Goal: Task Accomplishment & Management: Complete application form

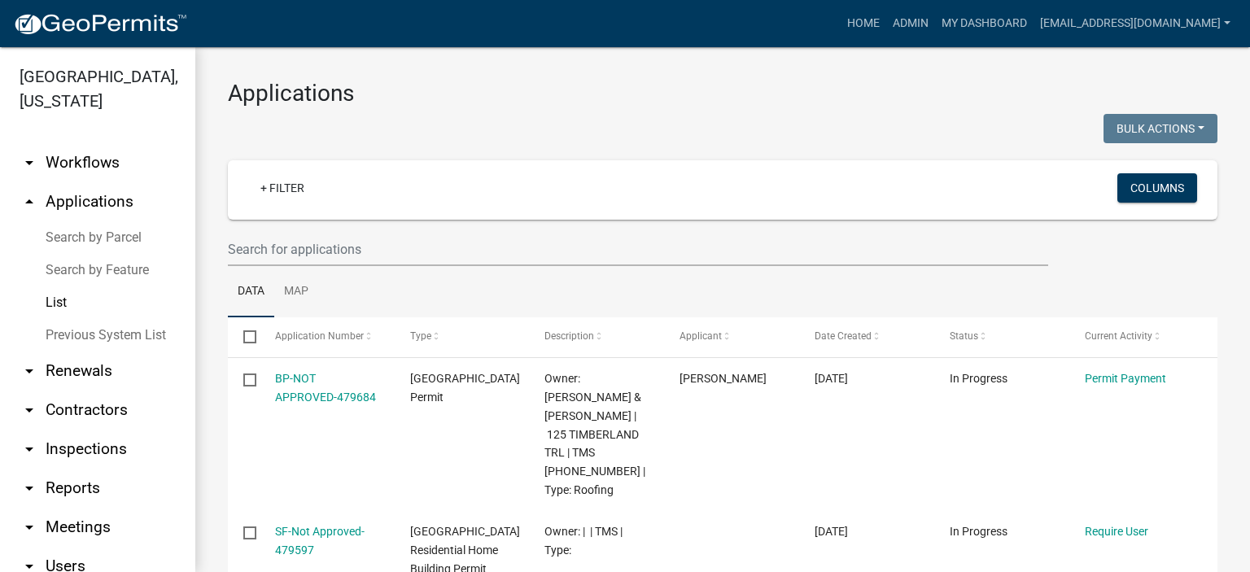
click at [58, 302] on link "List" at bounding box center [97, 302] width 195 height 33
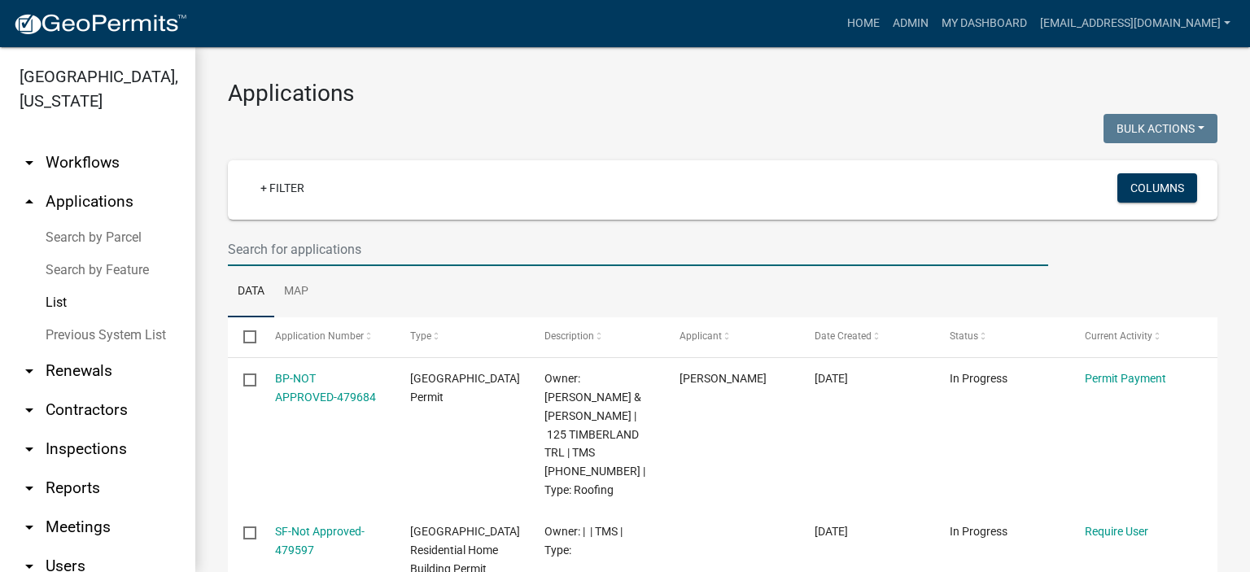
click at [382, 243] on input "text" at bounding box center [638, 249] width 820 height 33
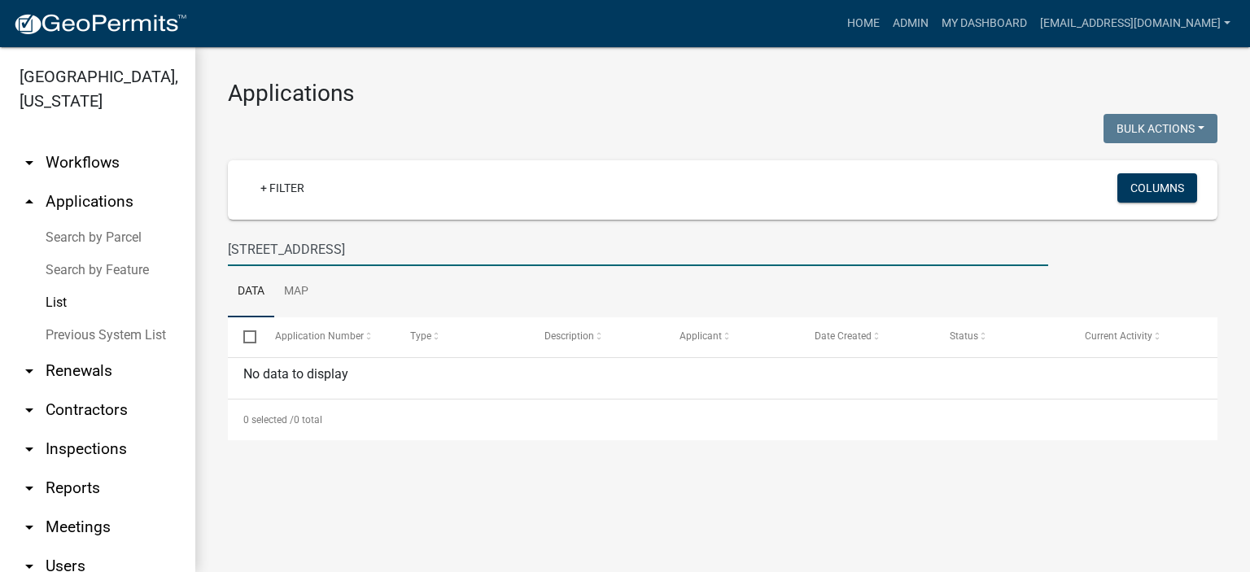
type input "[STREET_ADDRESS]"
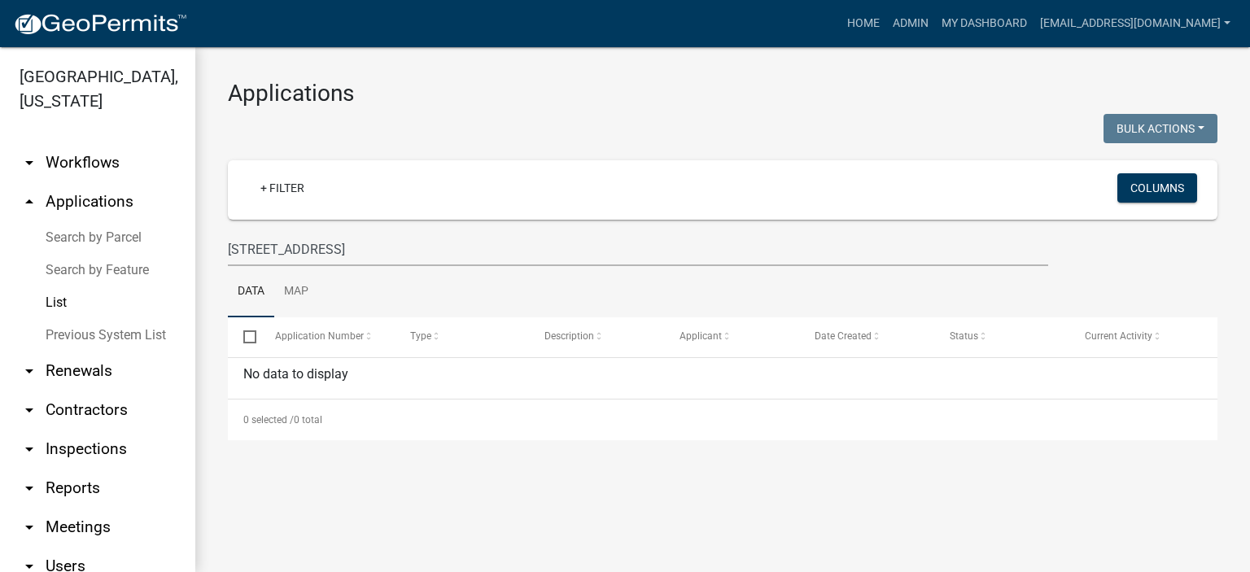
click at [63, 300] on link "List" at bounding box center [97, 302] width 195 height 33
click at [102, 336] on link "Previous System List" at bounding box center [97, 335] width 195 height 33
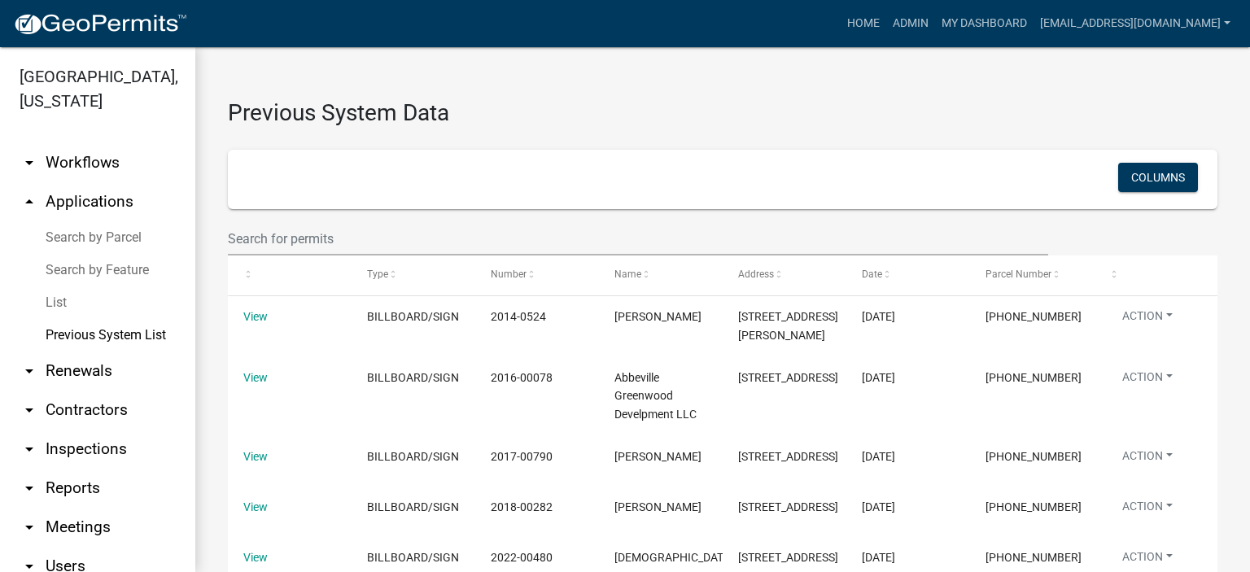
click at [56, 297] on link "List" at bounding box center [97, 302] width 195 height 33
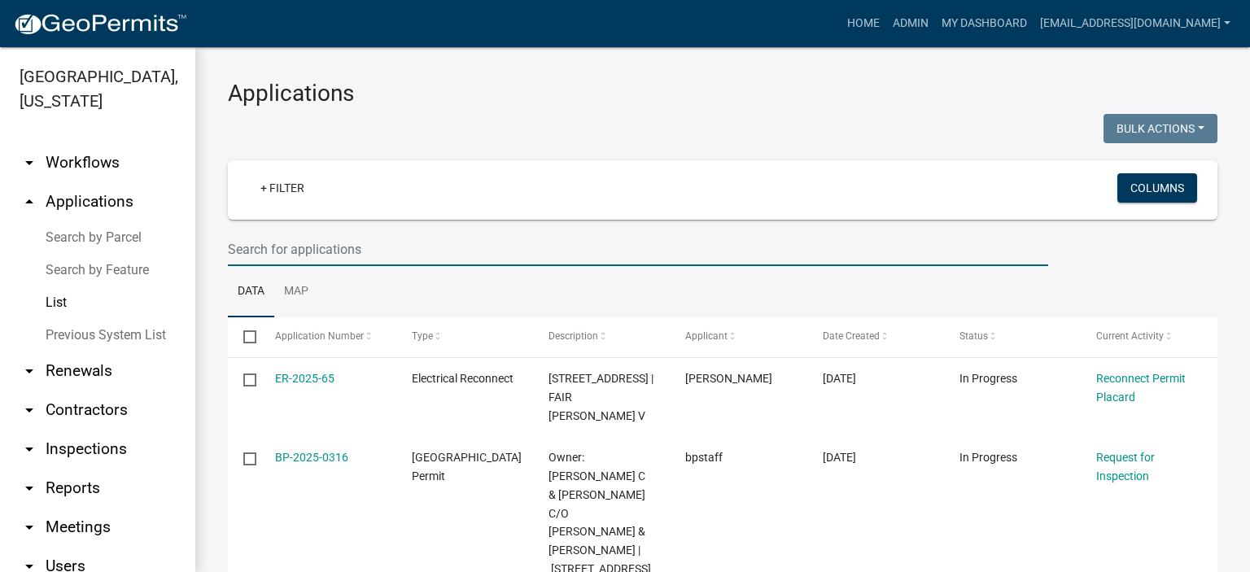
click at [391, 256] on input "text" at bounding box center [638, 249] width 820 height 33
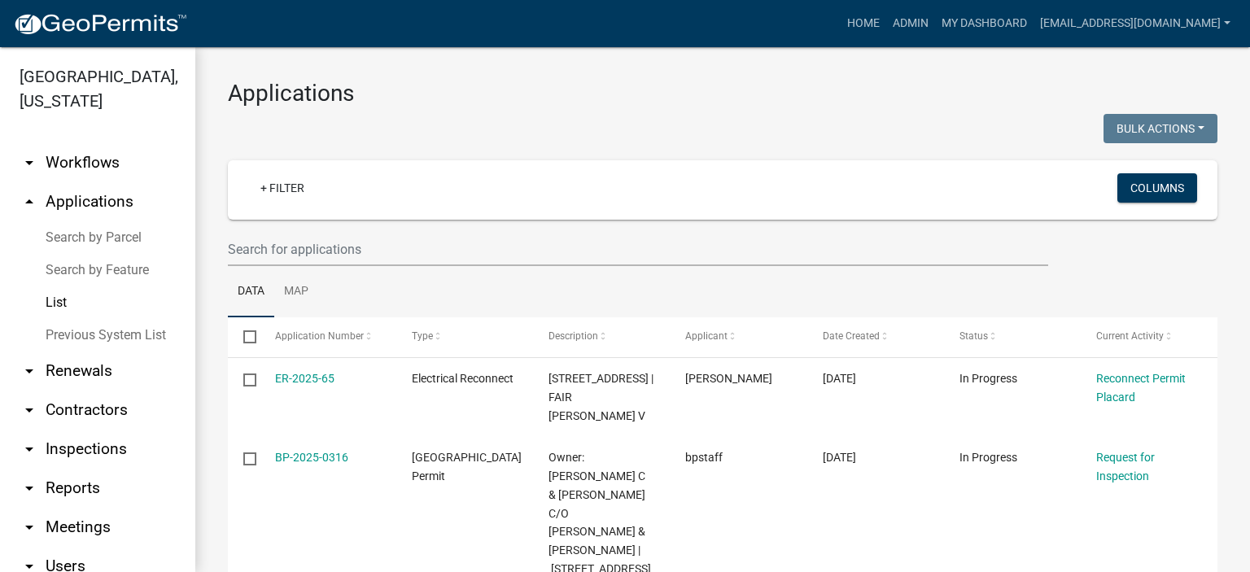
click at [101, 333] on link "Previous System List" at bounding box center [97, 335] width 195 height 33
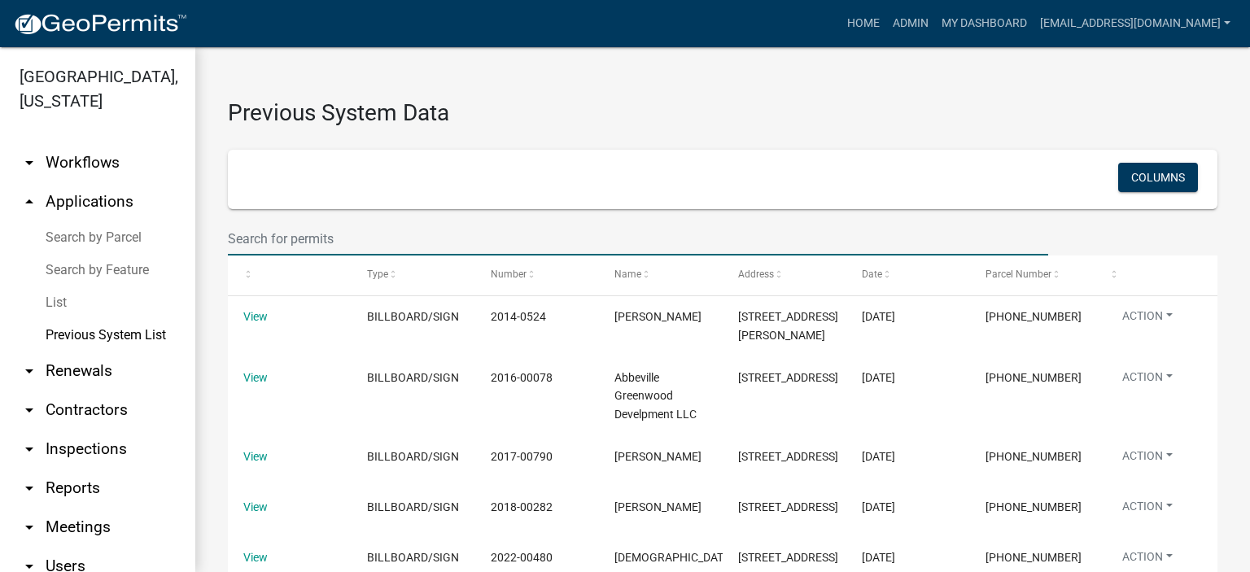
drag, startPoint x: 386, startPoint y: 243, endPoint x: 399, endPoint y: 227, distance: 20.8
click at [391, 236] on input "text" at bounding box center [638, 238] width 820 height 33
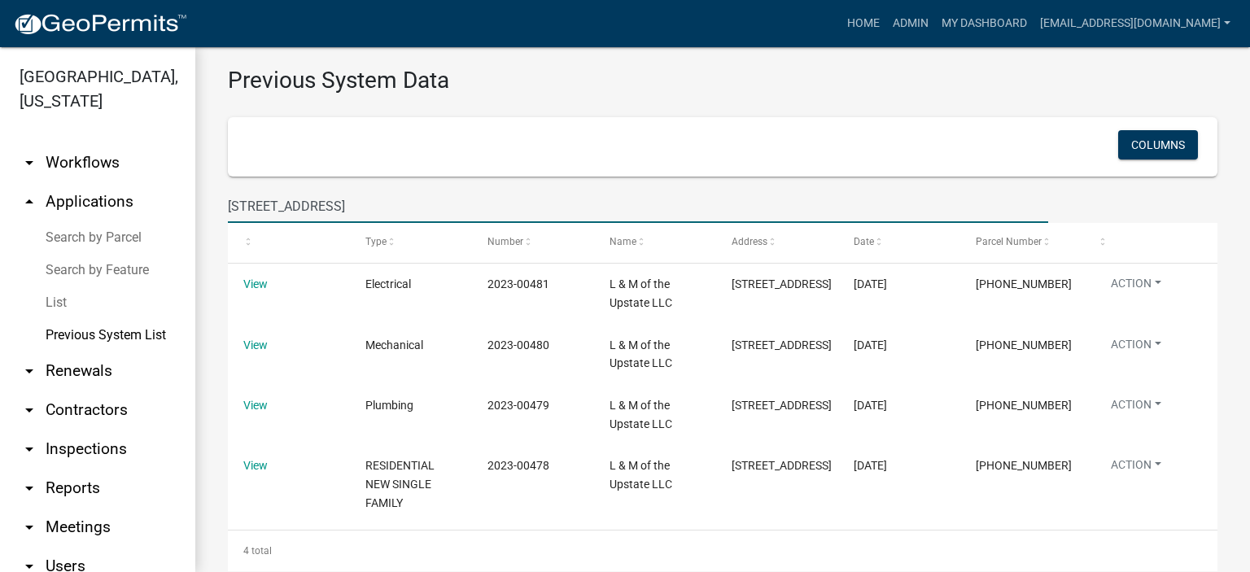
scroll to position [63, 0]
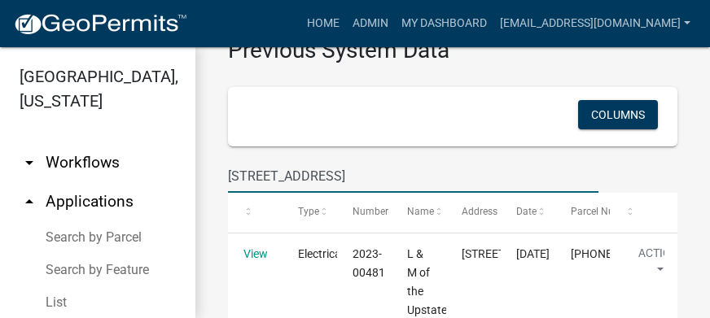
type input "[STREET_ADDRESS]"
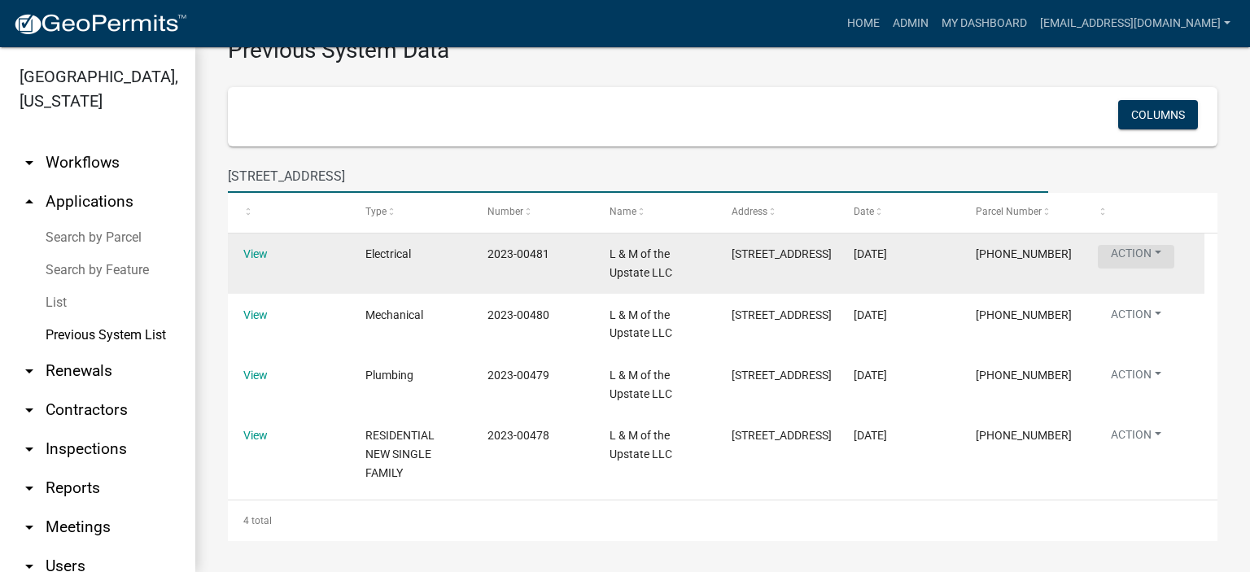
click at [1122, 253] on button "Action" at bounding box center [1136, 257] width 77 height 24
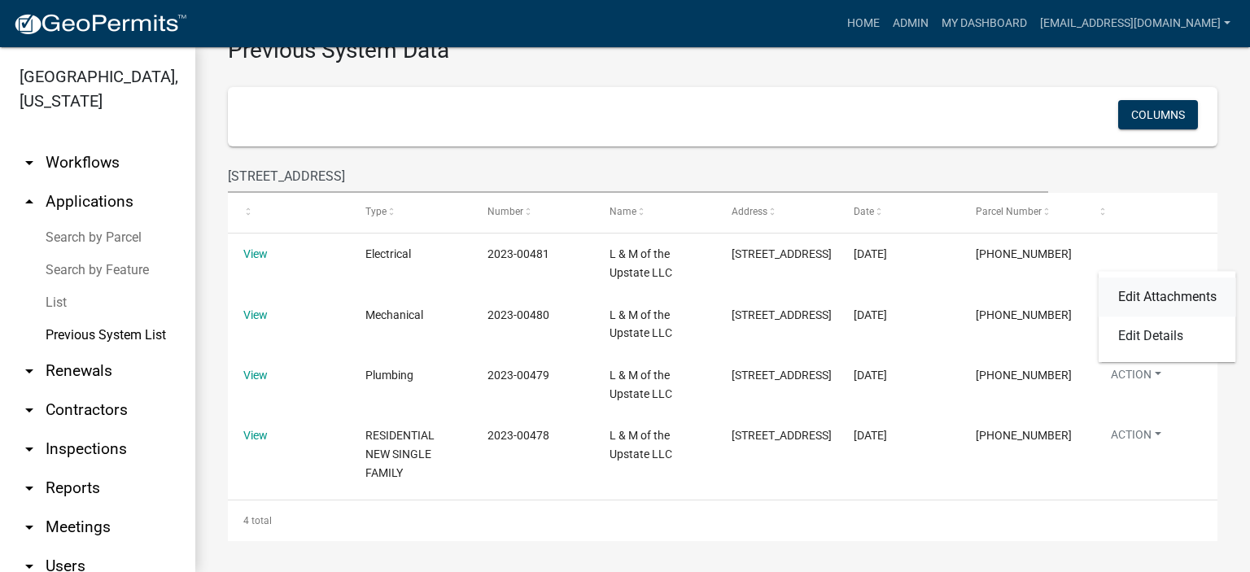
click at [1143, 292] on link "Edit Attachments" at bounding box center [1168, 297] width 138 height 39
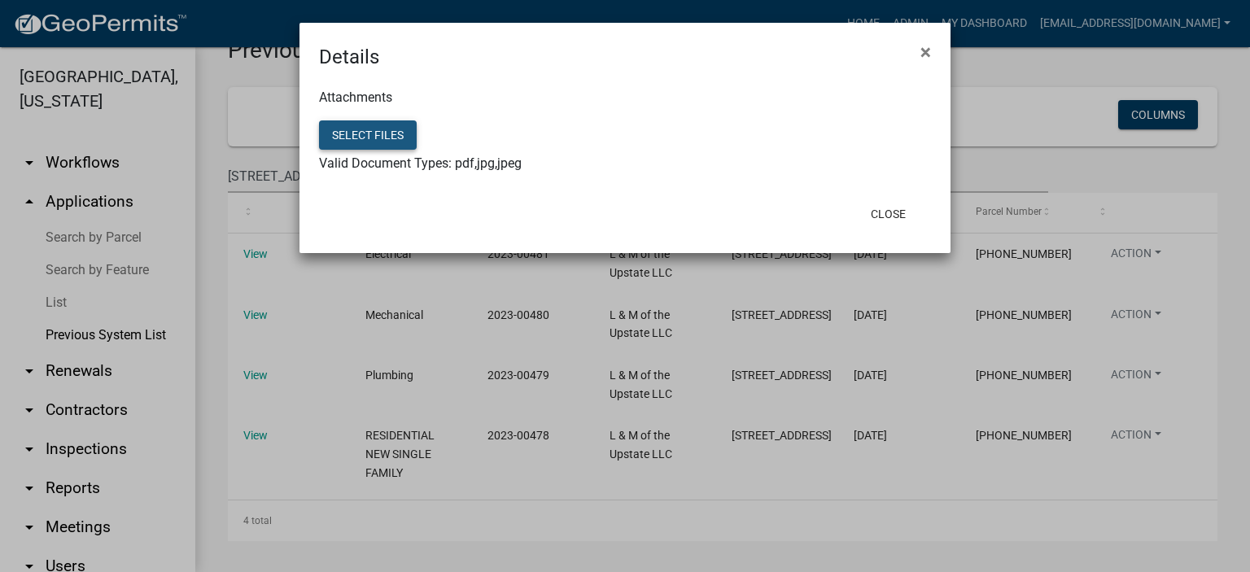
click at [366, 134] on button "Select files" at bounding box center [368, 134] width 98 height 29
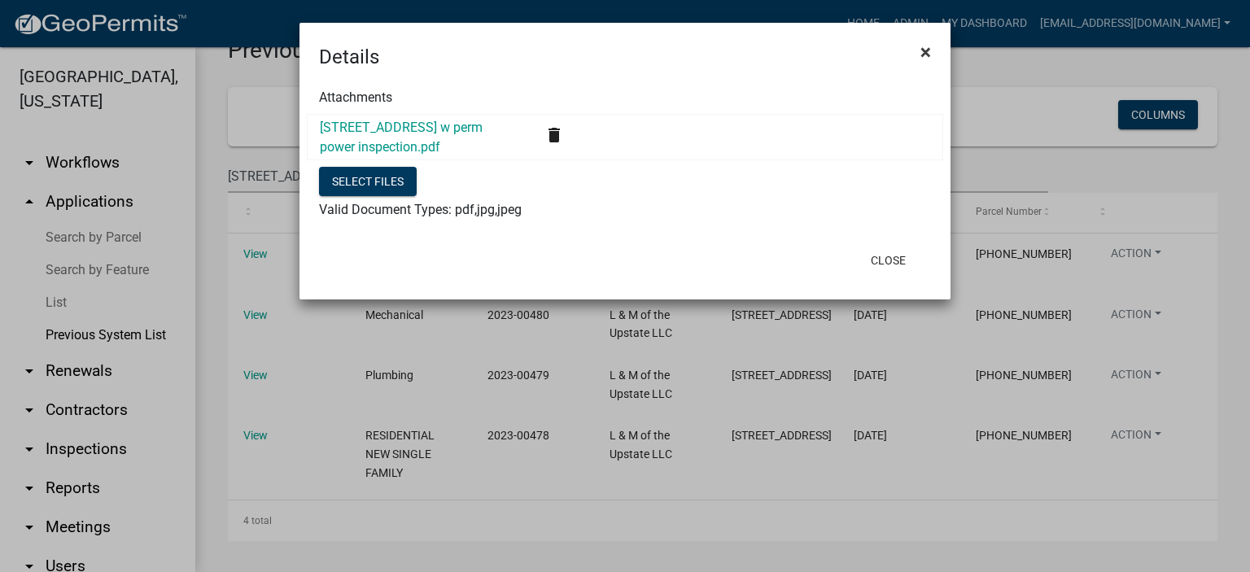
click at [922, 51] on span "×" at bounding box center [925, 52] width 11 height 23
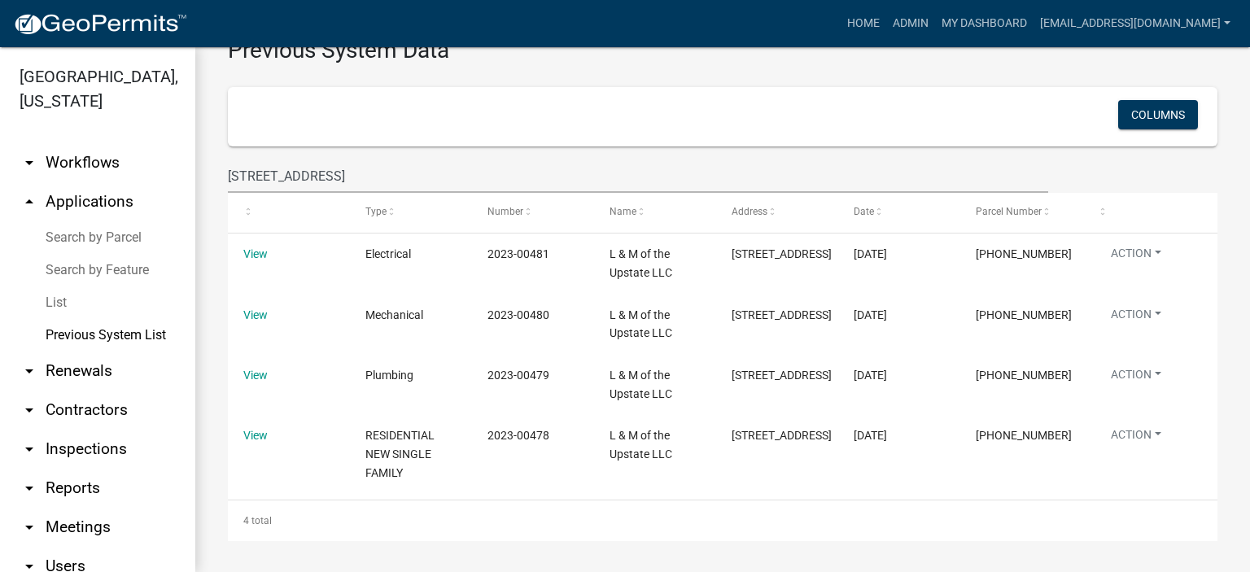
click at [52, 303] on link "List" at bounding box center [97, 302] width 195 height 33
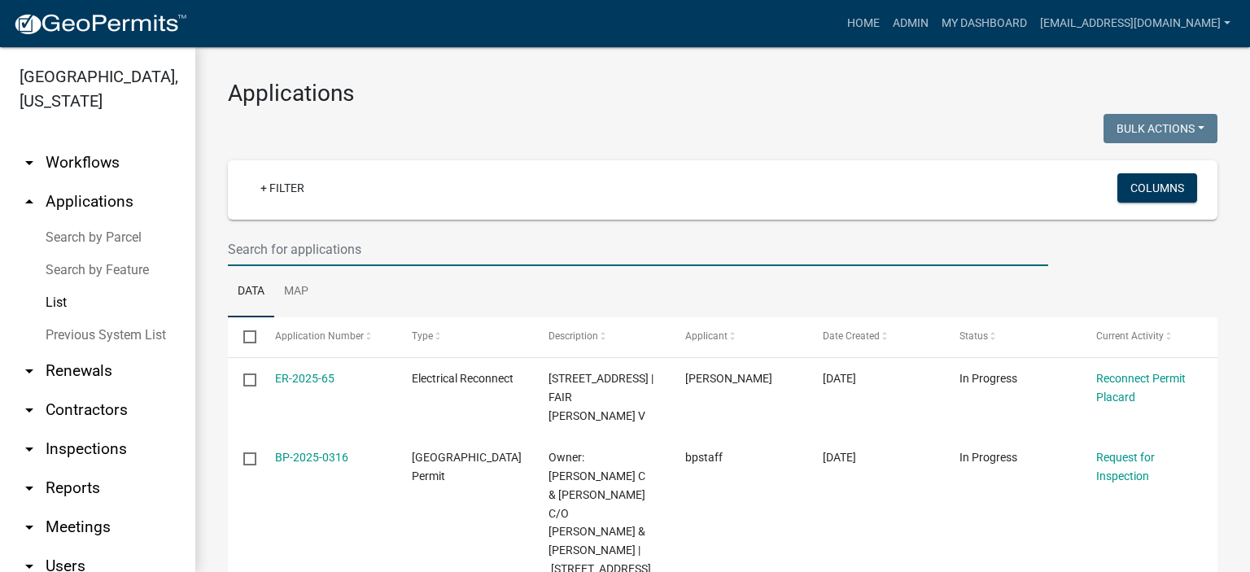
drag, startPoint x: 378, startPoint y: 251, endPoint x: 387, endPoint y: 247, distance: 9.8
click at [381, 250] on input "text" at bounding box center [638, 249] width 820 height 33
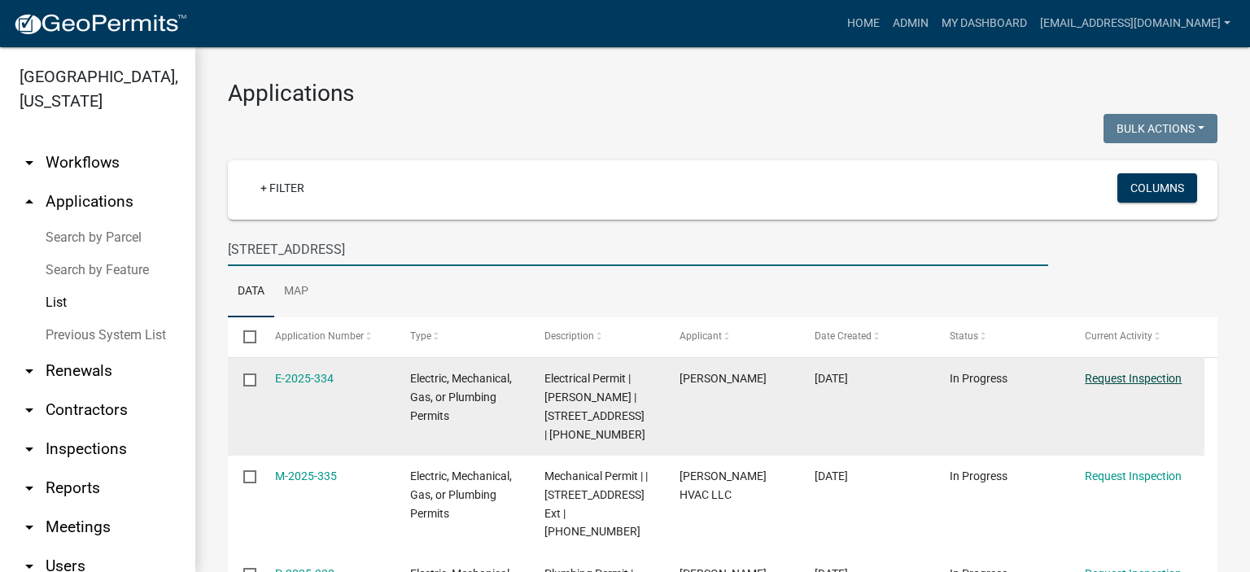
type input "[STREET_ADDRESS]"
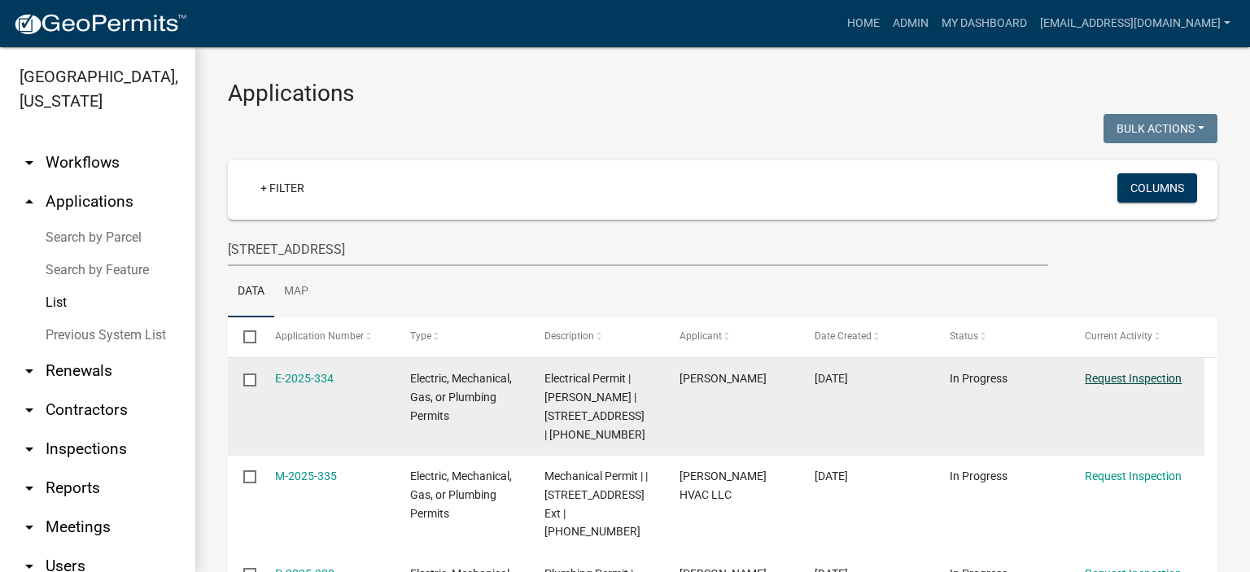
click at [1129, 373] on link "Request Inspection" at bounding box center [1133, 378] width 97 height 13
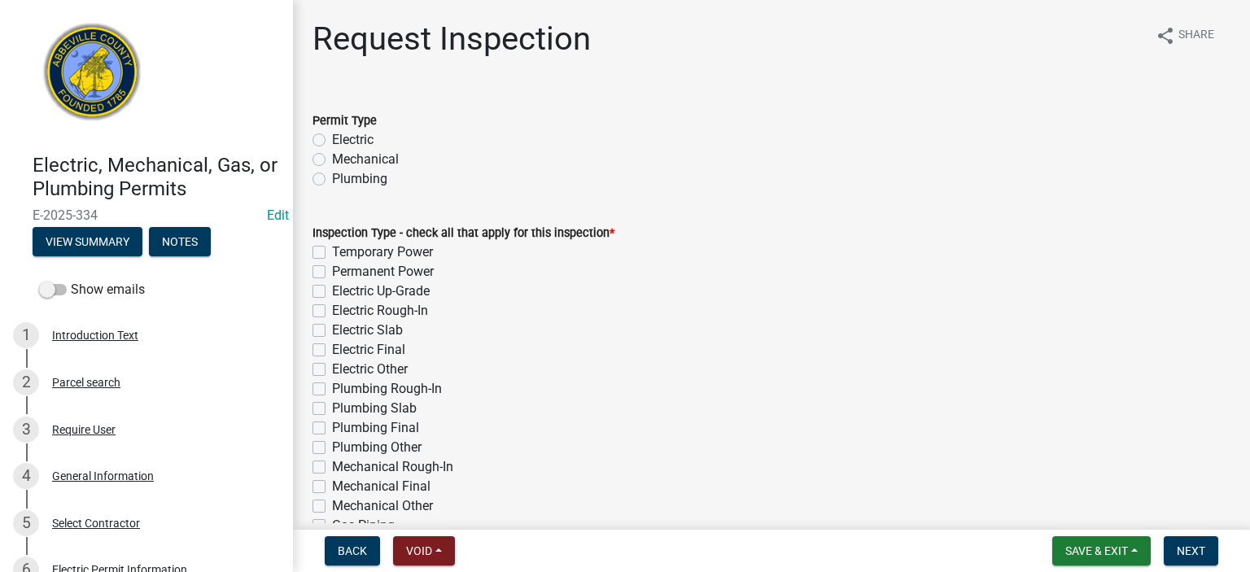
click at [332, 141] on label "Electric" at bounding box center [353, 140] width 42 height 20
click at [332, 141] on input "Electric" at bounding box center [337, 135] width 11 height 11
radio input "true"
click at [332, 348] on label "Electric Final" at bounding box center [368, 350] width 73 height 20
click at [332, 348] on input "Electric Final" at bounding box center [337, 345] width 11 height 11
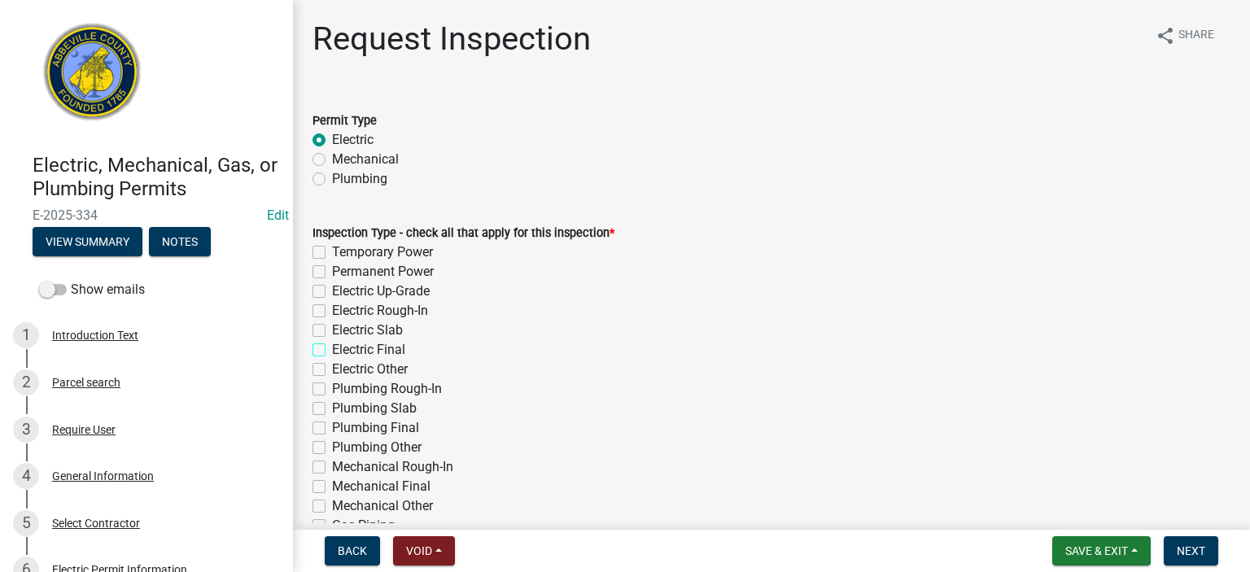
checkbox input "true"
checkbox input "false"
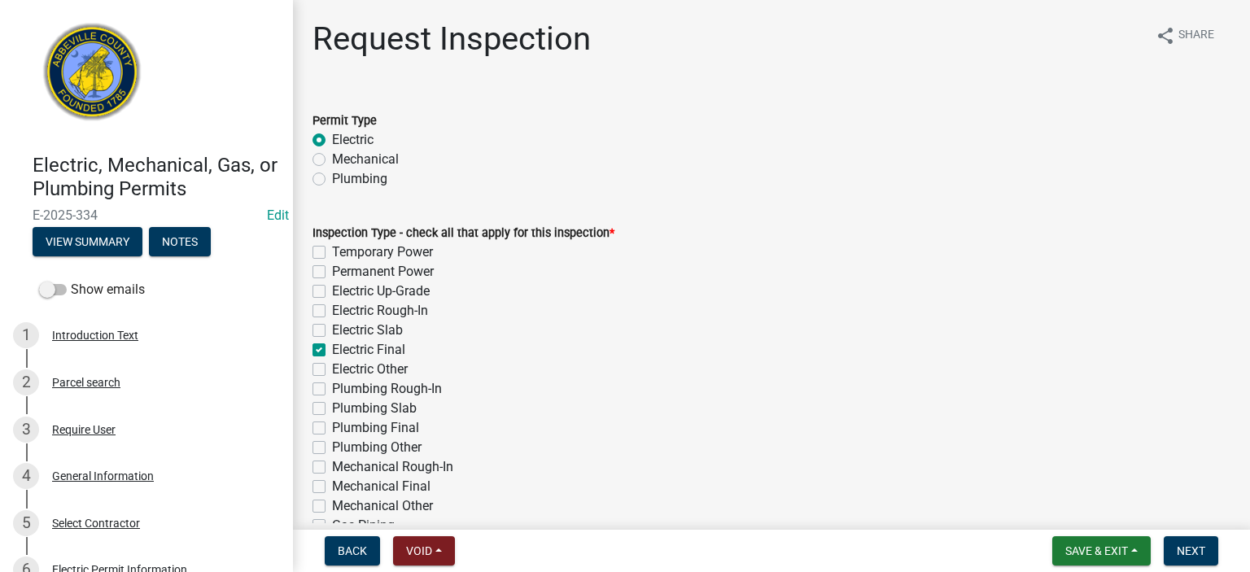
checkbox input "false"
checkbox input "true"
checkbox input "false"
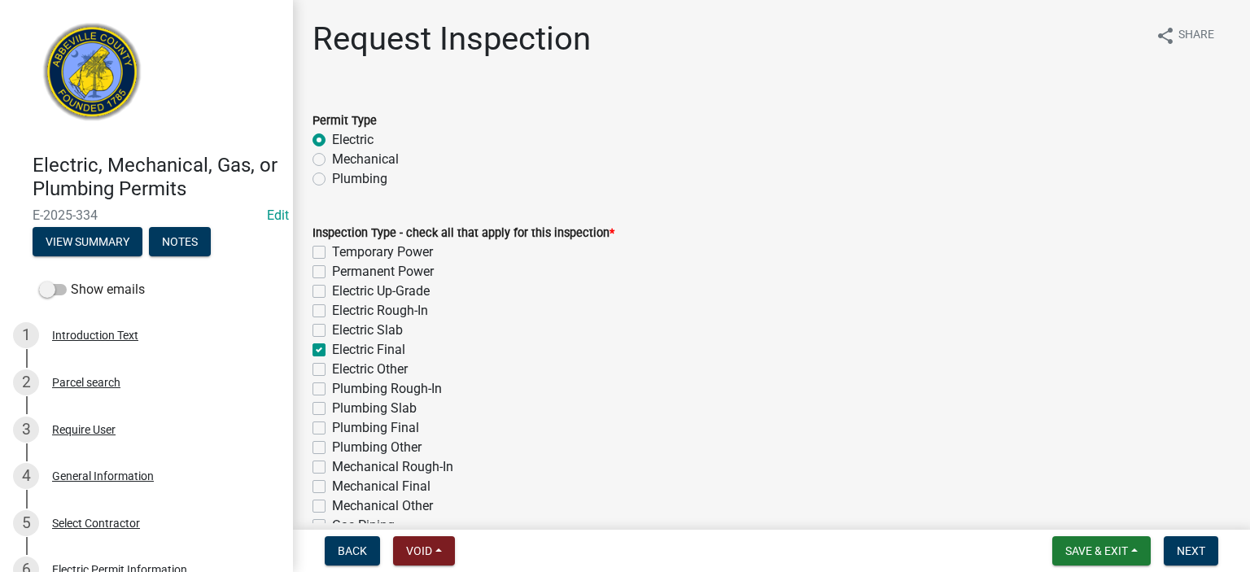
checkbox input "false"
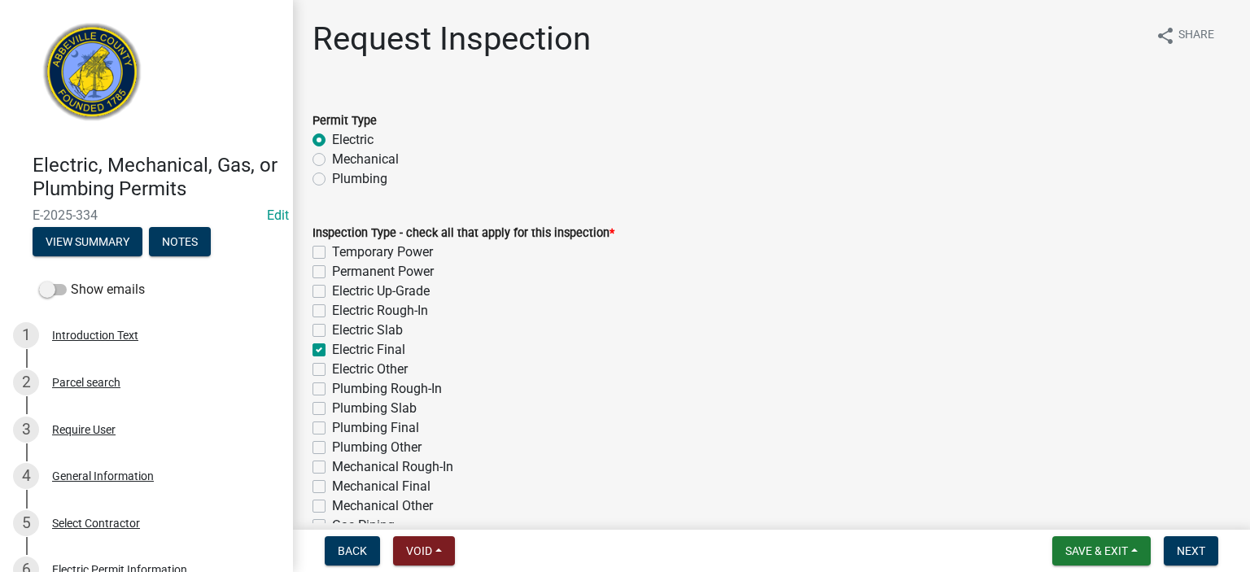
checkbox input "false"
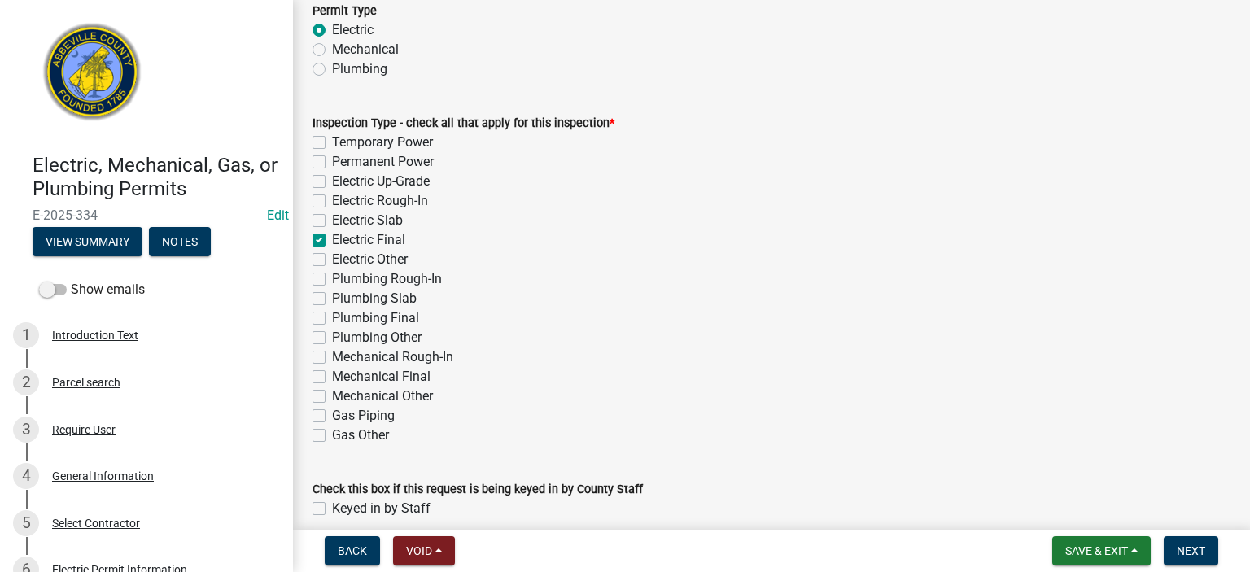
scroll to position [182, 0]
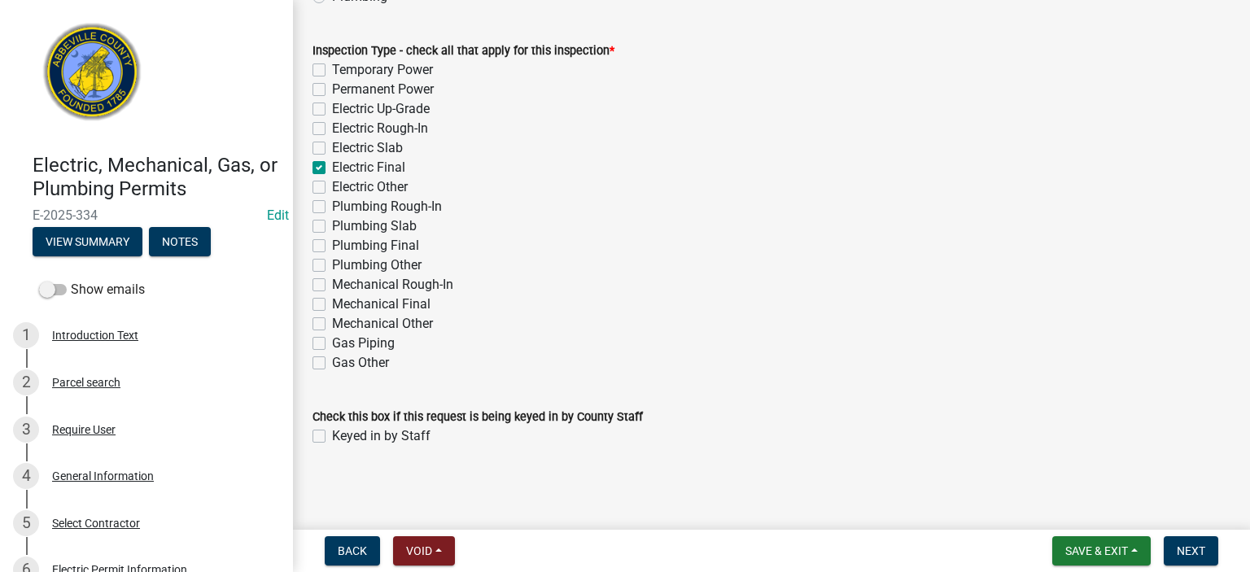
click at [332, 435] on label "Keyed in by Staff" at bounding box center [381, 436] width 98 height 20
click at [332, 435] on input "Keyed in by Staff" at bounding box center [337, 431] width 11 height 11
checkbox input "true"
click at [1192, 544] on span "Next" at bounding box center [1191, 550] width 28 height 13
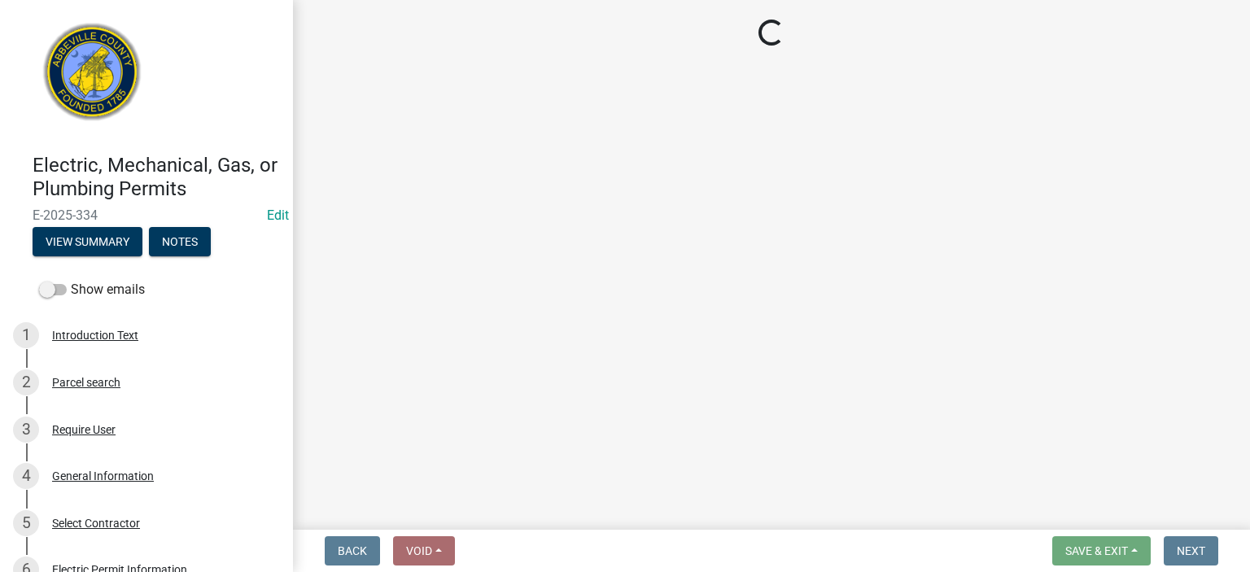
select select "896ec84b-7942-43b9-a78d-4f1554b7930c"
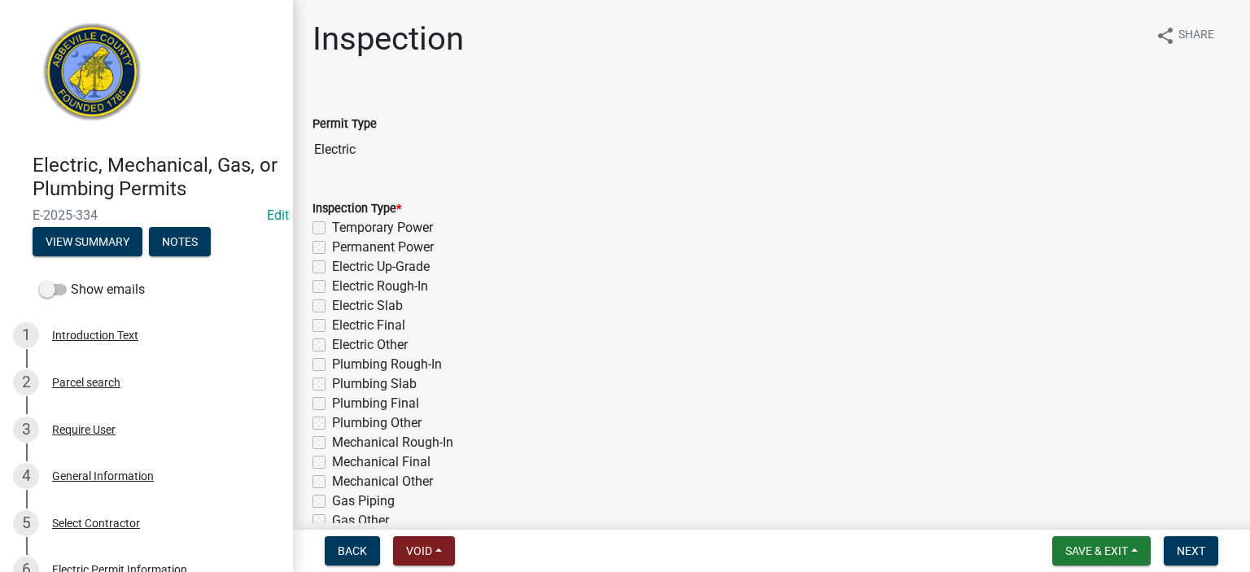
click at [332, 325] on label "Electric Final" at bounding box center [368, 326] width 73 height 20
click at [332, 325] on input "Electric Final" at bounding box center [337, 321] width 11 height 11
checkbox input "true"
checkbox input "false"
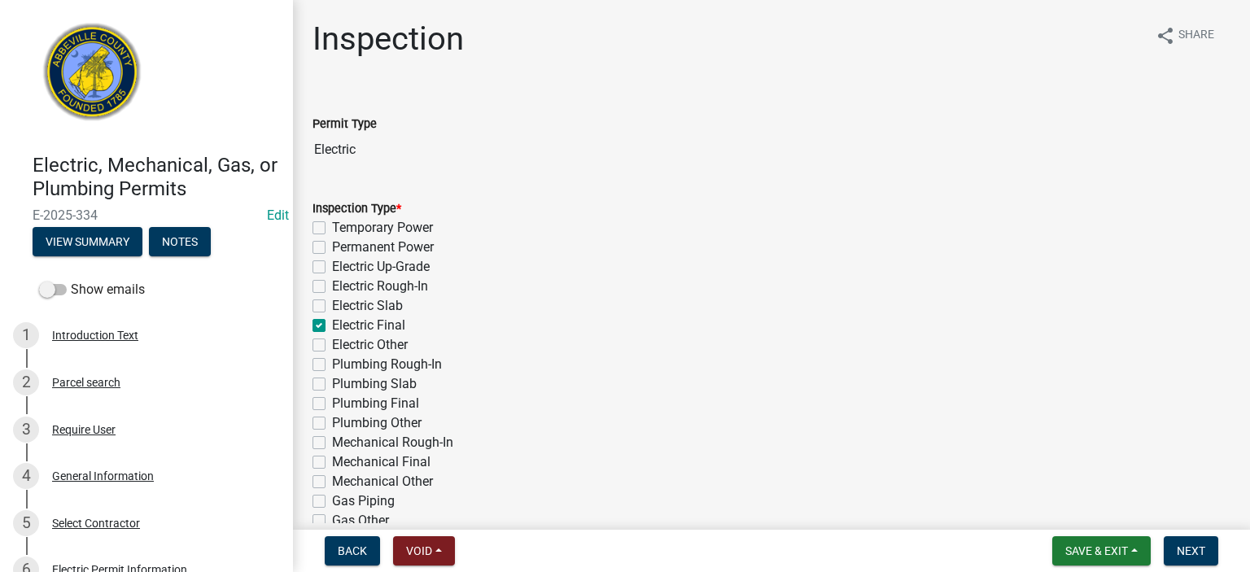
checkbox input "false"
checkbox input "true"
checkbox input "false"
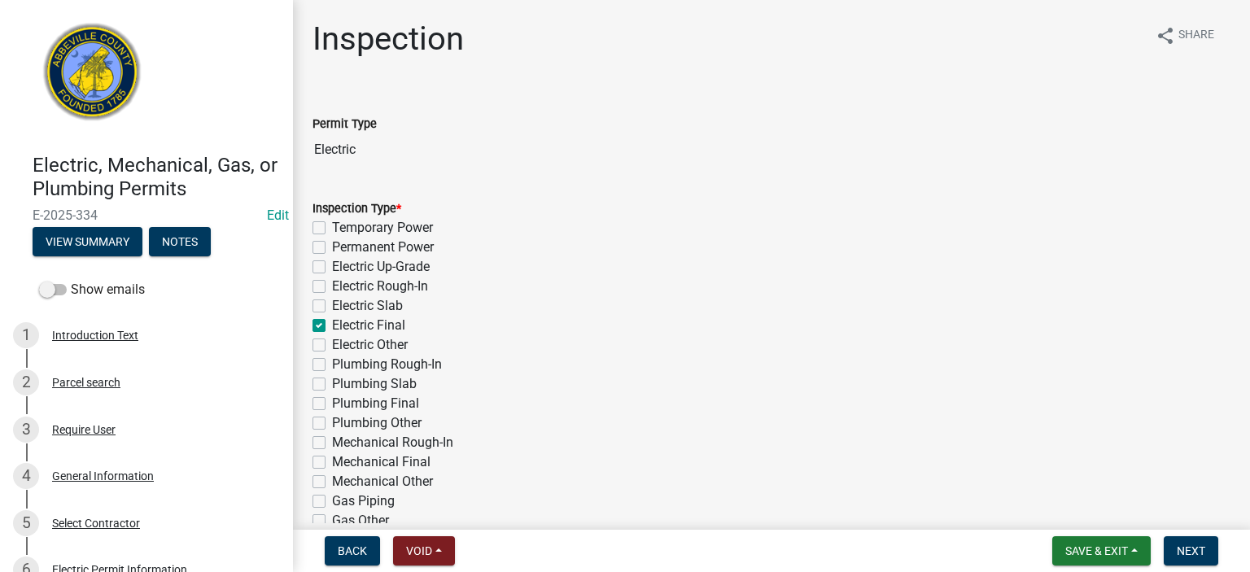
checkbox input "false"
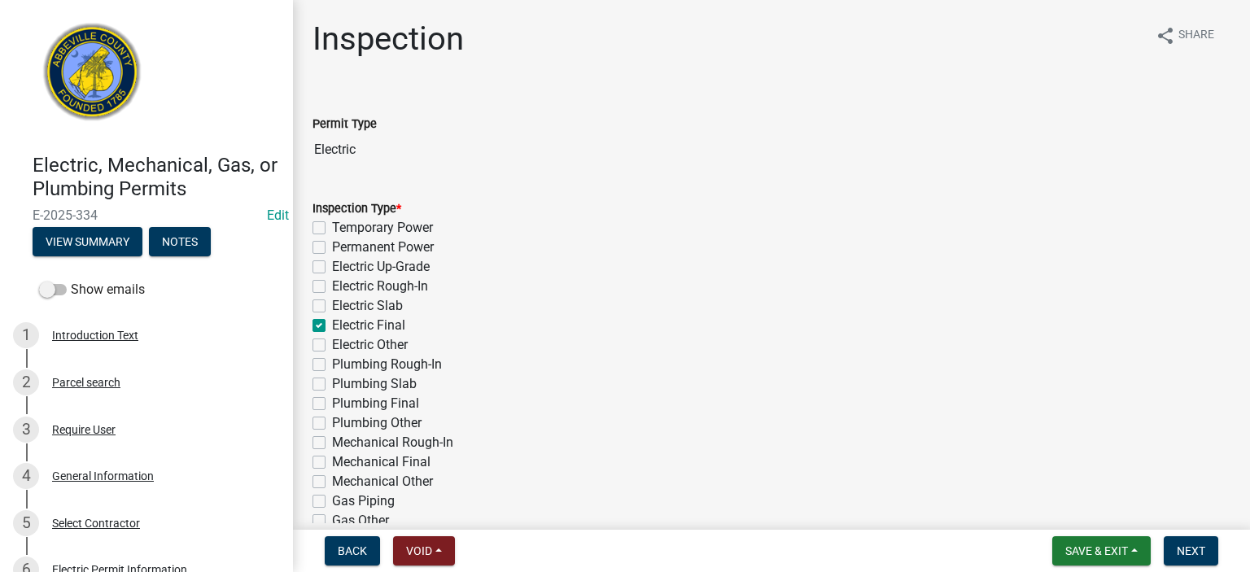
checkbox input "false"
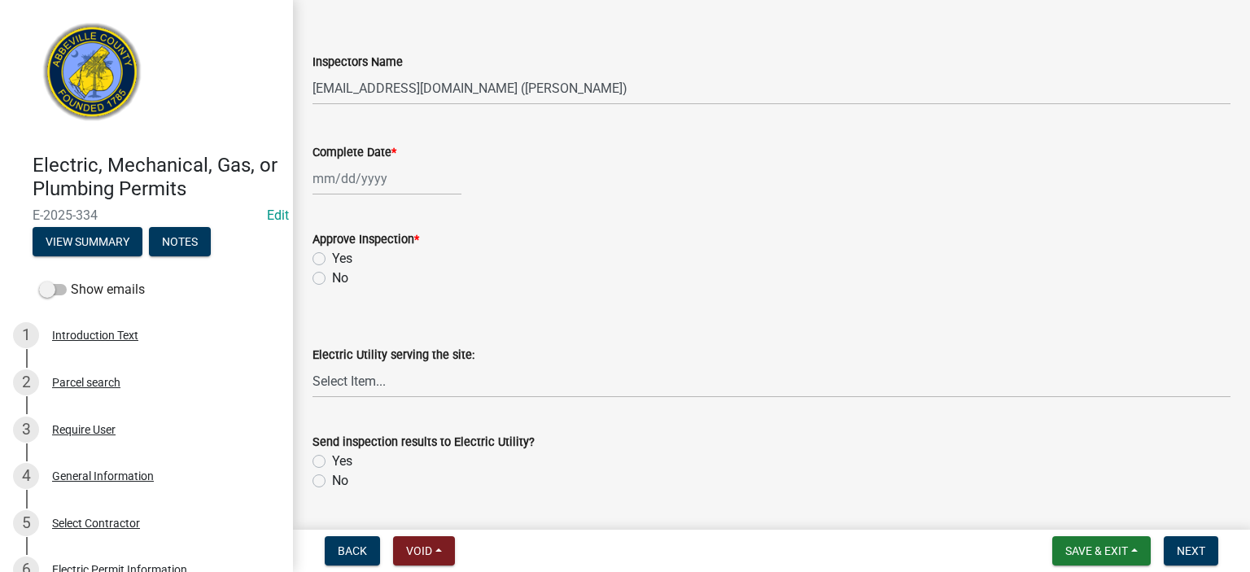
scroll to position [553, 0]
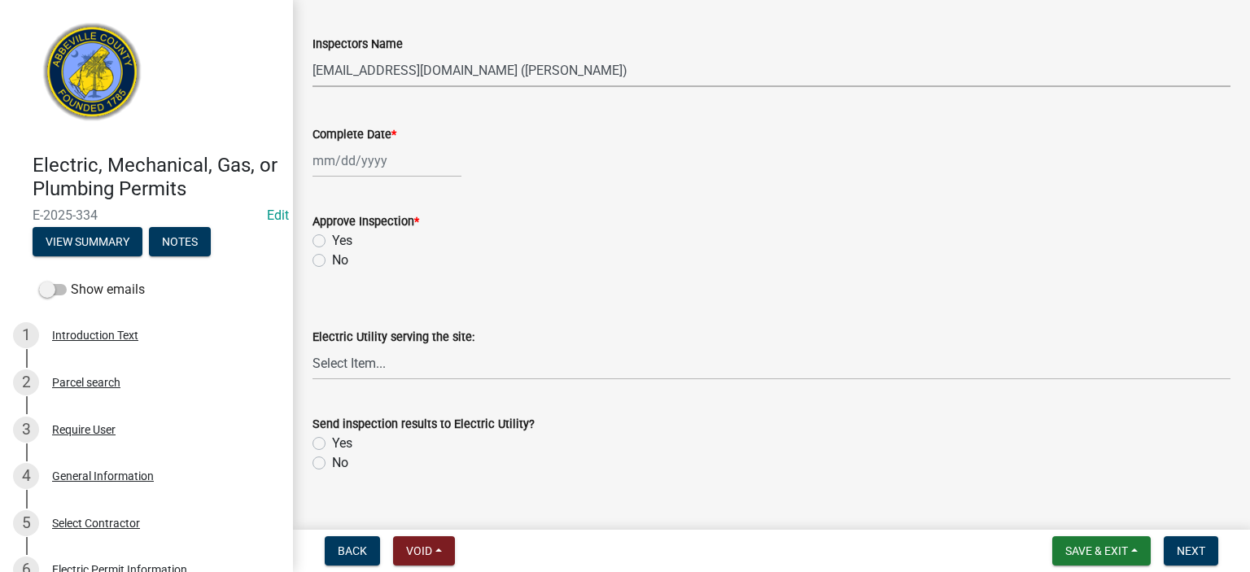
click at [625, 74] on select "Select Item... [EMAIL_ADDRESS][DOMAIN_NAME] ([PERSON_NAME]) [EMAIL_ADDRESS][DOM…" at bounding box center [772, 70] width 918 height 33
select select "56be3ac8-4e2d-49a7-9260-658958e29c03"
click at [313, 54] on select "Select Item... [EMAIL_ADDRESS][DOMAIN_NAME] ([PERSON_NAME]) [EMAIL_ADDRESS][DOM…" at bounding box center [772, 70] width 918 height 33
select select "9"
select select "2025"
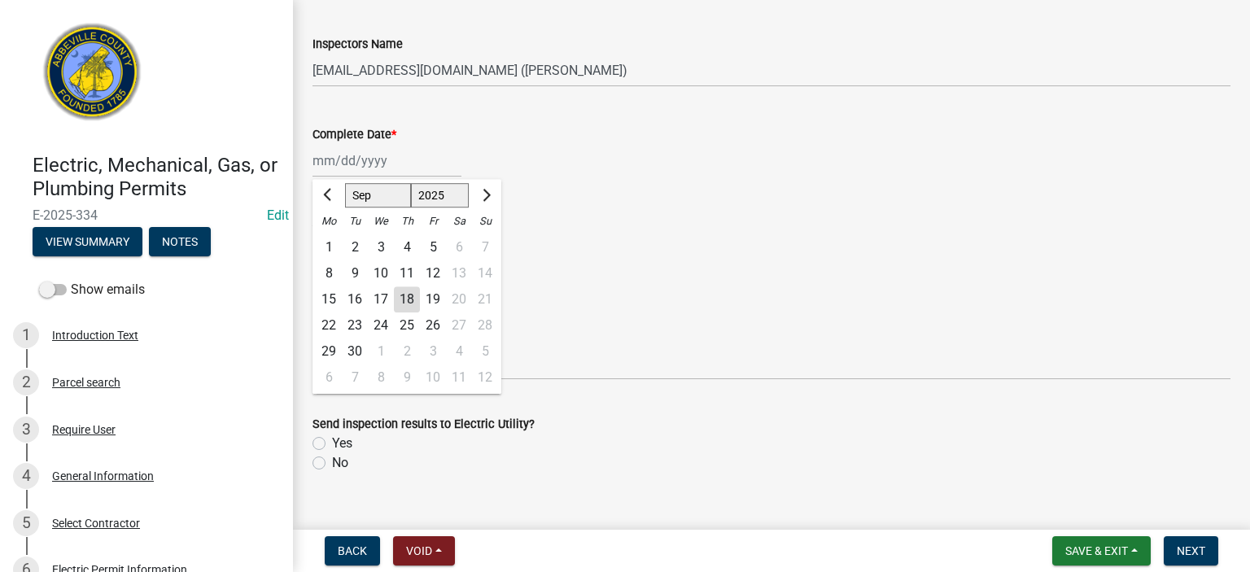
click at [415, 155] on div "[PERSON_NAME] Feb Mar Apr [PERSON_NAME][DATE] Oct Nov [DATE] 1526 1527 1528 152…" at bounding box center [387, 160] width 149 height 33
click at [413, 295] on div "18" at bounding box center [407, 299] width 26 height 26
type input "[DATE]"
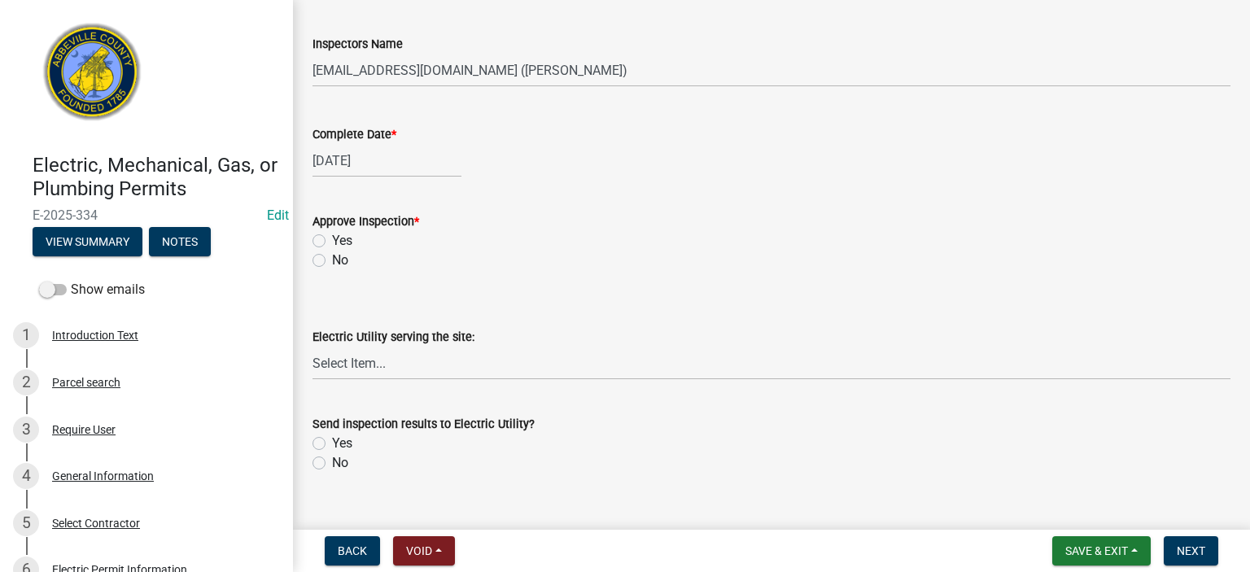
click at [332, 242] on label "Yes" at bounding box center [342, 241] width 20 height 20
click at [332, 242] on input "Yes" at bounding box center [337, 236] width 11 height 11
radio input "true"
click at [332, 460] on label "No" at bounding box center [340, 463] width 16 height 20
click at [332, 460] on input "No" at bounding box center [337, 458] width 11 height 11
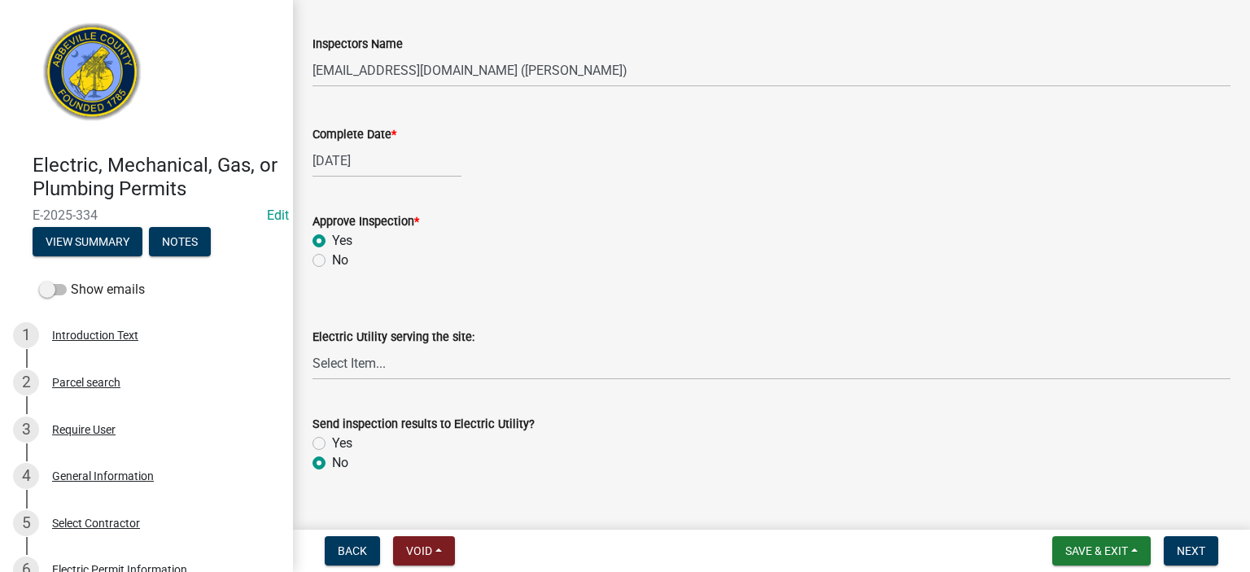
radio input "true"
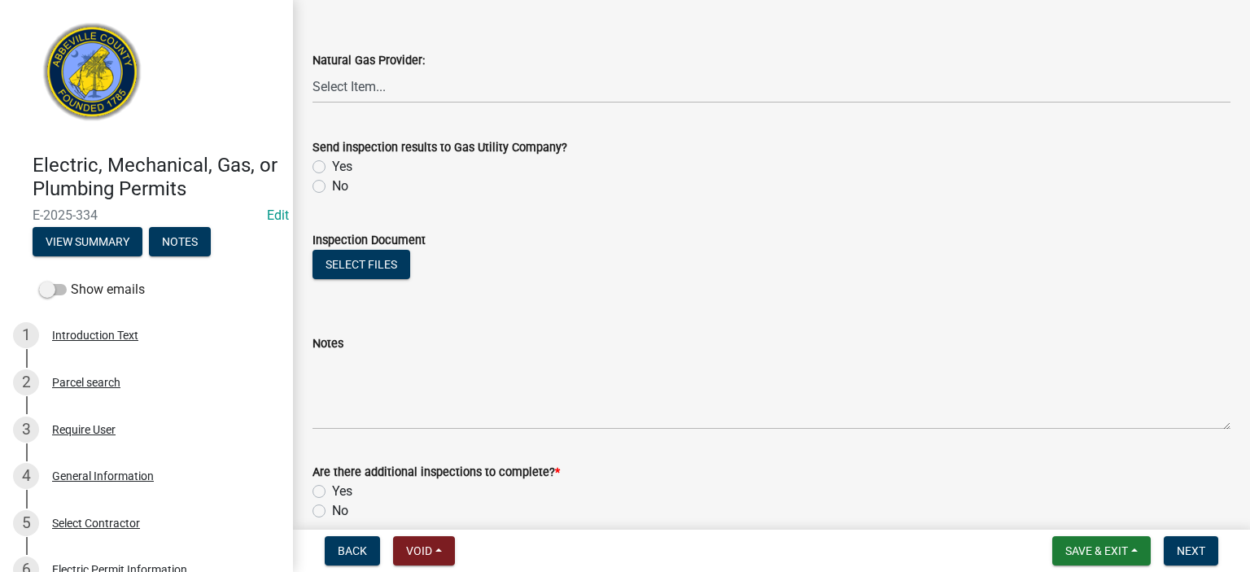
scroll to position [1042, 0]
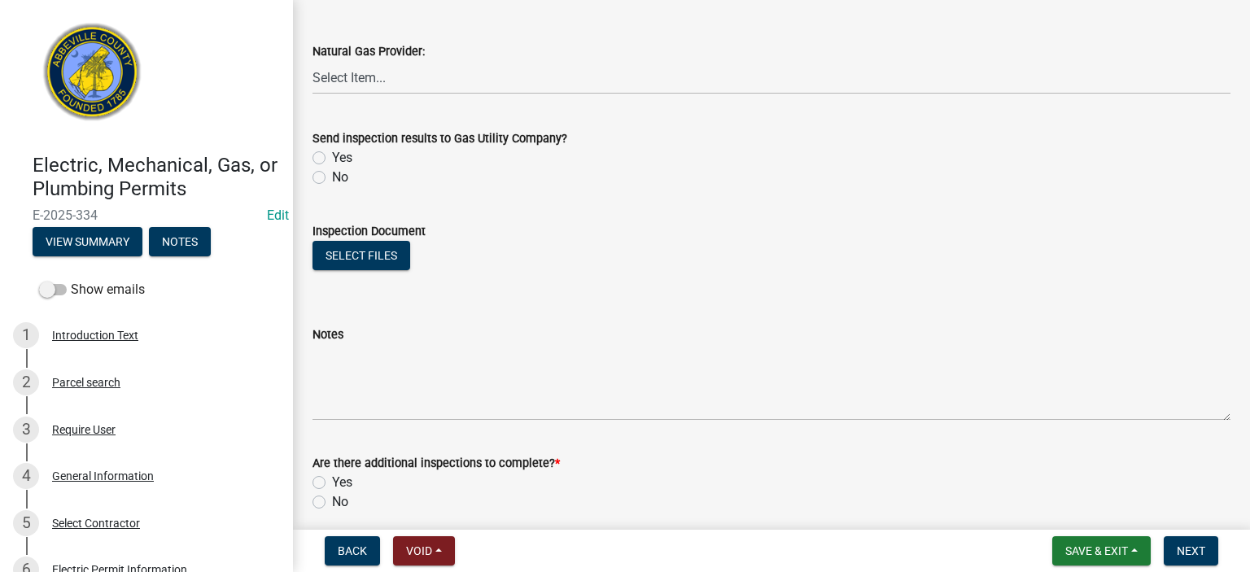
click at [332, 174] on label "No" at bounding box center [340, 178] width 16 height 20
click at [332, 174] on input "No" at bounding box center [337, 173] width 11 height 11
radio input "true"
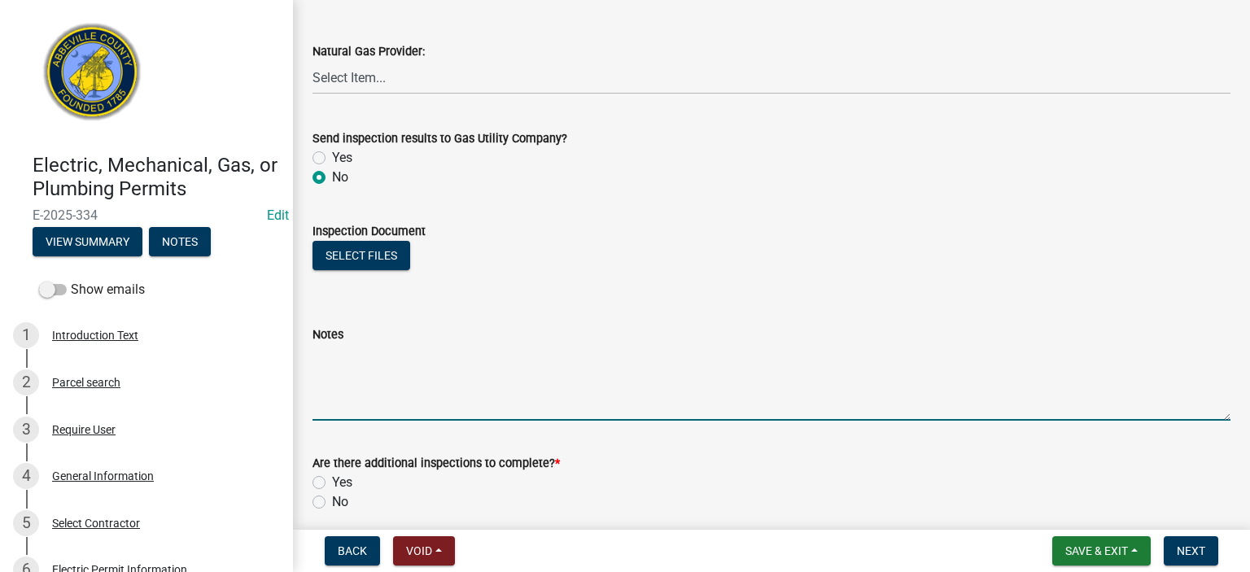
click at [423, 352] on textarea "Notes" at bounding box center [772, 382] width 918 height 77
type textarea "GFI rec good, smoke and combo detectors Good, Final APPROVED"
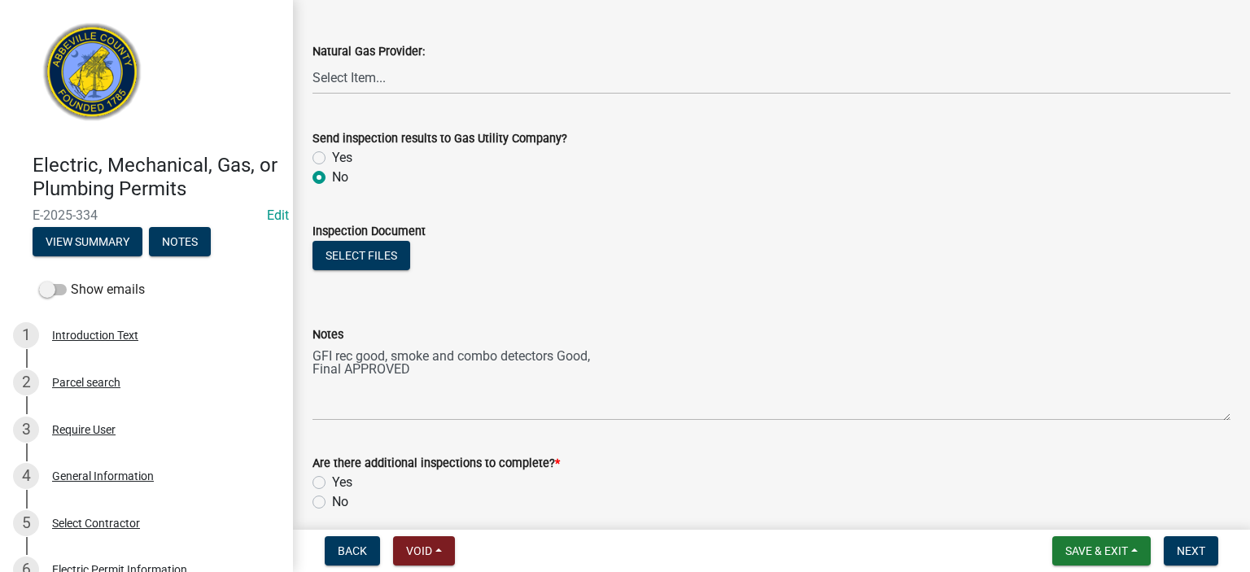
drag, startPoint x: 319, startPoint y: 502, endPoint x: 331, endPoint y: 517, distance: 19.1
click at [332, 502] on label "No" at bounding box center [340, 502] width 16 height 20
click at [332, 502] on input "No" at bounding box center [337, 497] width 11 height 11
radio input "true"
drag, startPoint x: 1203, startPoint y: 549, endPoint x: 1195, endPoint y: 539, distance: 13.3
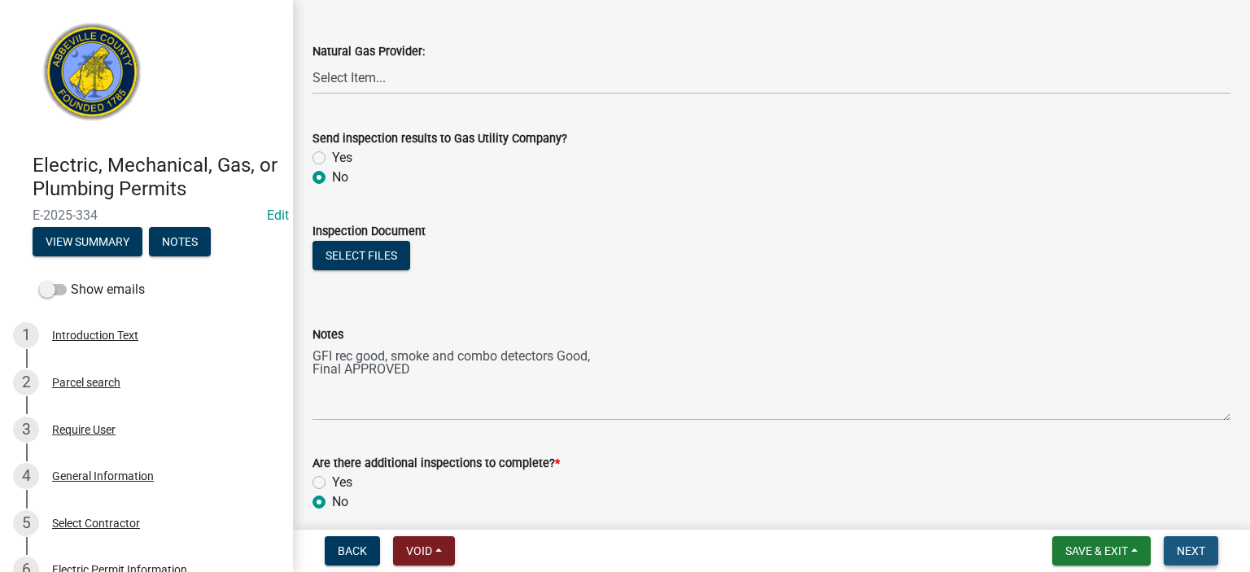
click at [1201, 549] on span "Next" at bounding box center [1191, 550] width 28 height 13
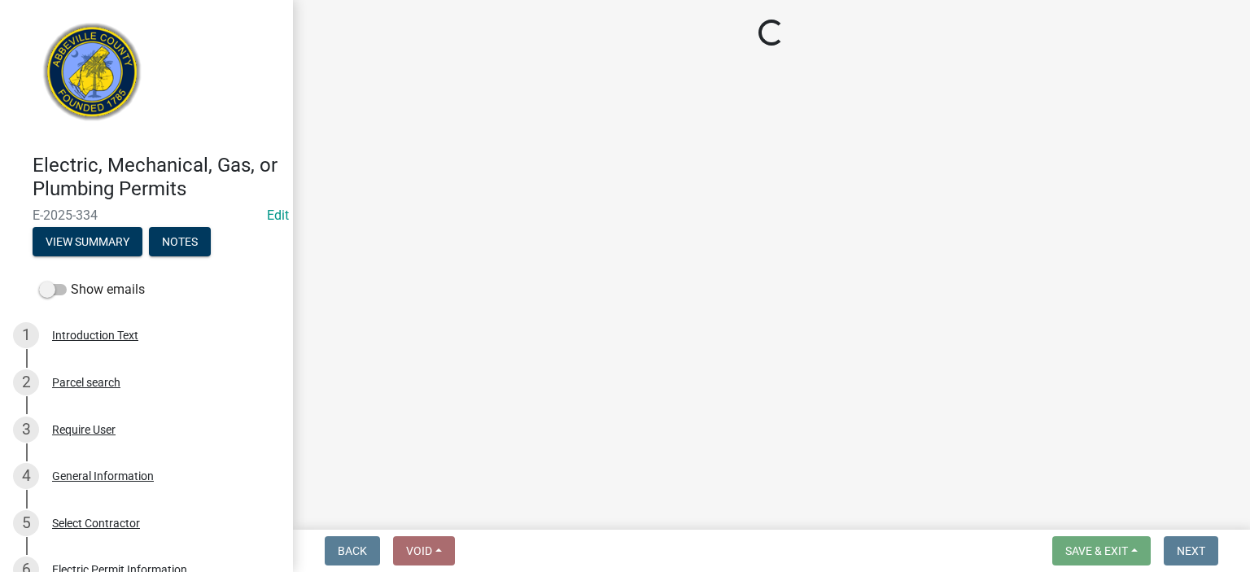
click at [648, 227] on main "Loading..." at bounding box center [771, 261] width 957 height 523
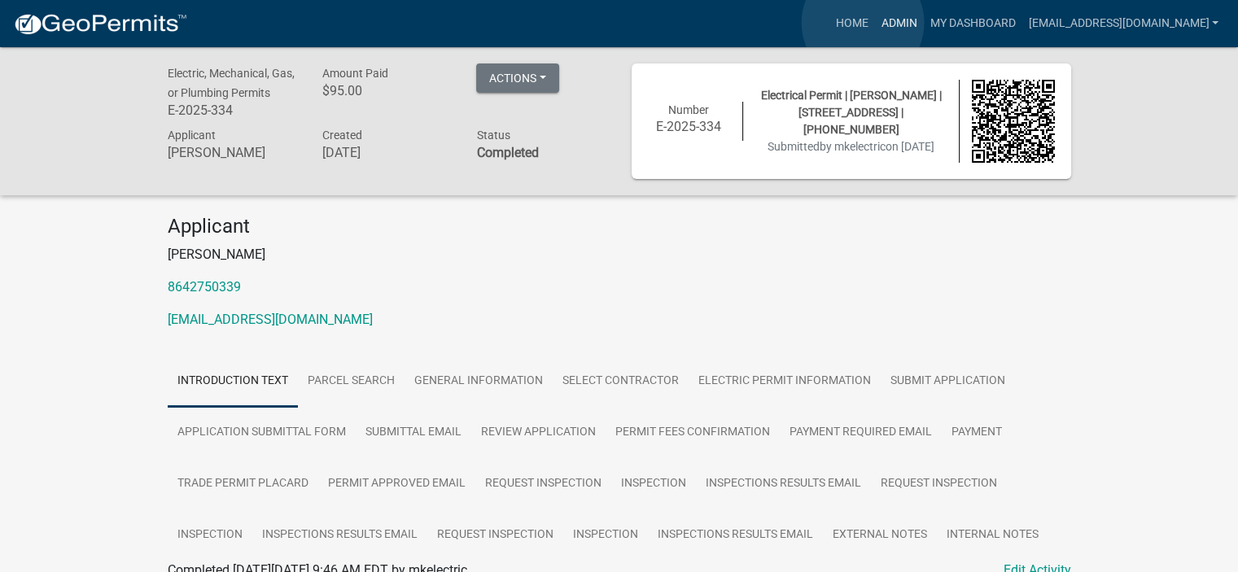
click at [874, 23] on link "Admin" at bounding box center [898, 23] width 49 height 31
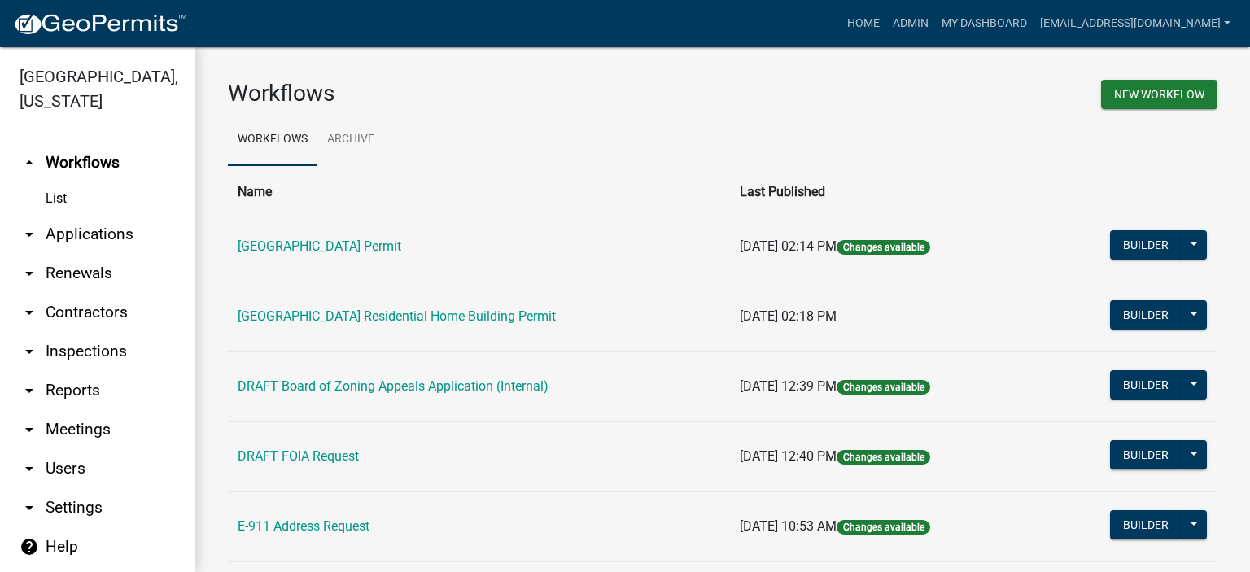
click at [79, 230] on link "arrow_drop_down Applications" at bounding box center [97, 234] width 195 height 39
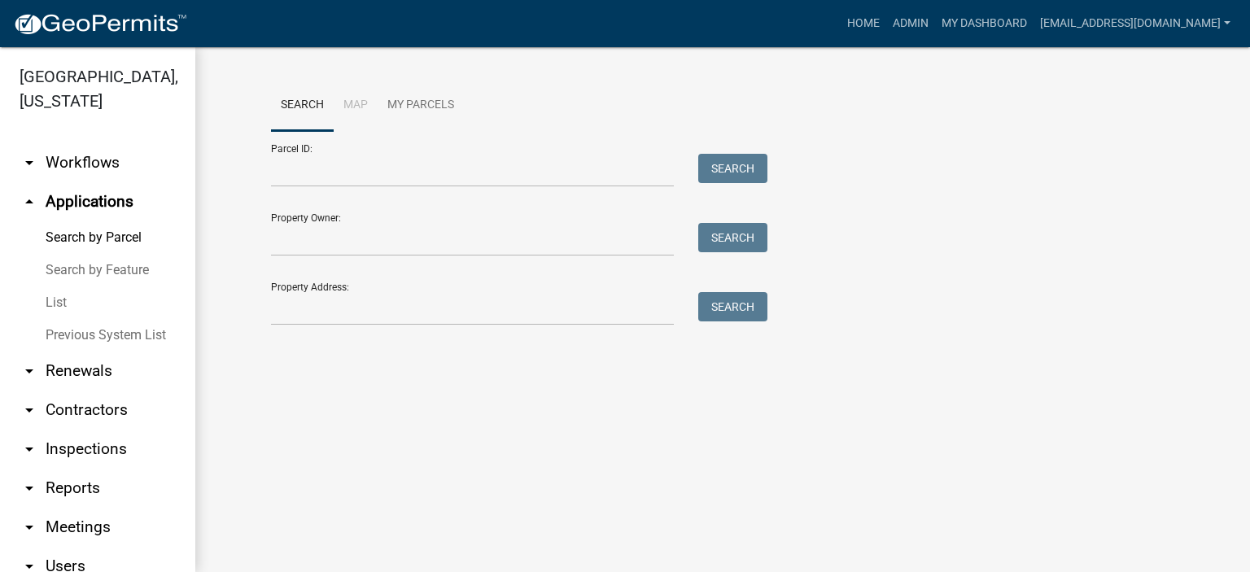
click at [49, 300] on link "List" at bounding box center [97, 302] width 195 height 33
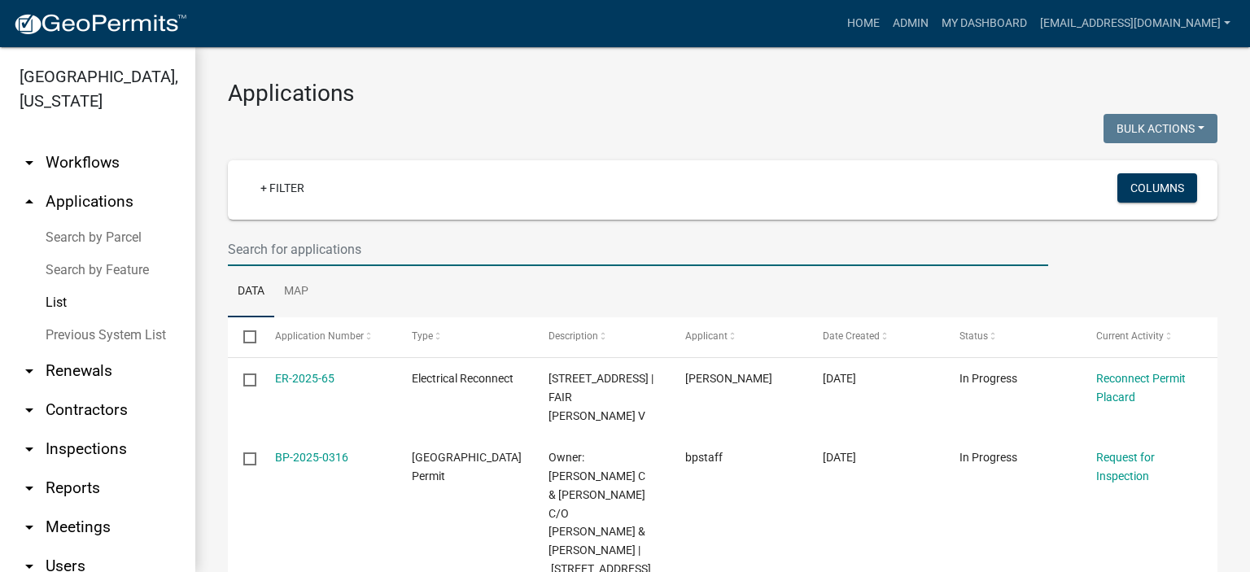
click at [393, 242] on input "text" at bounding box center [638, 249] width 820 height 33
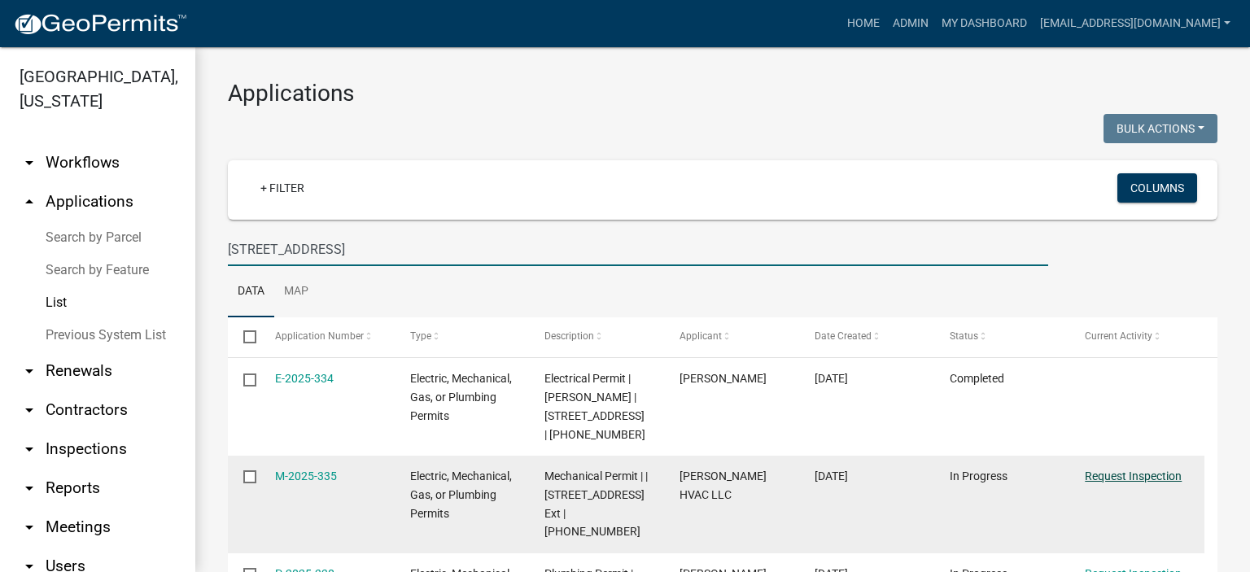
type input "[STREET_ADDRESS]"
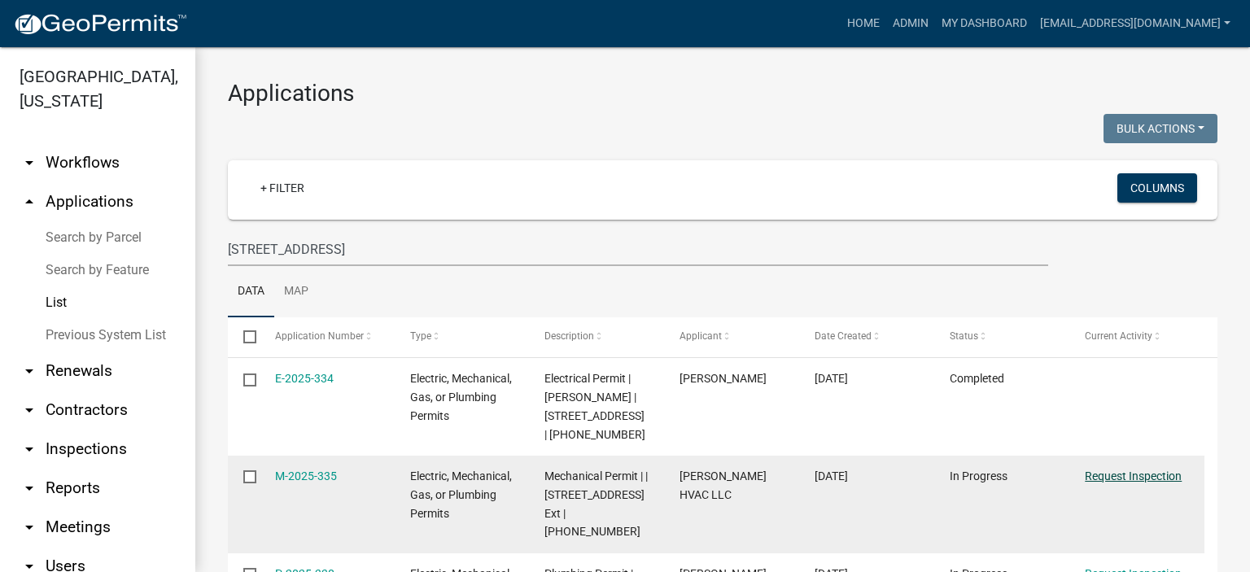
click at [1120, 476] on link "Request Inspection" at bounding box center [1133, 476] width 97 height 13
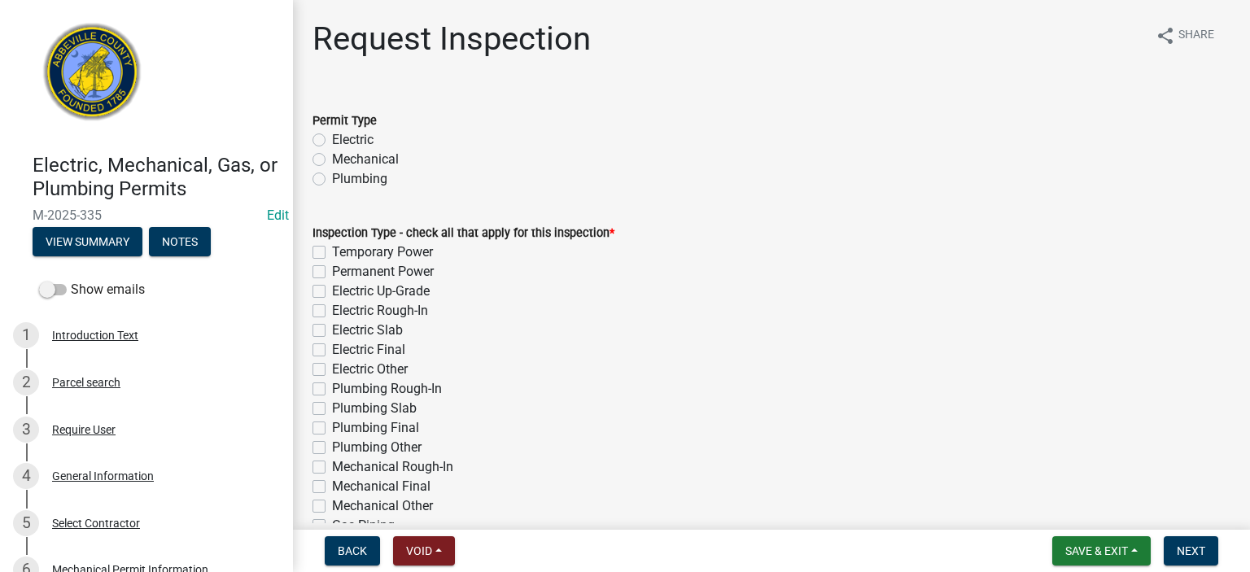
click at [332, 152] on label "Mechanical" at bounding box center [365, 160] width 67 height 20
click at [332, 152] on input "Mechanical" at bounding box center [337, 155] width 11 height 11
radio input "true"
click at [330, 483] on div "Mechanical Final" at bounding box center [772, 487] width 918 height 20
click at [332, 485] on label "Mechanical Final" at bounding box center [381, 487] width 98 height 20
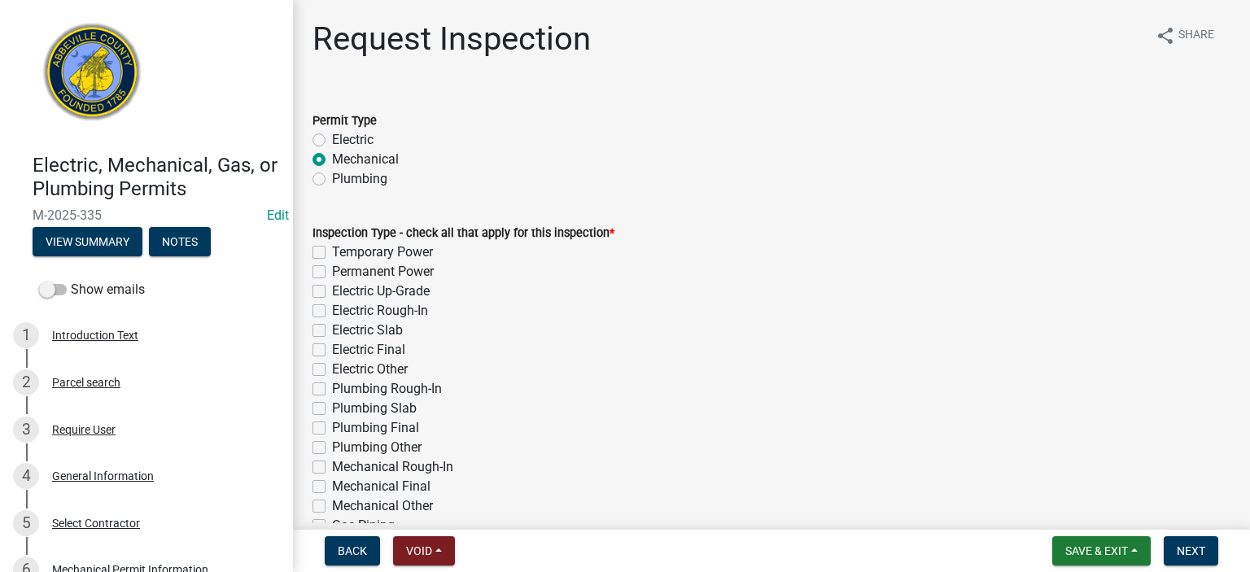
click at [332, 485] on input "Mechanical Final" at bounding box center [337, 482] width 11 height 11
checkbox input "true"
checkbox input "false"
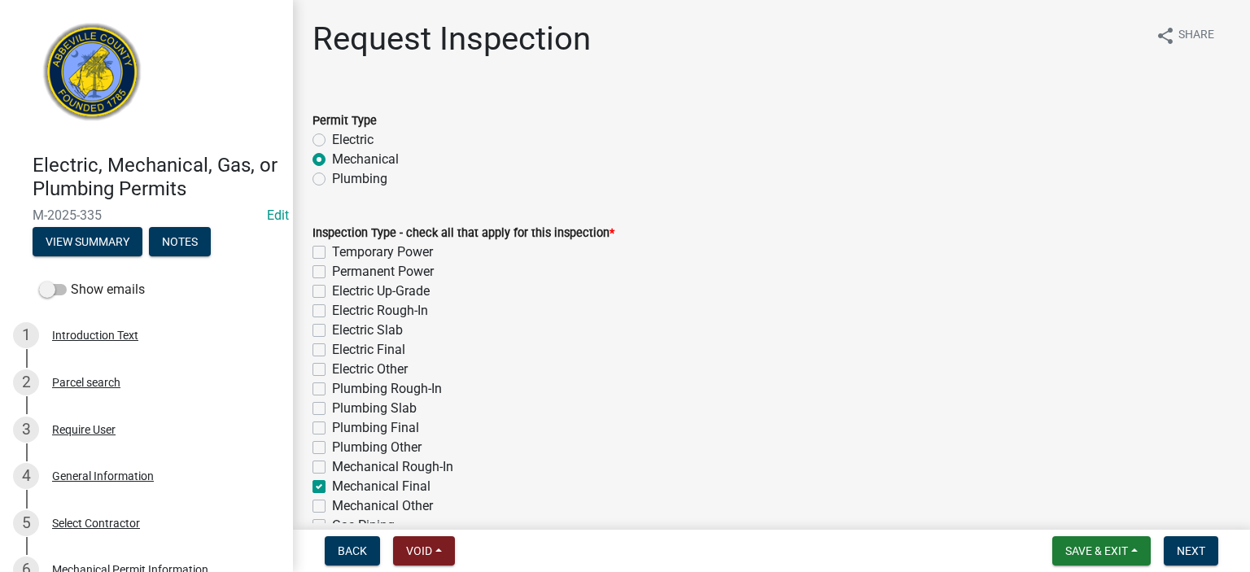
checkbox input "false"
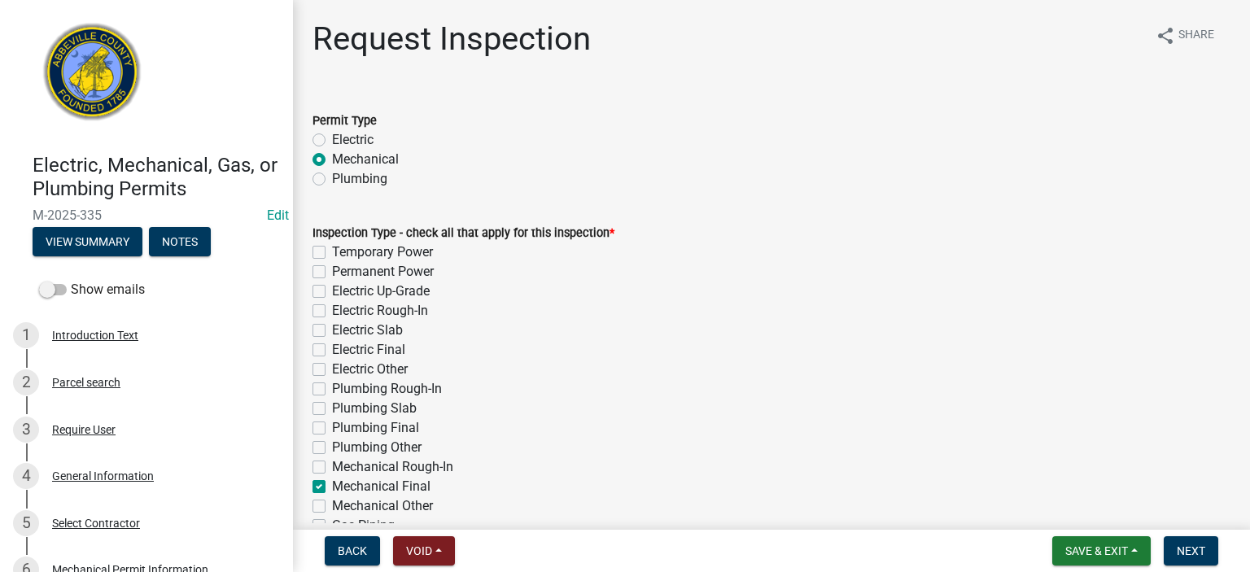
checkbox input "false"
checkbox input "true"
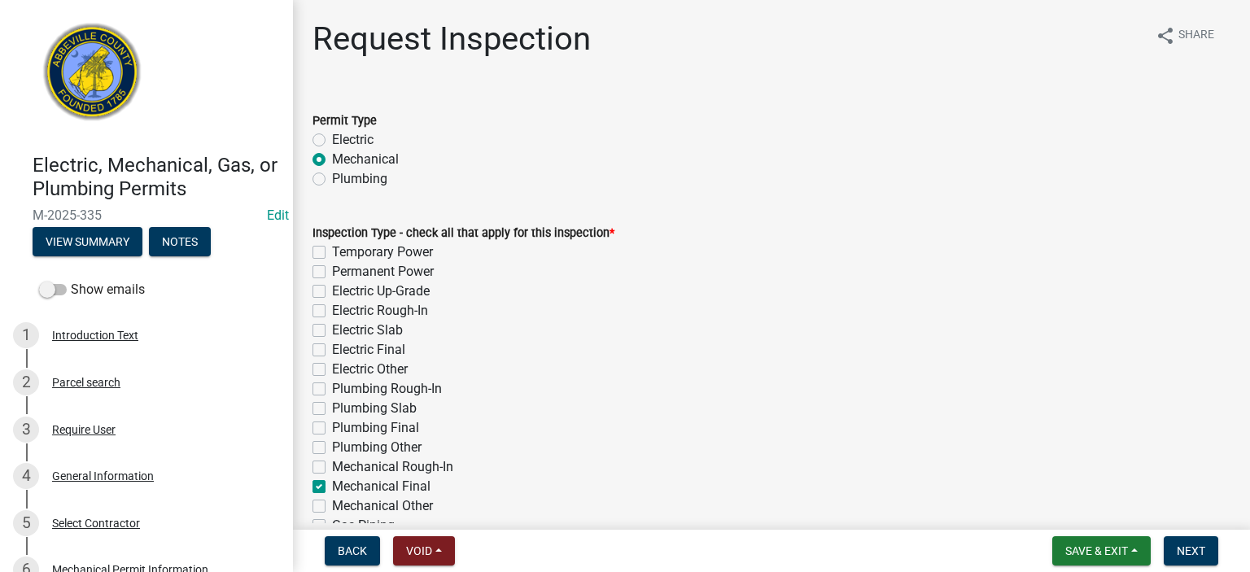
checkbox input "false"
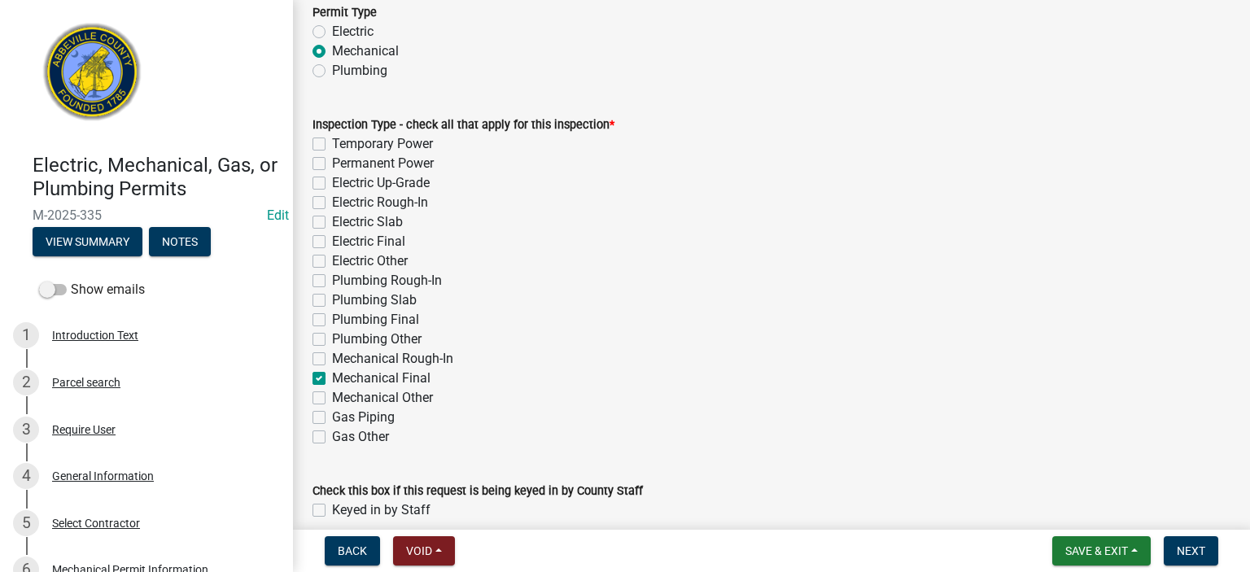
scroll to position [182, 0]
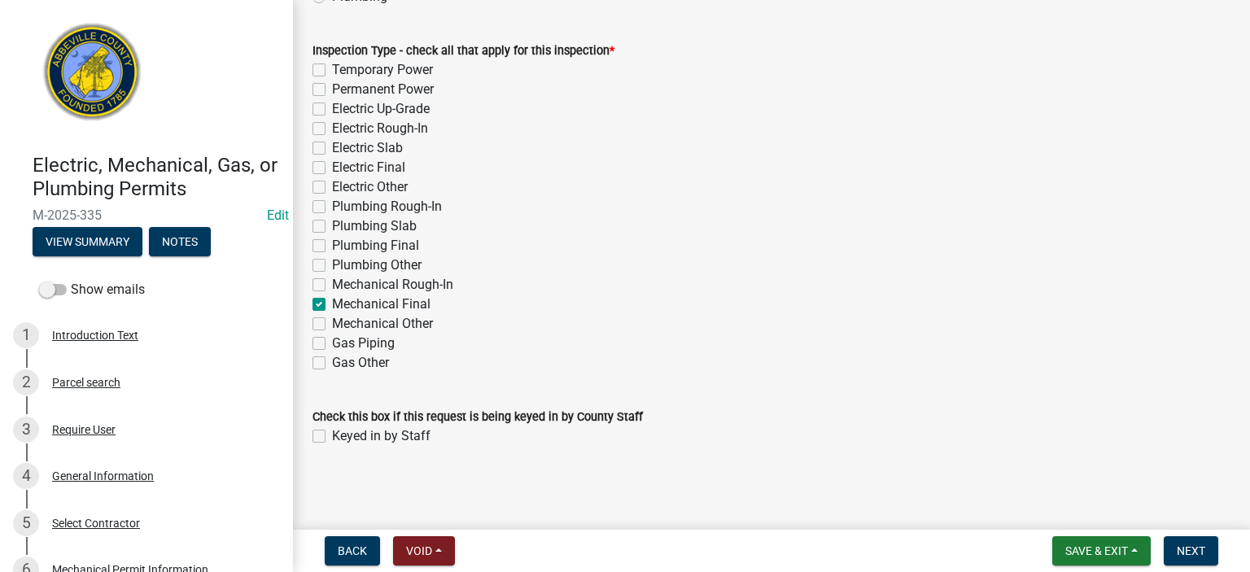
click at [332, 429] on label "Keyed in by Staff" at bounding box center [381, 436] width 98 height 20
click at [332, 429] on input "Keyed in by Staff" at bounding box center [337, 431] width 11 height 11
checkbox input "true"
click at [1183, 544] on span "Next" at bounding box center [1191, 550] width 28 height 13
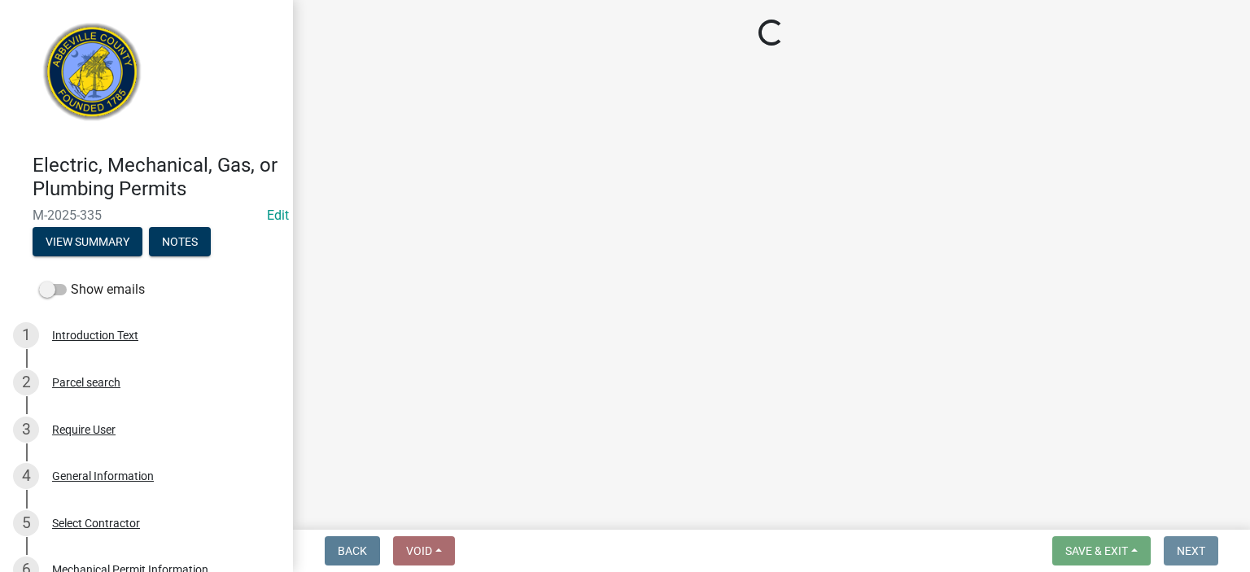
scroll to position [0, 0]
select select "896ec84b-7942-43b9-a78d-4f1554b7930c"
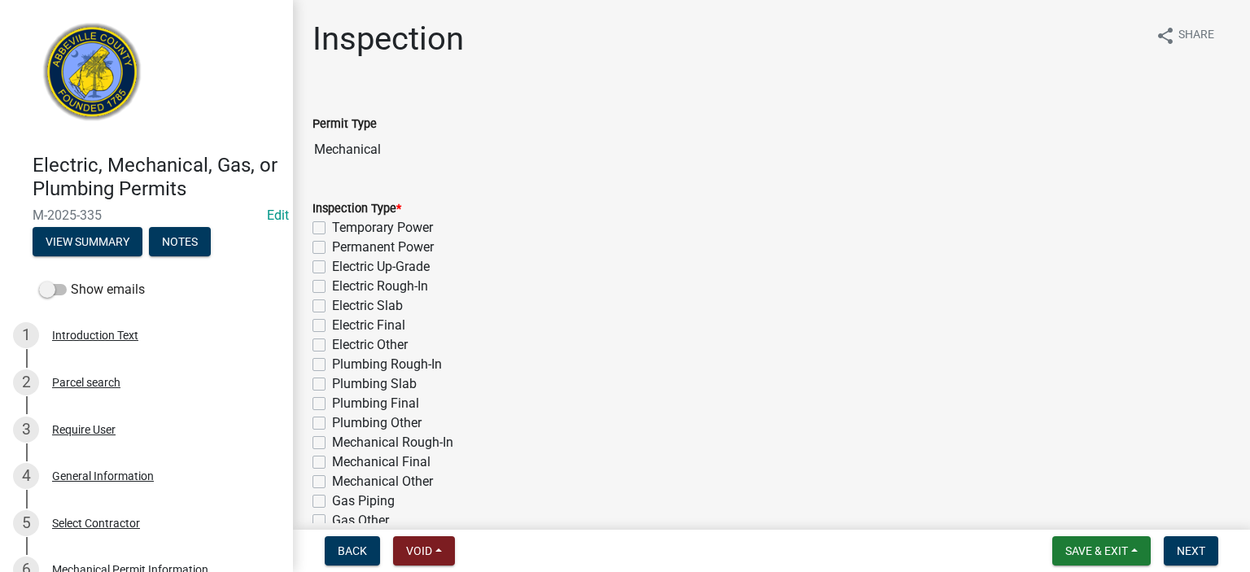
click at [332, 462] on label "Mechanical Final" at bounding box center [381, 463] width 98 height 20
click at [332, 462] on input "Mechanical Final" at bounding box center [337, 458] width 11 height 11
checkbox input "true"
checkbox input "false"
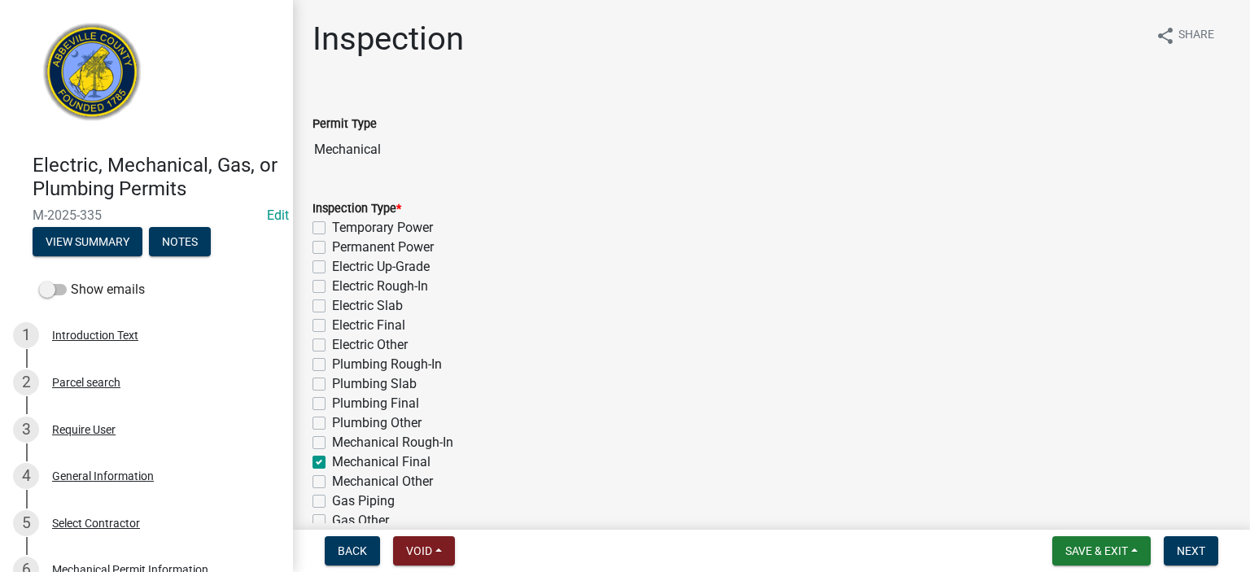
checkbox input "false"
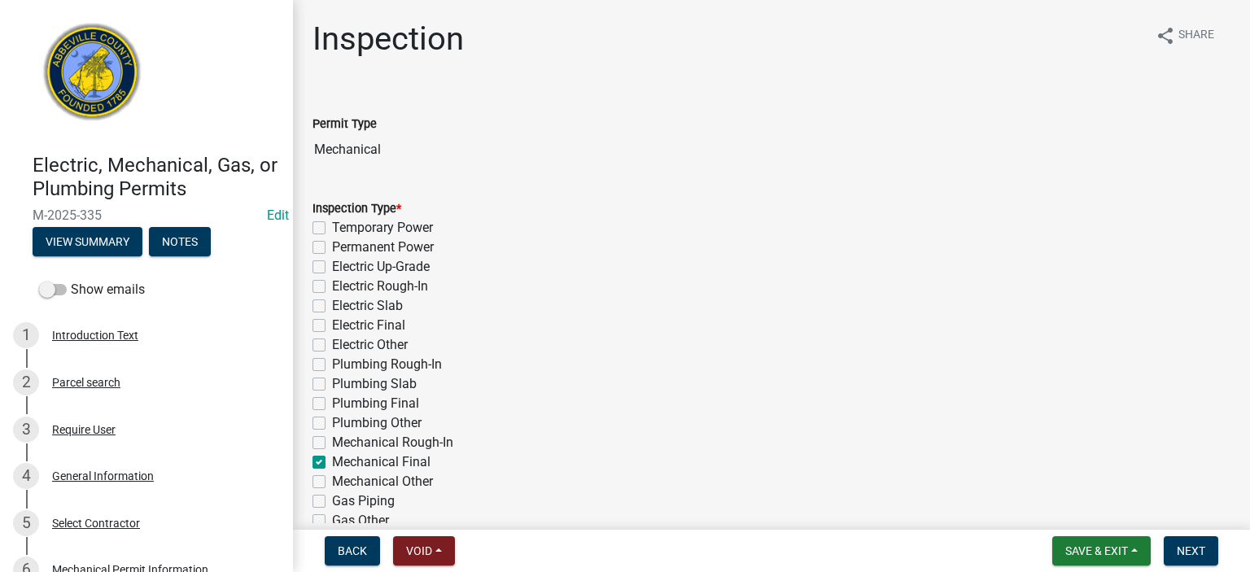
checkbox input "false"
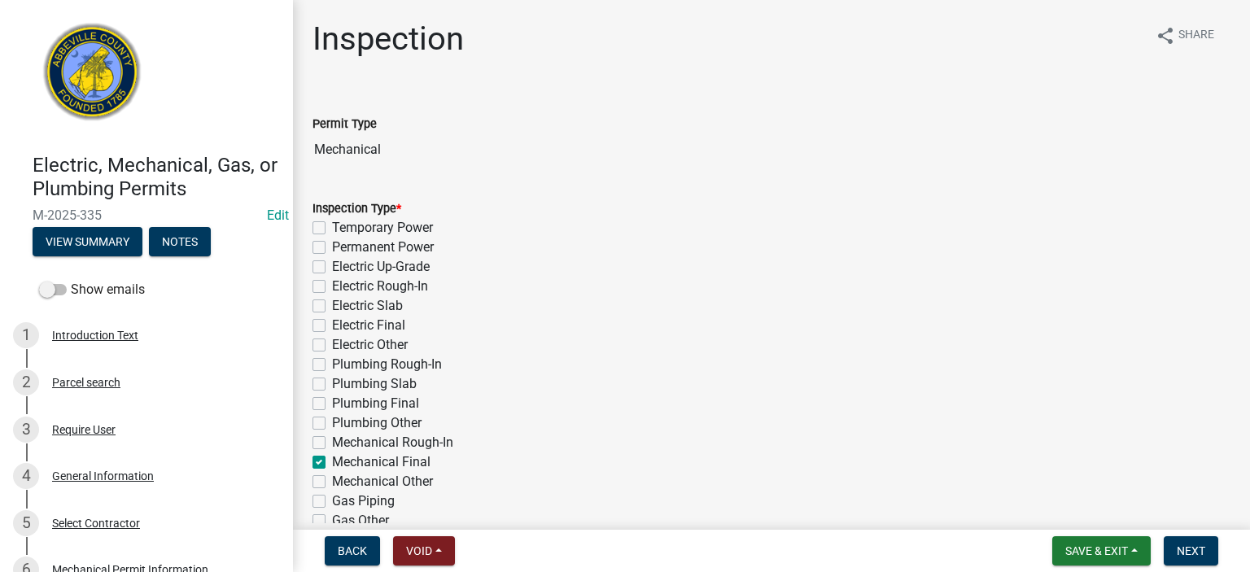
checkbox input "true"
checkbox input "false"
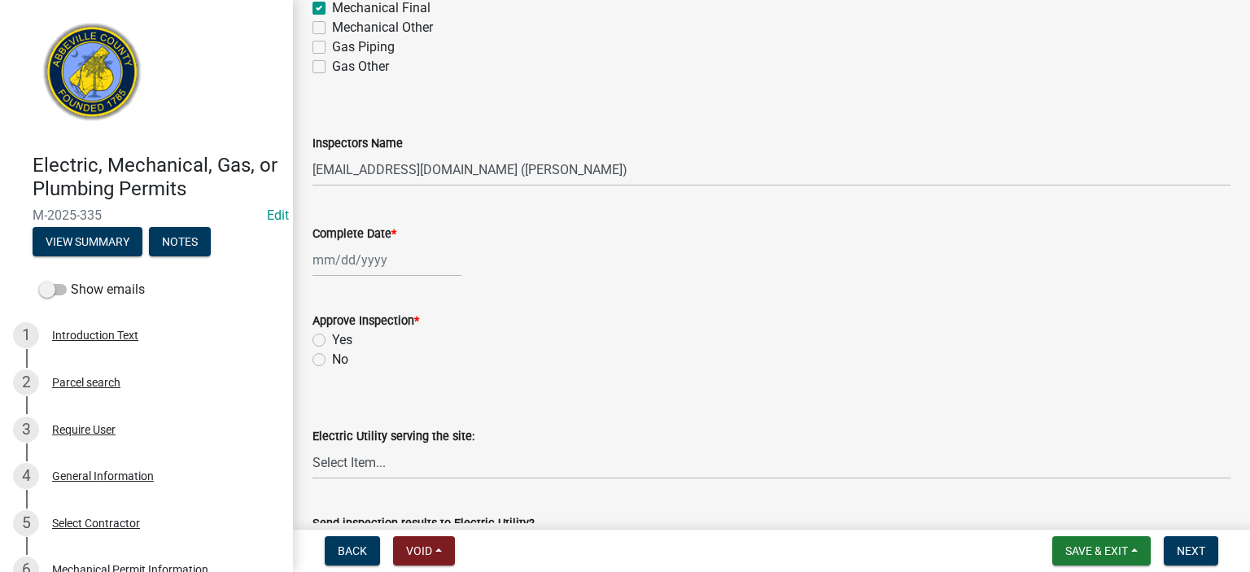
scroll to position [456, 0]
drag, startPoint x: 613, startPoint y: 168, endPoint x: 610, endPoint y: 182, distance: 14.2
click at [612, 176] on select "Select Item... [EMAIL_ADDRESS][DOMAIN_NAME] ([PERSON_NAME]) [EMAIL_ADDRESS][DOM…" at bounding box center [772, 167] width 918 height 33
select select "56be3ac8-4e2d-49a7-9260-658958e29c03"
click at [313, 151] on select "Select Item... [EMAIL_ADDRESS][DOMAIN_NAME] ([PERSON_NAME]) [EMAIL_ADDRESS][DOM…" at bounding box center [772, 167] width 918 height 33
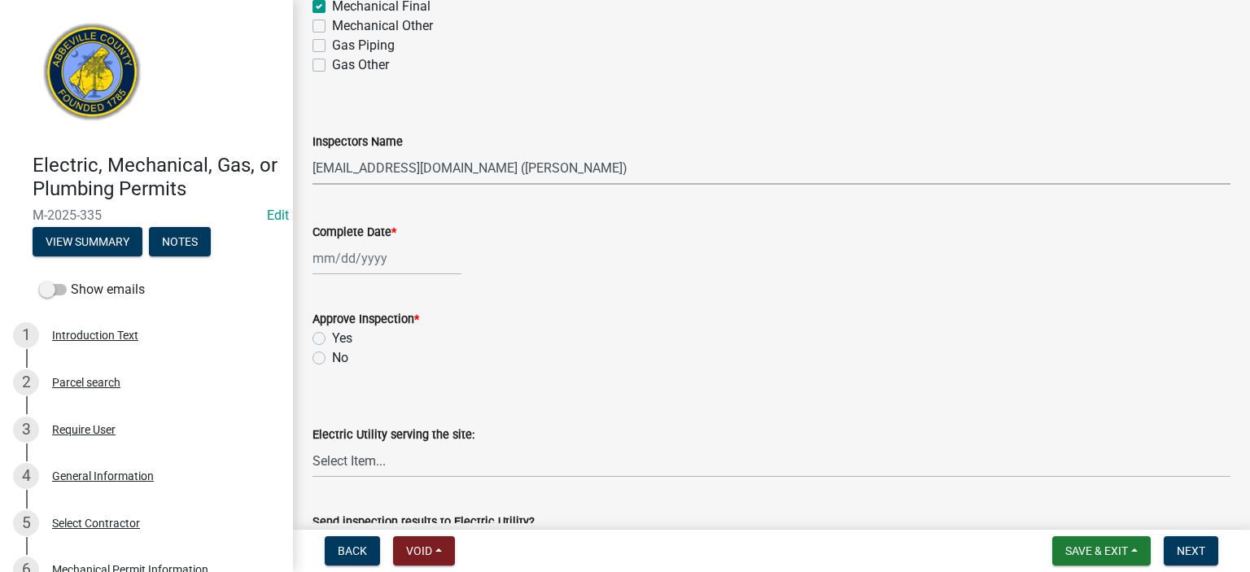
select select "9"
select select "2025"
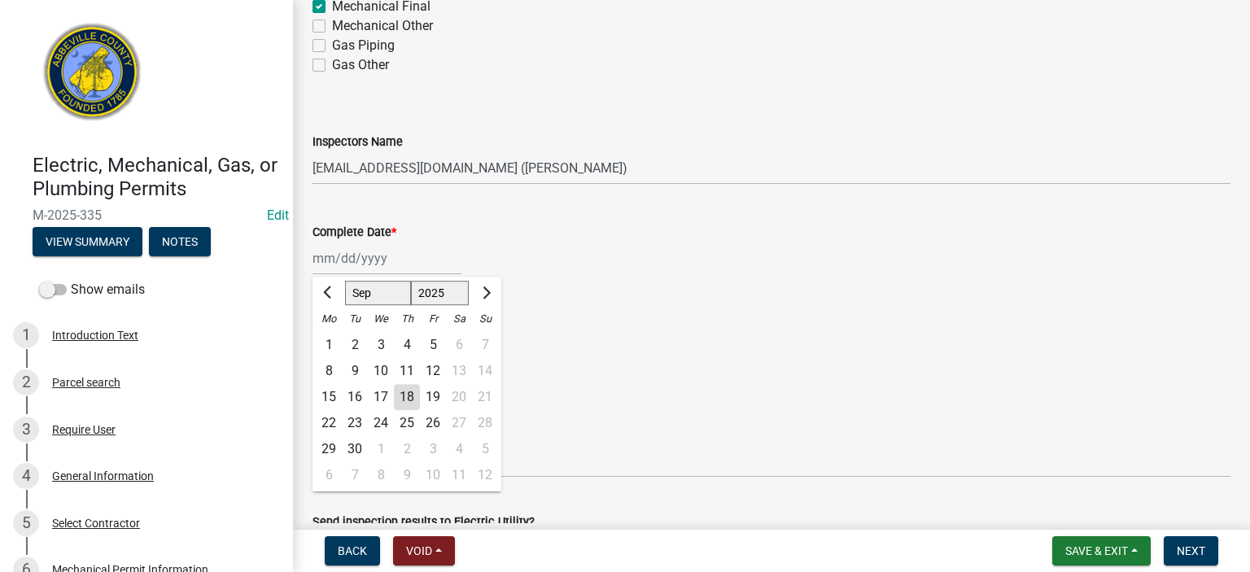
click at [418, 261] on div "[PERSON_NAME] Feb Mar Apr [PERSON_NAME][DATE] Oct Nov [DATE] 1526 1527 1528 152…" at bounding box center [387, 258] width 149 height 33
click at [413, 390] on div "18" at bounding box center [407, 397] width 26 height 26
type input "[DATE]"
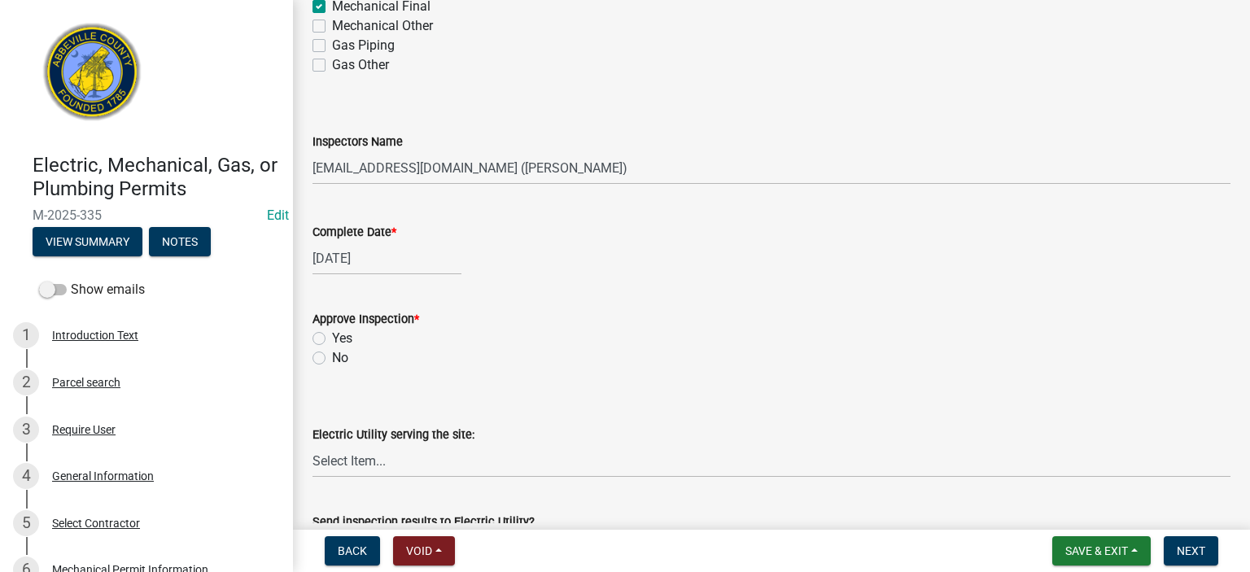
click at [332, 334] on label "Yes" at bounding box center [342, 339] width 20 height 20
click at [332, 334] on input "Yes" at bounding box center [337, 334] width 11 height 11
radio input "true"
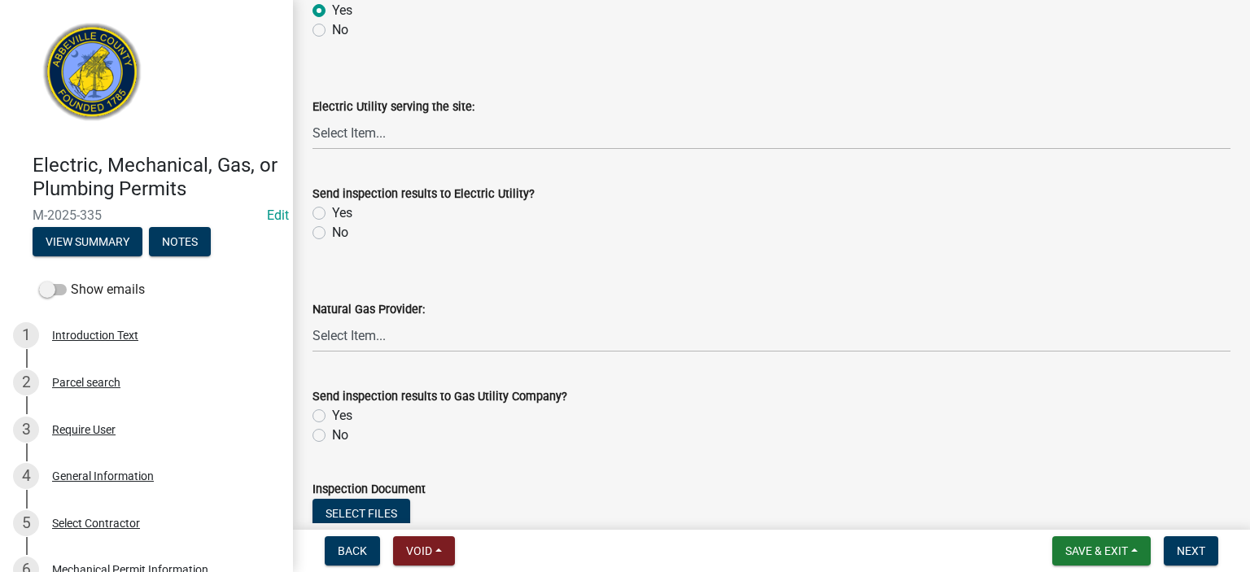
scroll to position [814, 0]
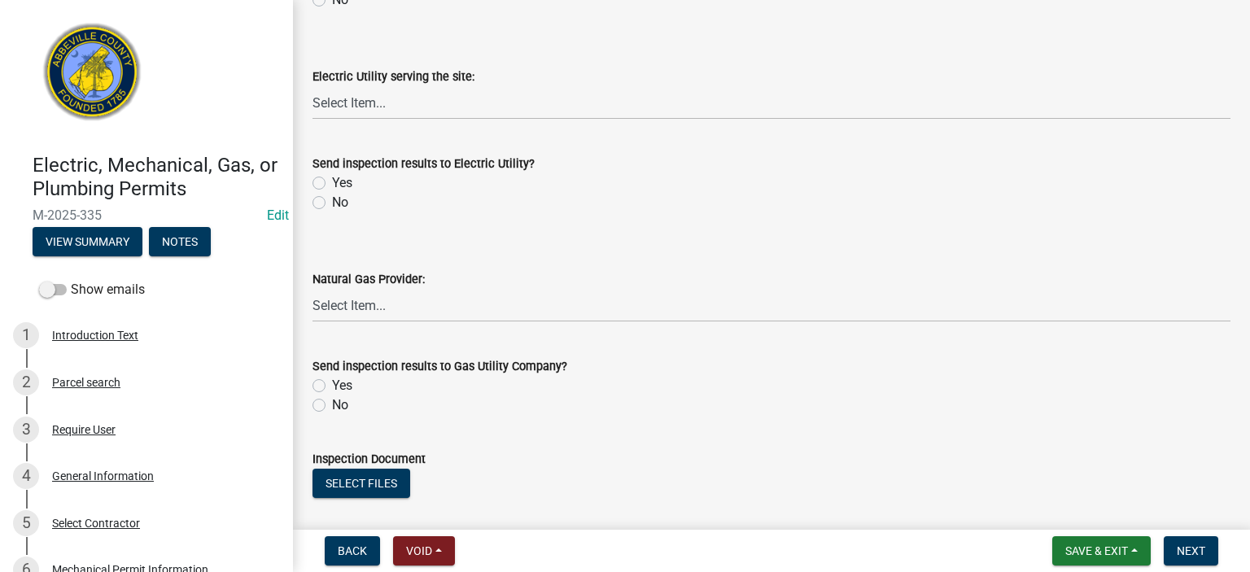
click at [332, 204] on label "No" at bounding box center [340, 203] width 16 height 20
click at [332, 203] on input "No" at bounding box center [337, 198] width 11 height 11
radio input "true"
click at [332, 401] on label "No" at bounding box center [340, 406] width 16 height 20
click at [332, 401] on input "No" at bounding box center [337, 401] width 11 height 11
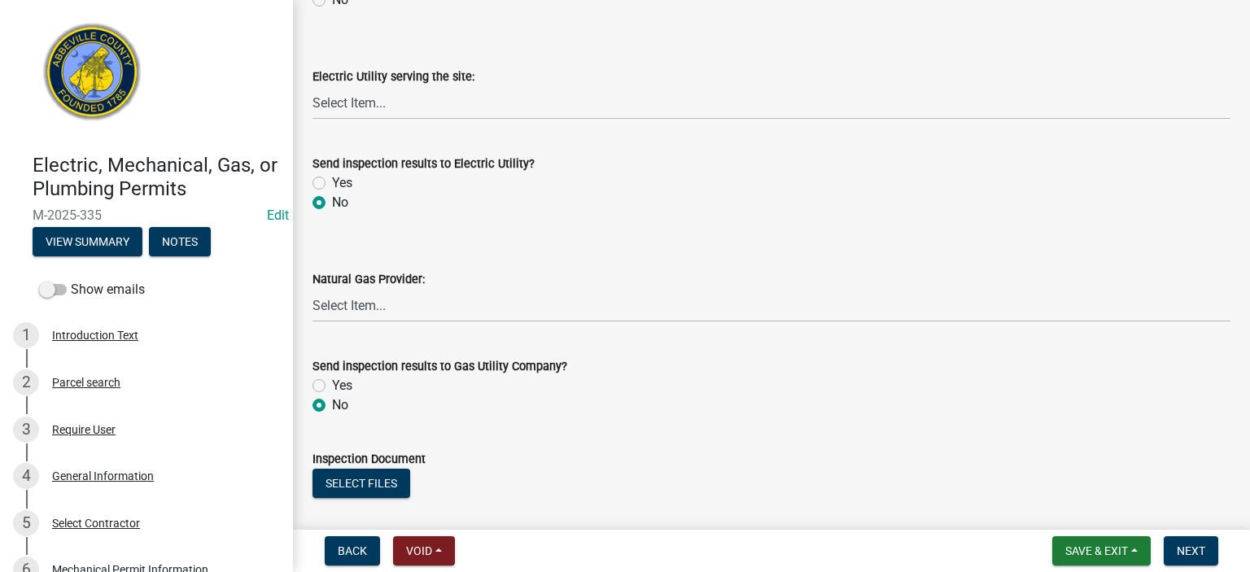
radio input "true"
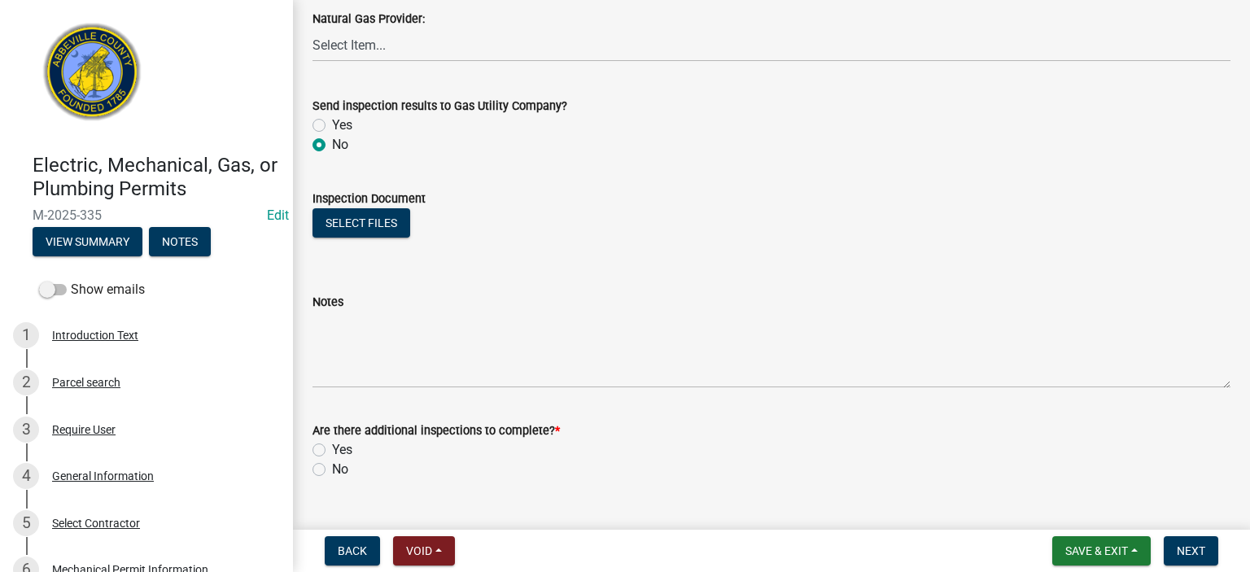
scroll to position [1108, 0]
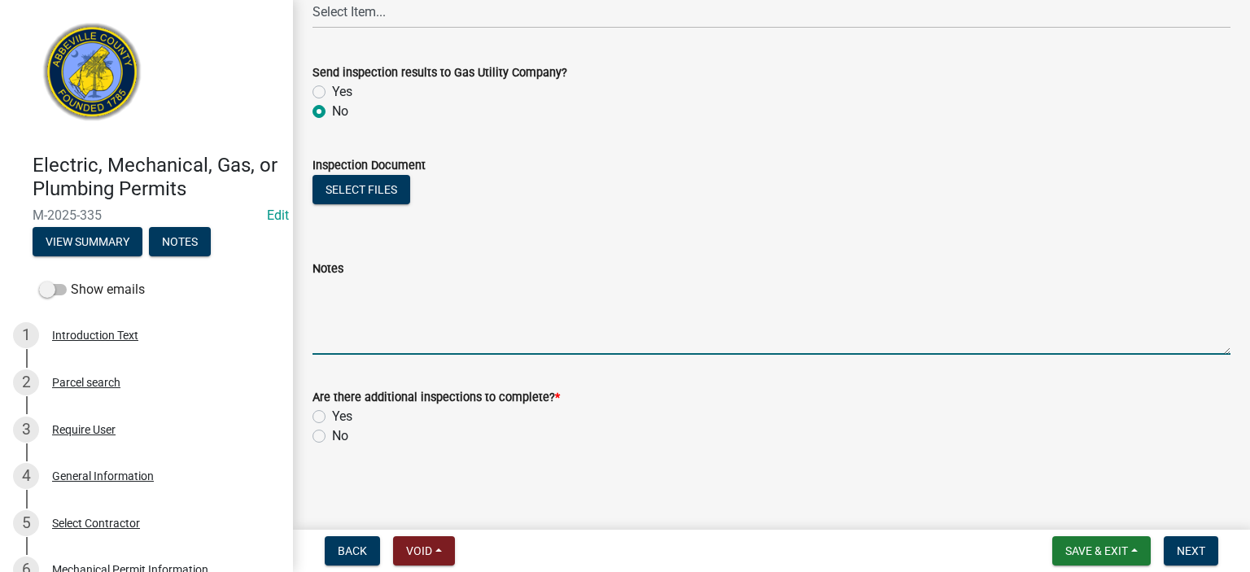
click at [393, 321] on textarea "Notes" at bounding box center [772, 316] width 918 height 77
click at [329, 286] on textarea "Pats and work spaces for equipment in attic good," at bounding box center [772, 316] width 918 height 77
click at [332, 289] on textarea "Pats and work spaces for equipment in attic good," at bounding box center [772, 316] width 918 height 77
click at [622, 289] on textarea "Paths and work spaces for equipment in attic good," at bounding box center [772, 316] width 918 height 77
type textarea "Paths and work spaces for equipment in attic good, rec, light switch, light GOO…"
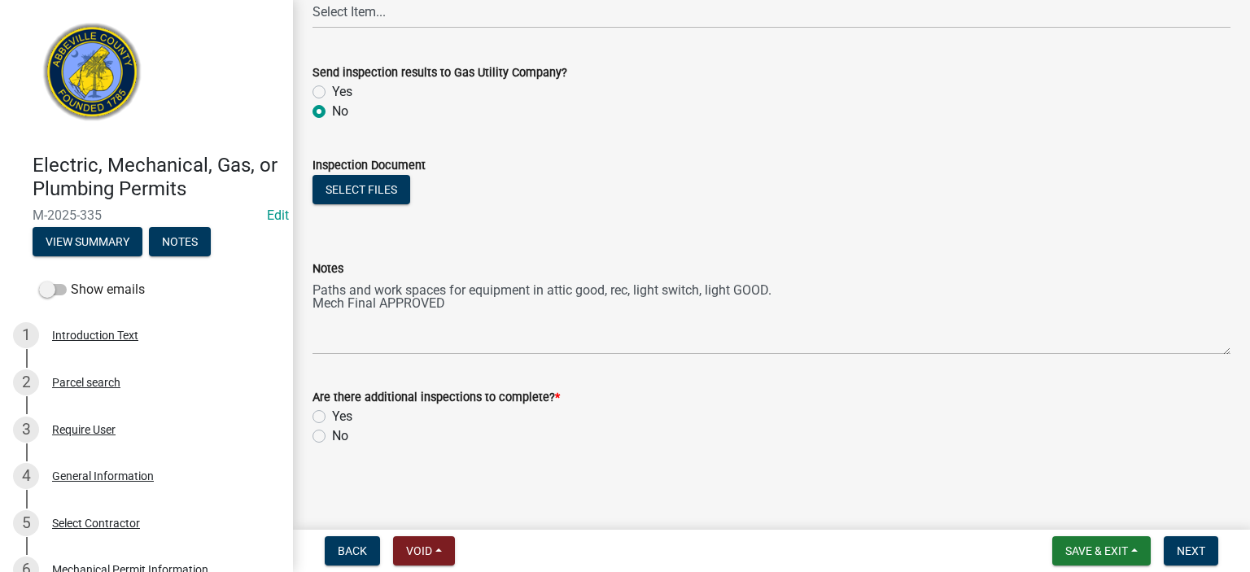
click at [332, 434] on label "No" at bounding box center [340, 436] width 16 height 20
click at [332, 434] on input "No" at bounding box center [337, 431] width 11 height 11
radio input "true"
click at [1193, 549] on span "Next" at bounding box center [1191, 550] width 28 height 13
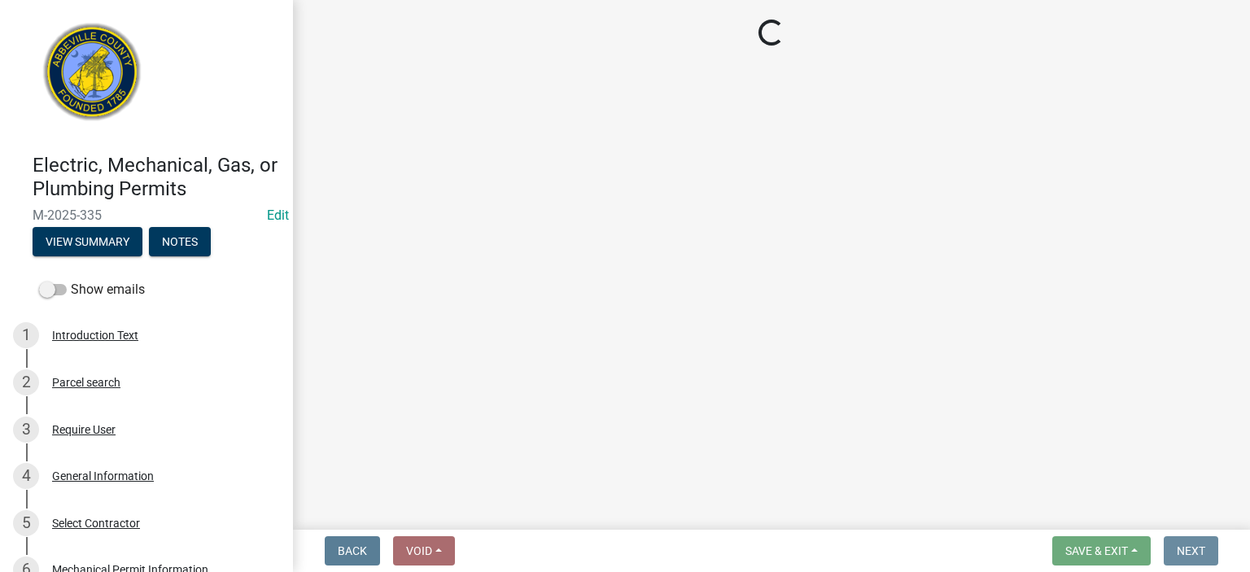
scroll to position [0, 0]
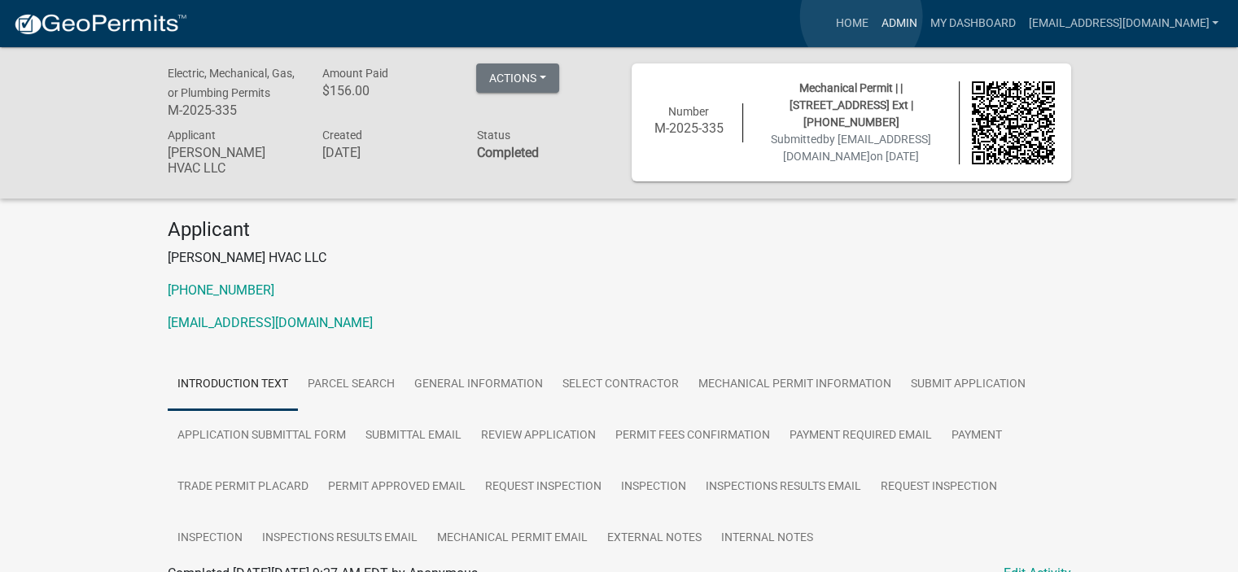
click at [874, 16] on link "Admin" at bounding box center [898, 23] width 49 height 31
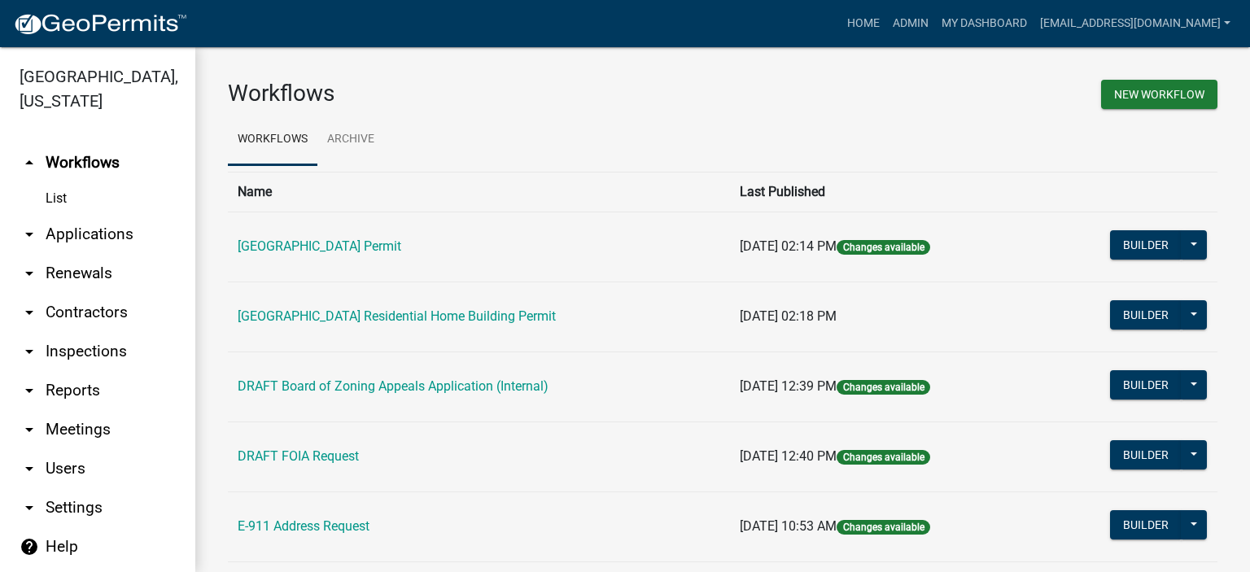
click at [118, 234] on link "arrow_drop_down Applications" at bounding box center [97, 234] width 195 height 39
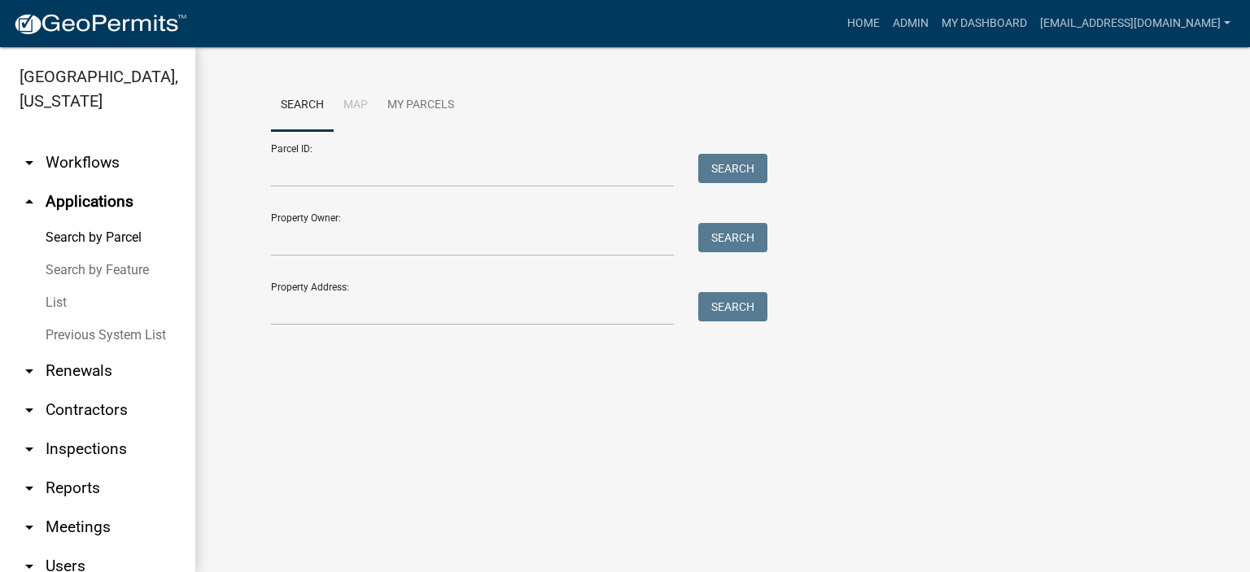
click at [61, 300] on link "List" at bounding box center [97, 302] width 195 height 33
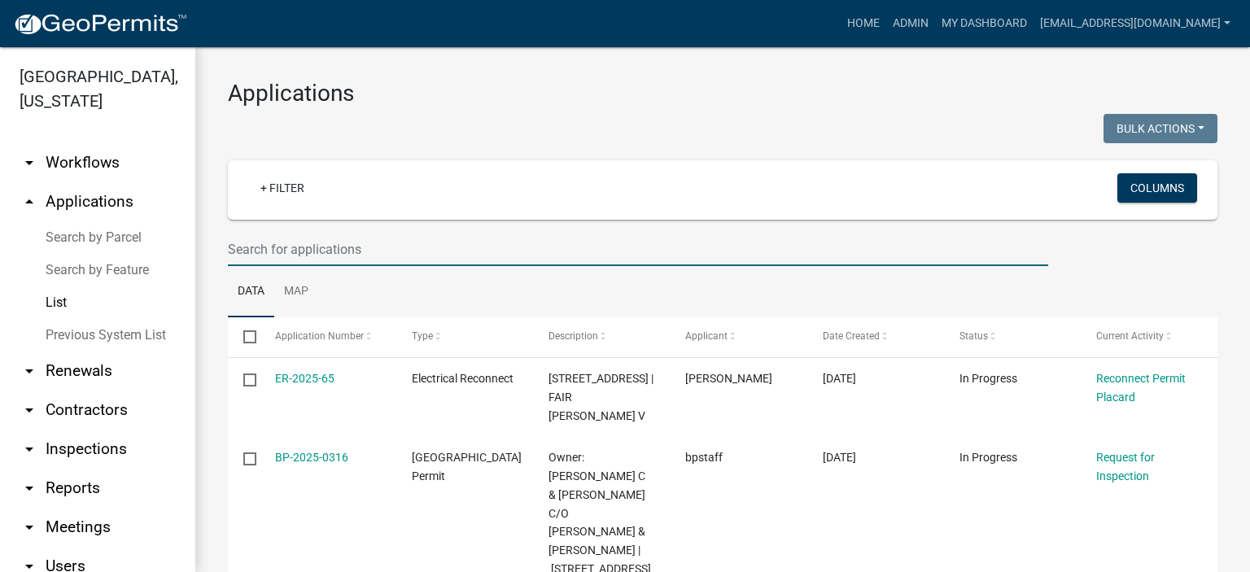
click at [420, 256] on input "text" at bounding box center [638, 249] width 820 height 33
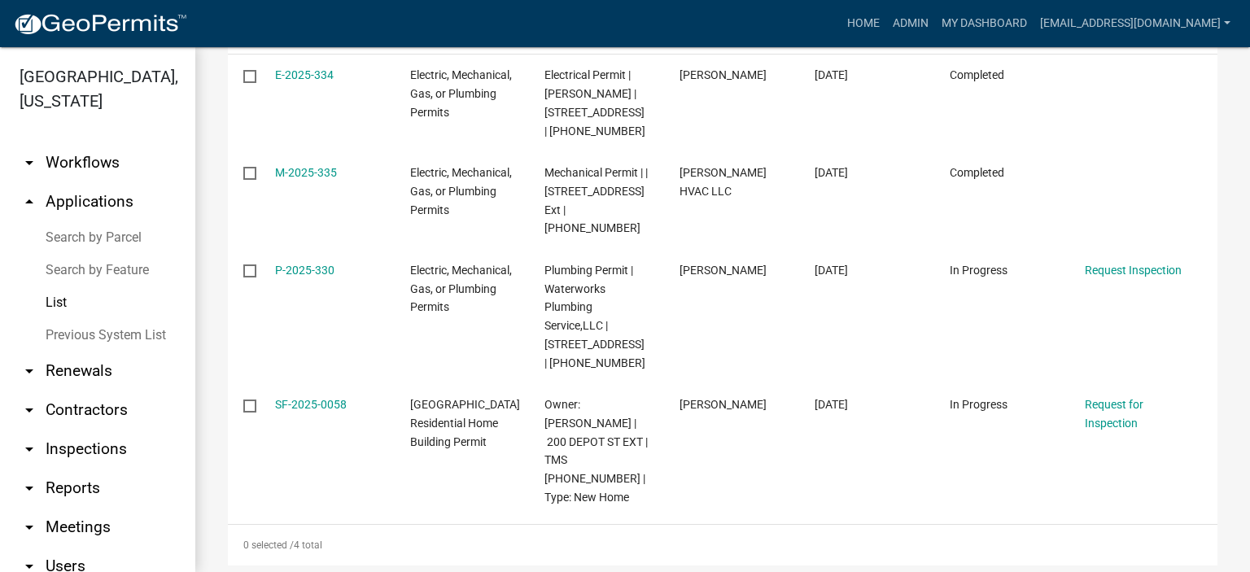
scroll to position [310, 0]
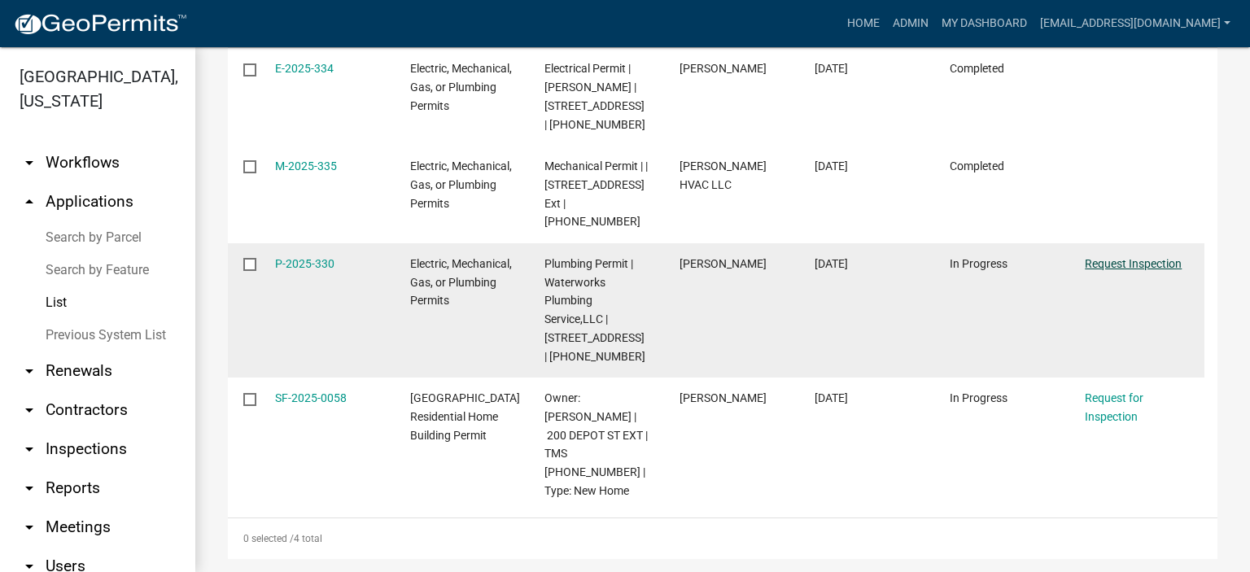
type input "[STREET_ADDRESS]"
click at [1126, 257] on link "Request Inspection" at bounding box center [1133, 263] width 97 height 13
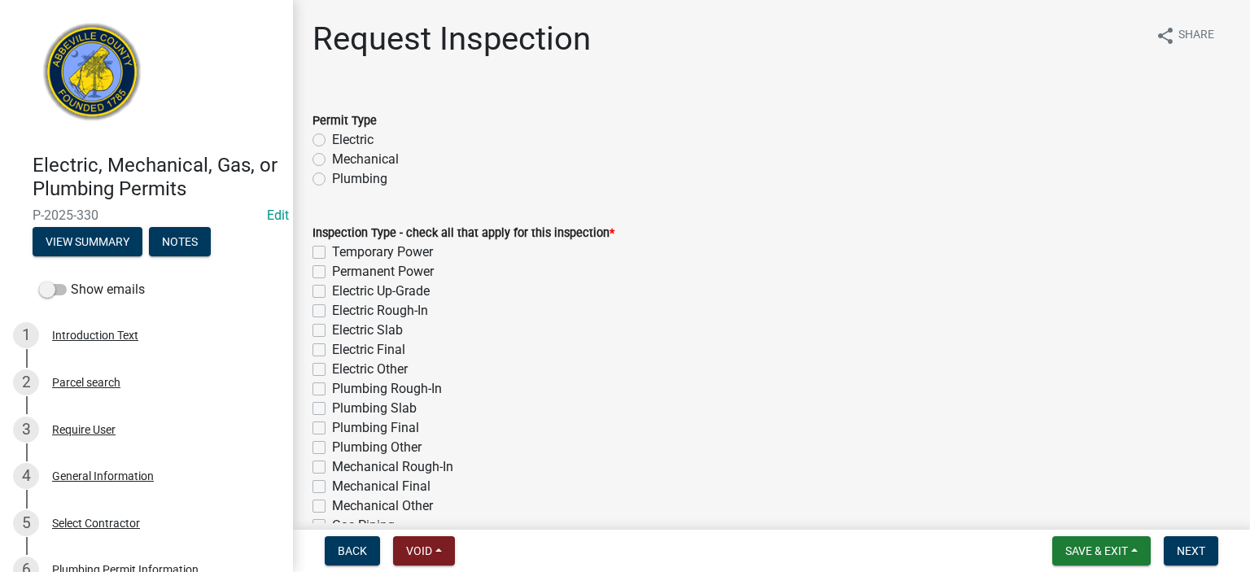
click at [332, 175] on label "Plumbing" at bounding box center [359, 179] width 55 height 20
click at [332, 175] on input "Plumbing" at bounding box center [337, 174] width 11 height 11
radio input "true"
click at [332, 429] on label "Plumbing Final" at bounding box center [375, 428] width 87 height 20
click at [332, 429] on input "Plumbing Final" at bounding box center [337, 423] width 11 height 11
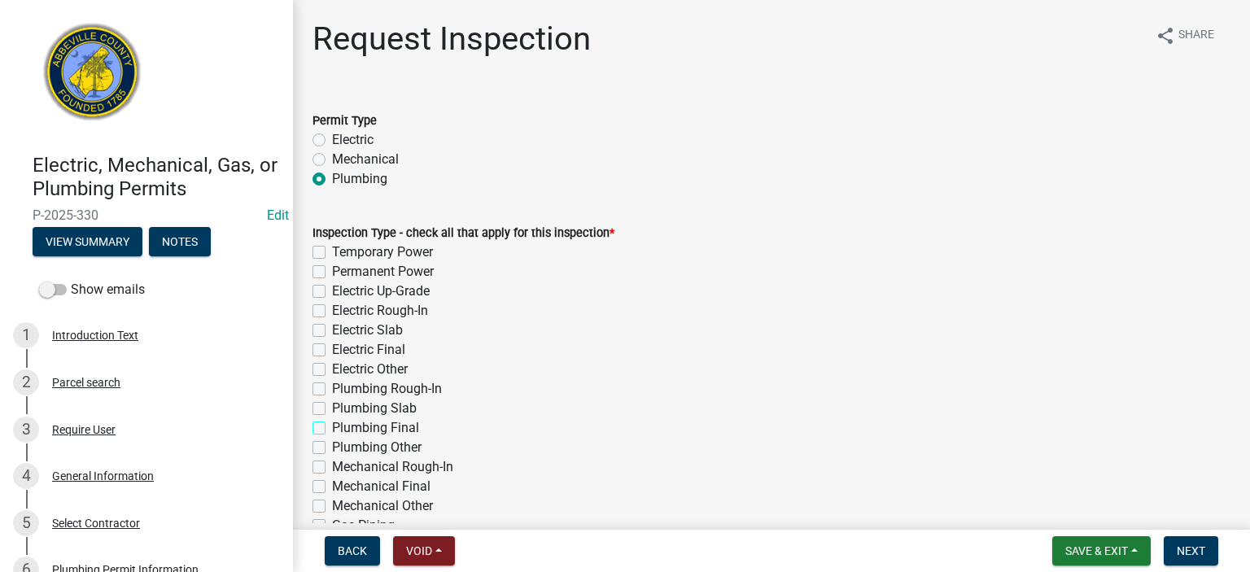
checkbox input "true"
checkbox input "false"
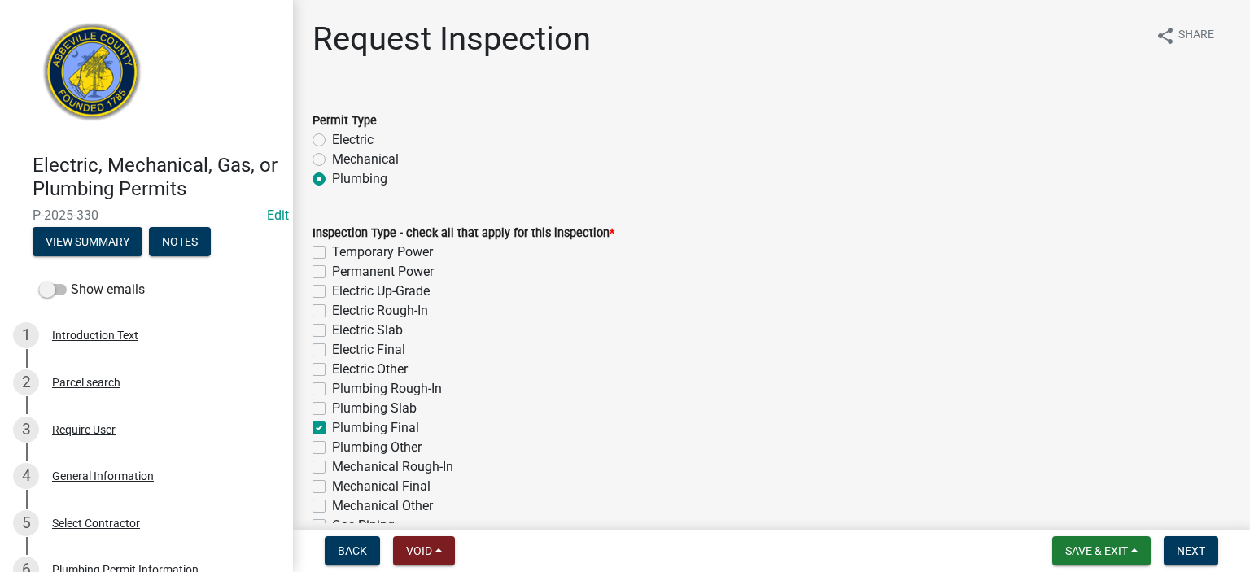
checkbox input "false"
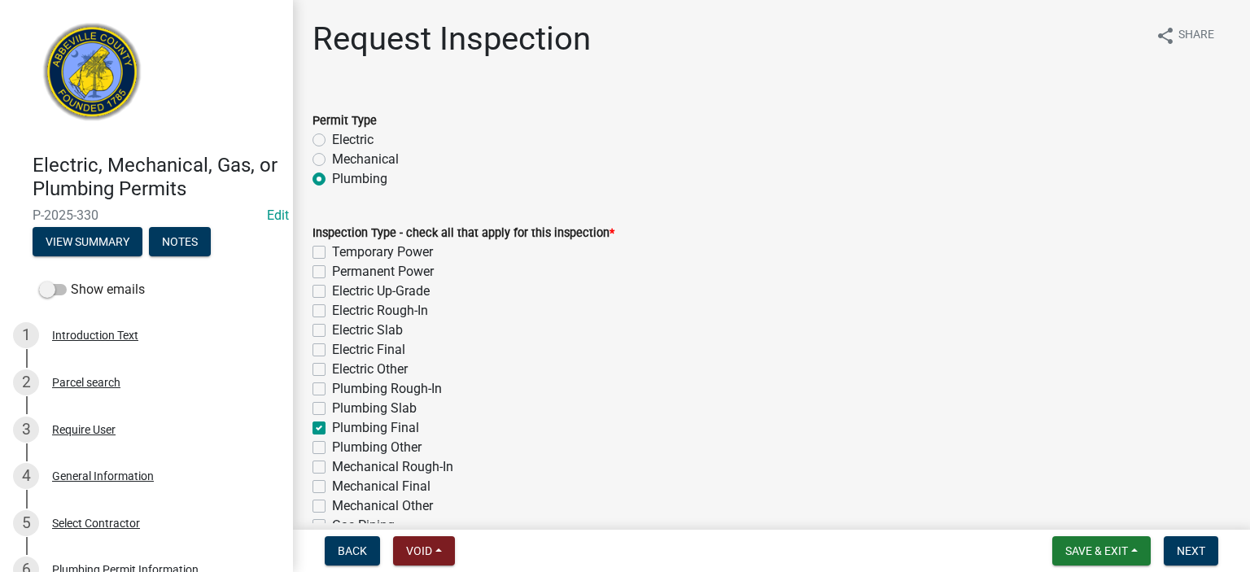
checkbox input "true"
checkbox input "false"
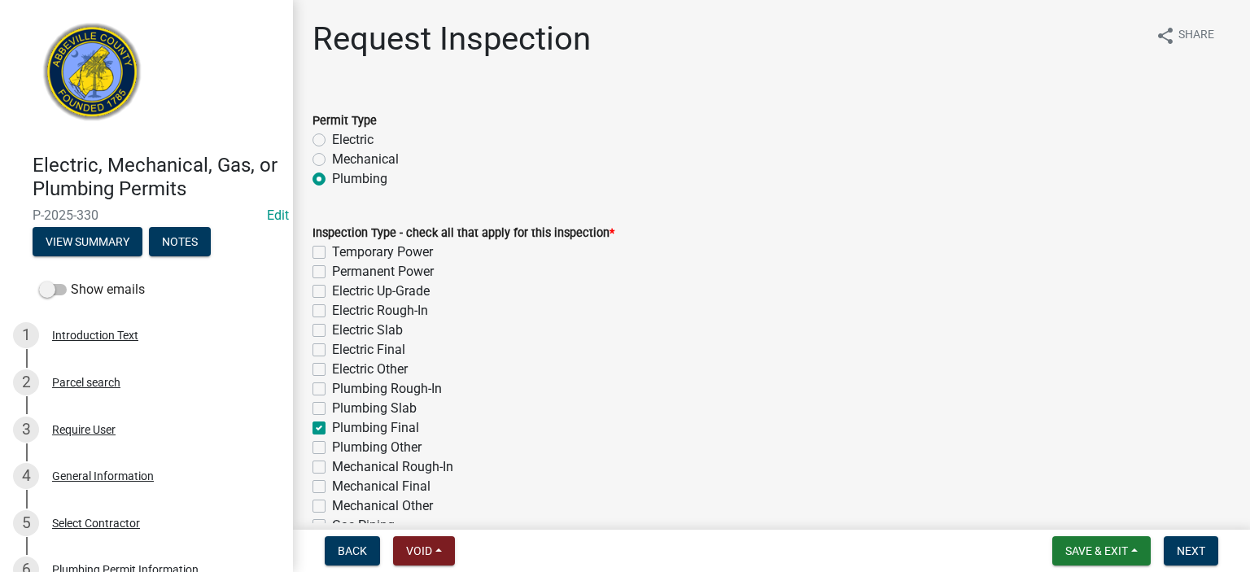
checkbox input "false"
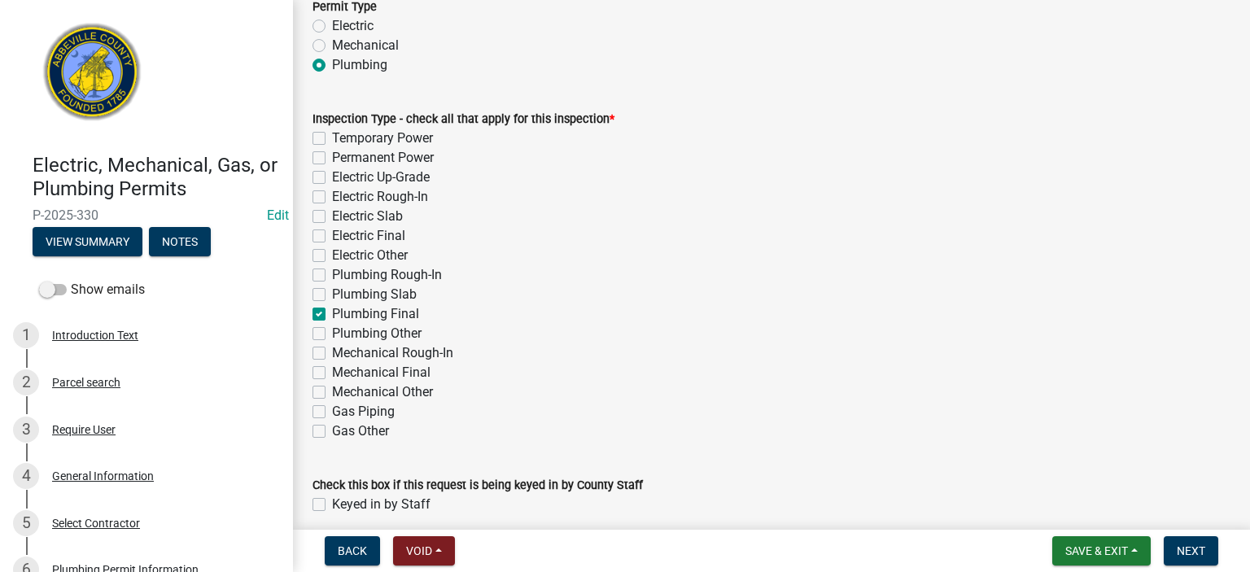
scroll to position [182, 0]
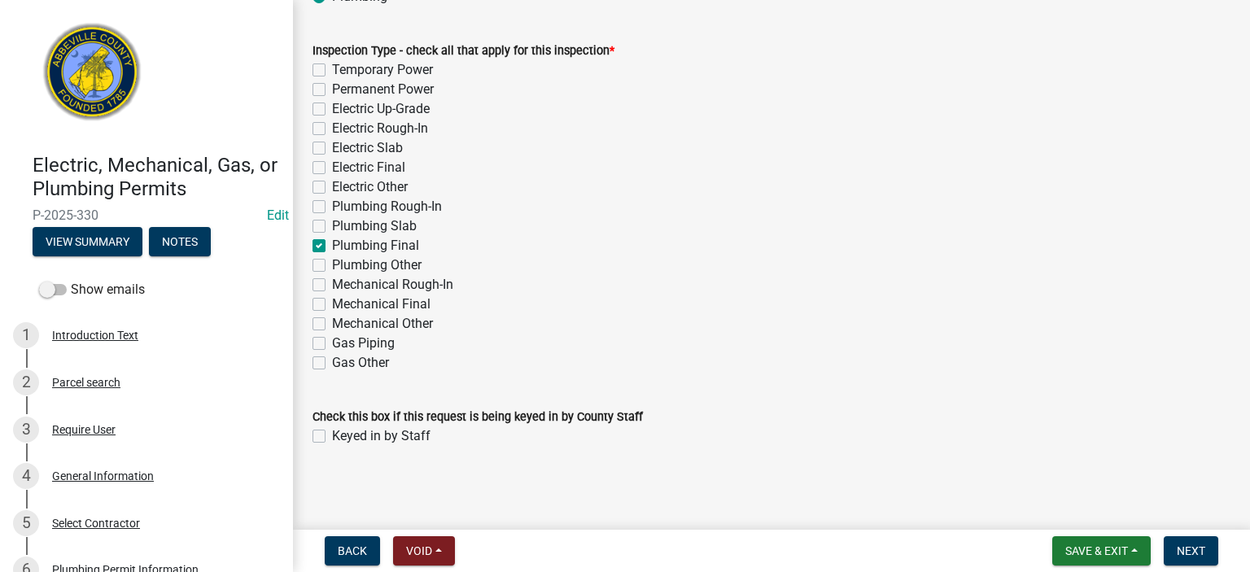
click at [332, 435] on label "Keyed in by Staff" at bounding box center [381, 436] width 98 height 20
click at [332, 435] on input "Keyed in by Staff" at bounding box center [337, 431] width 11 height 11
checkbox input "true"
click at [1195, 547] on span "Next" at bounding box center [1191, 550] width 28 height 13
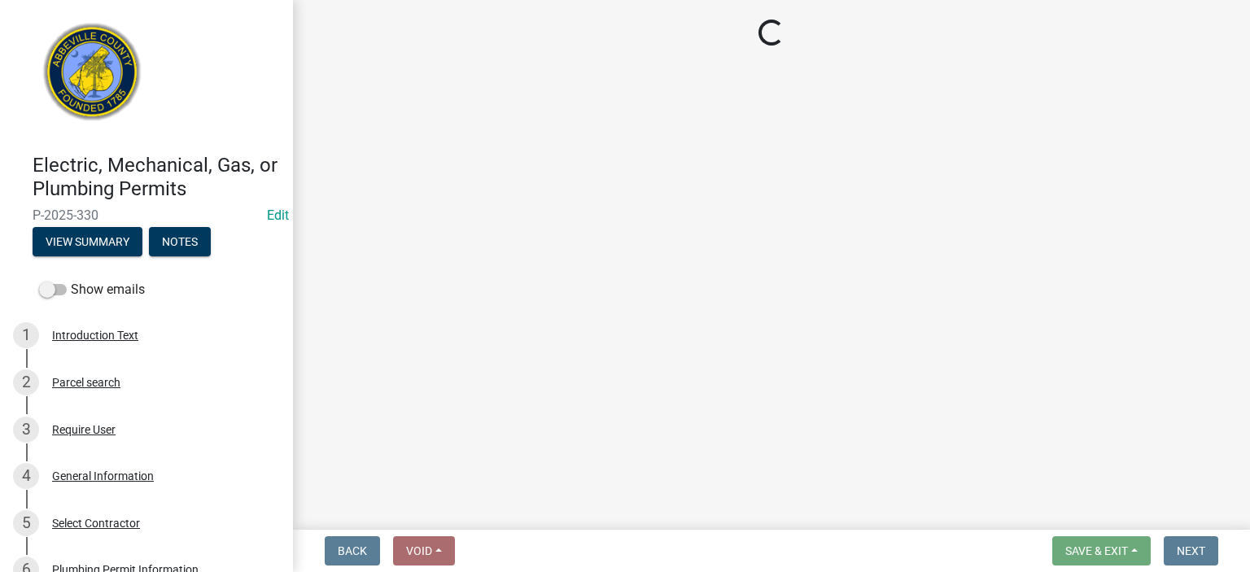
select select "896ec84b-7942-43b9-a78d-4f1554b7930c"
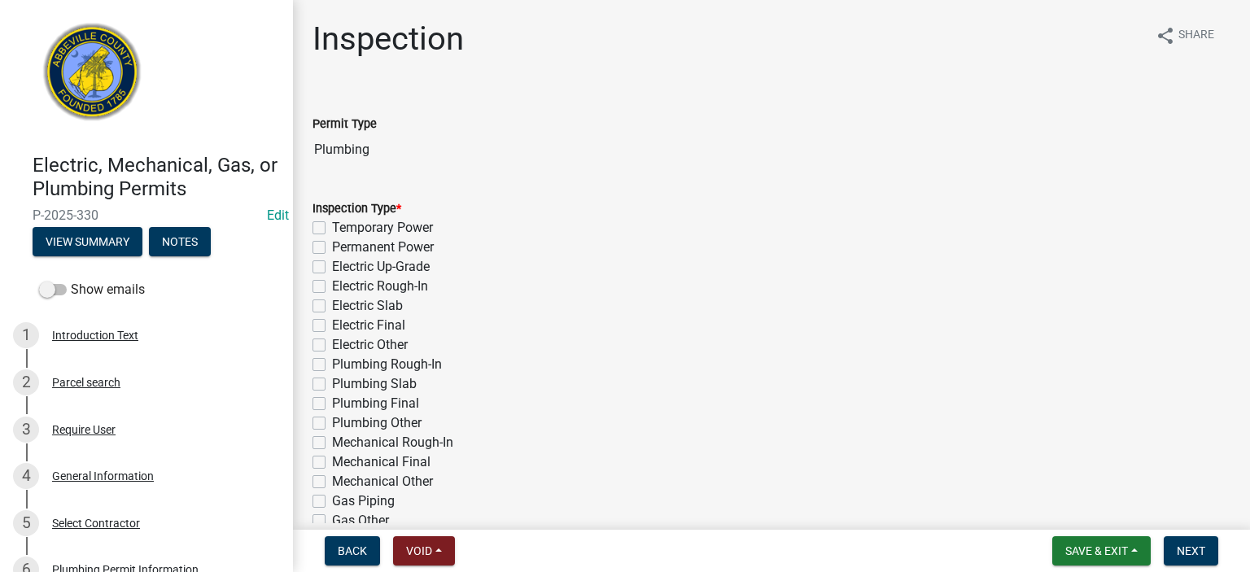
click at [332, 404] on label "Plumbing Final" at bounding box center [375, 404] width 87 height 20
click at [332, 404] on input "Plumbing Final" at bounding box center [337, 399] width 11 height 11
checkbox input "true"
checkbox input "false"
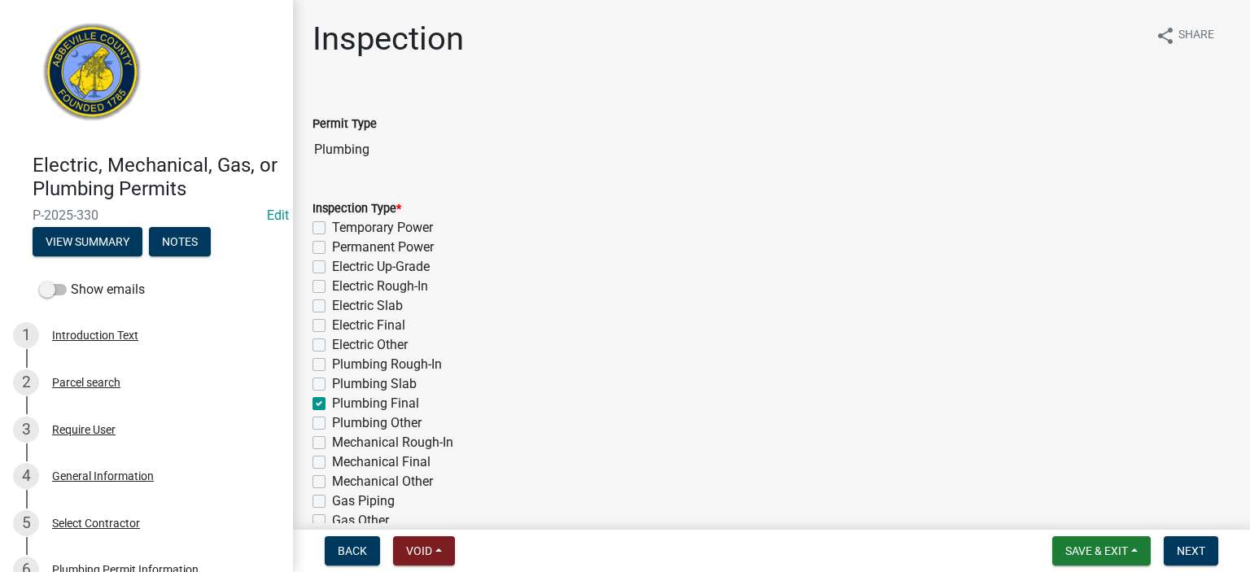
checkbox input "false"
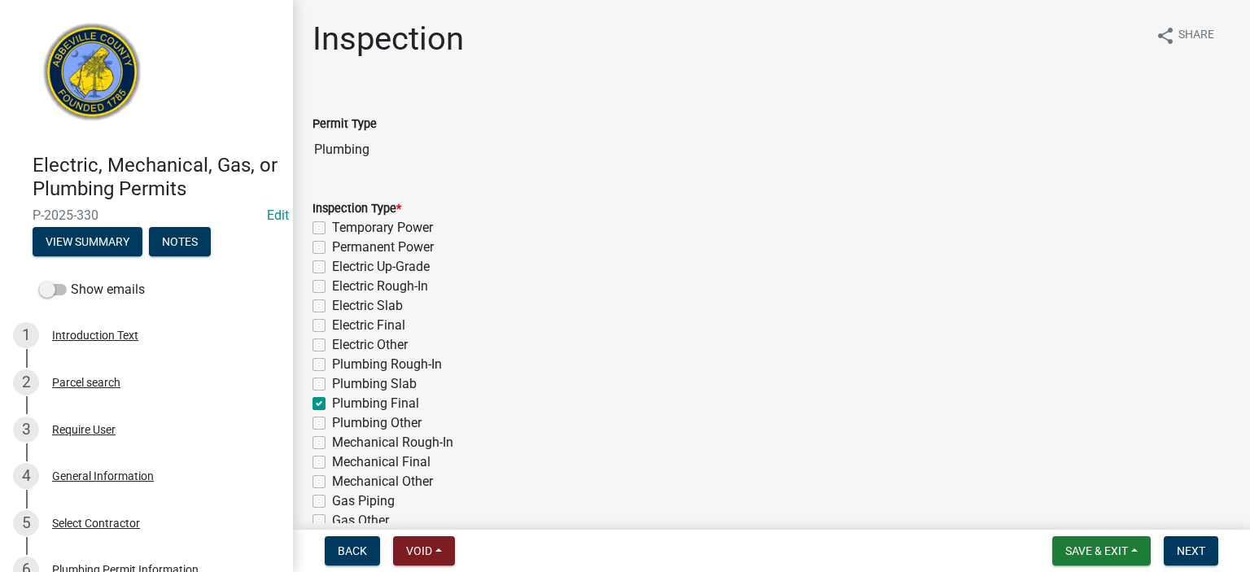
checkbox input "false"
checkbox input "true"
checkbox input "false"
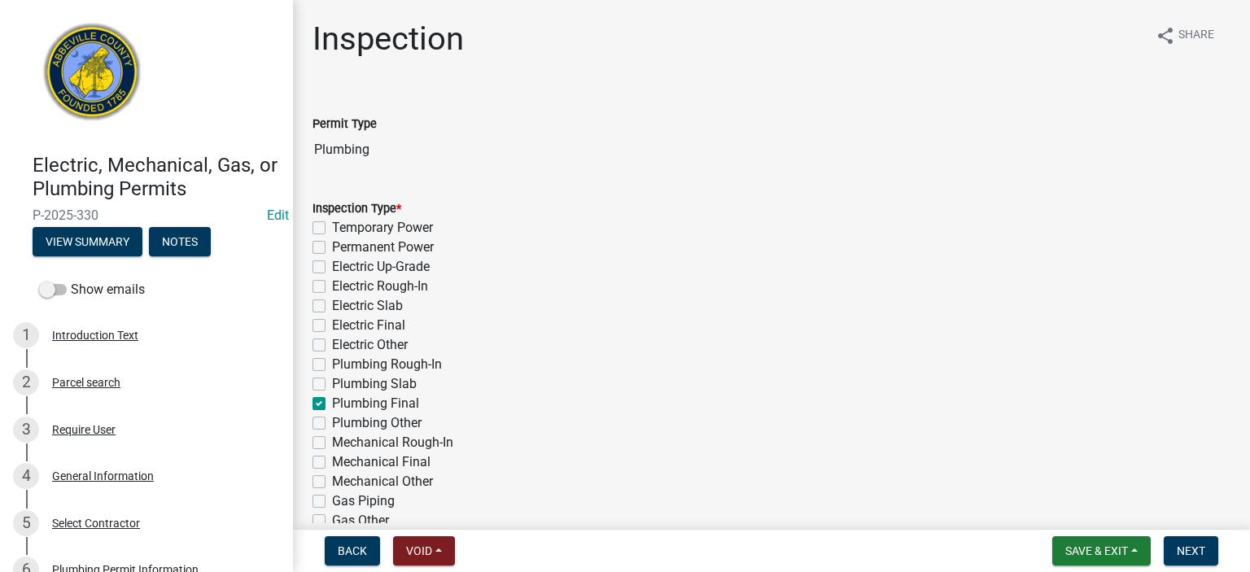
checkbox input "false"
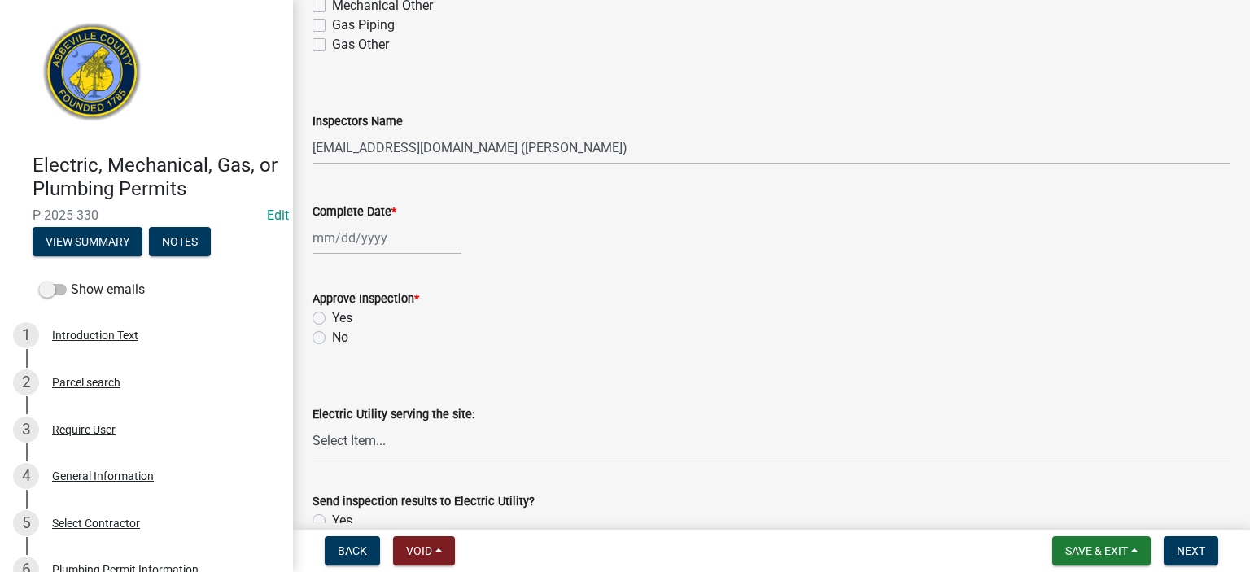
scroll to position [488, 0]
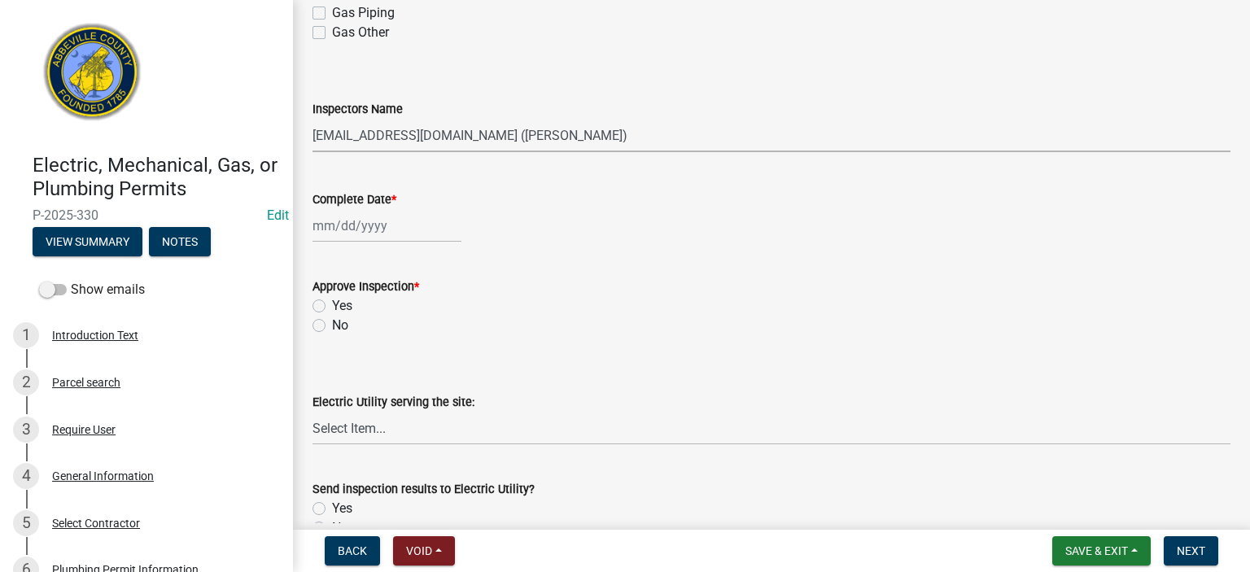
click at [622, 129] on select "Select Item... [EMAIL_ADDRESS][DOMAIN_NAME] ([PERSON_NAME]) [EMAIL_ADDRESS][DOM…" at bounding box center [772, 135] width 918 height 33
select select "56be3ac8-4e2d-49a7-9260-658958e29c03"
click at [313, 119] on select "Select Item... [EMAIL_ADDRESS][DOMAIN_NAME] ([PERSON_NAME]) [EMAIL_ADDRESS][DOM…" at bounding box center [772, 135] width 918 height 33
select select "9"
select select "2025"
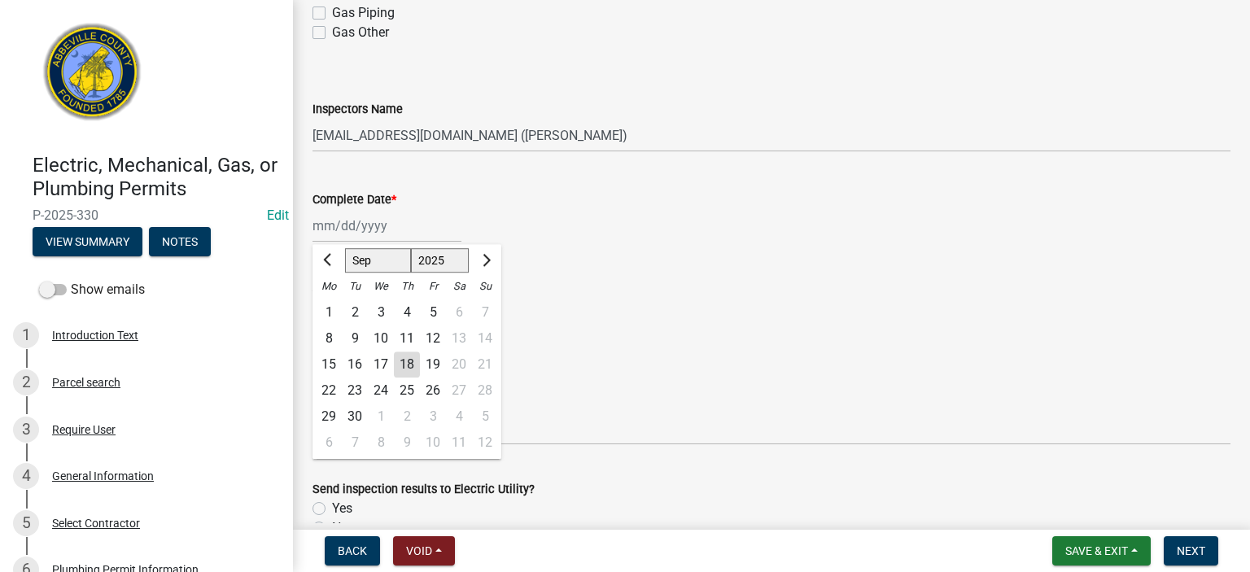
click at [439, 234] on div "[PERSON_NAME] Feb Mar Apr [PERSON_NAME][DATE] Oct Nov [DATE] 1526 1527 1528 152…" at bounding box center [387, 225] width 149 height 33
click at [406, 357] on div "18" at bounding box center [407, 365] width 26 height 26
type input "[DATE]"
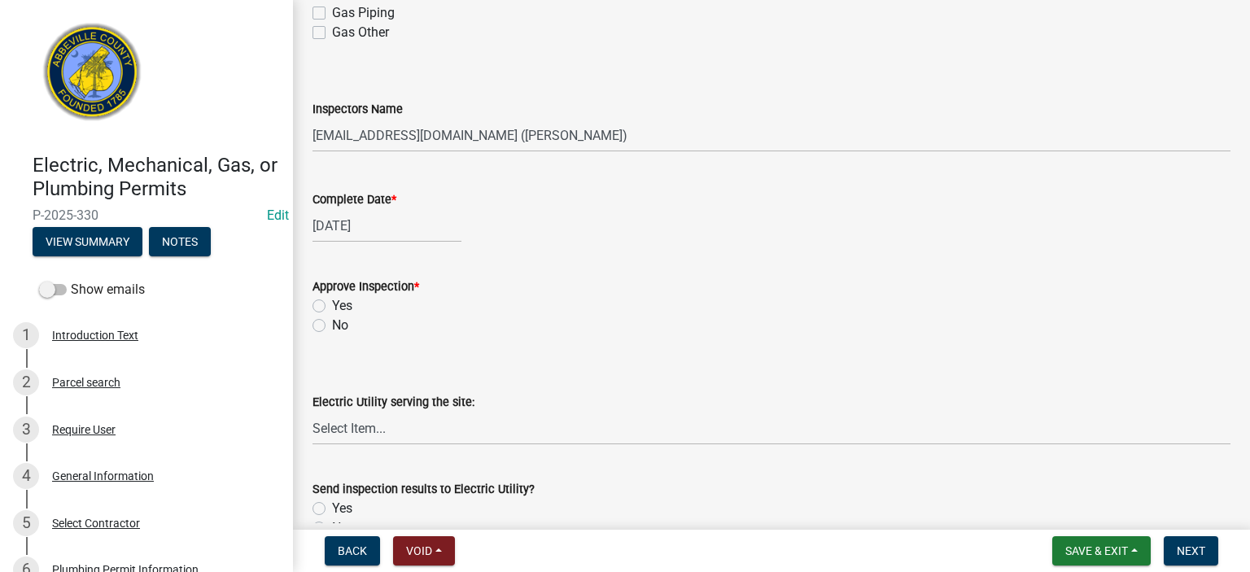
click at [332, 305] on label "Yes" at bounding box center [342, 306] width 20 height 20
click at [332, 305] on input "Yes" at bounding box center [337, 301] width 11 height 11
radio input "true"
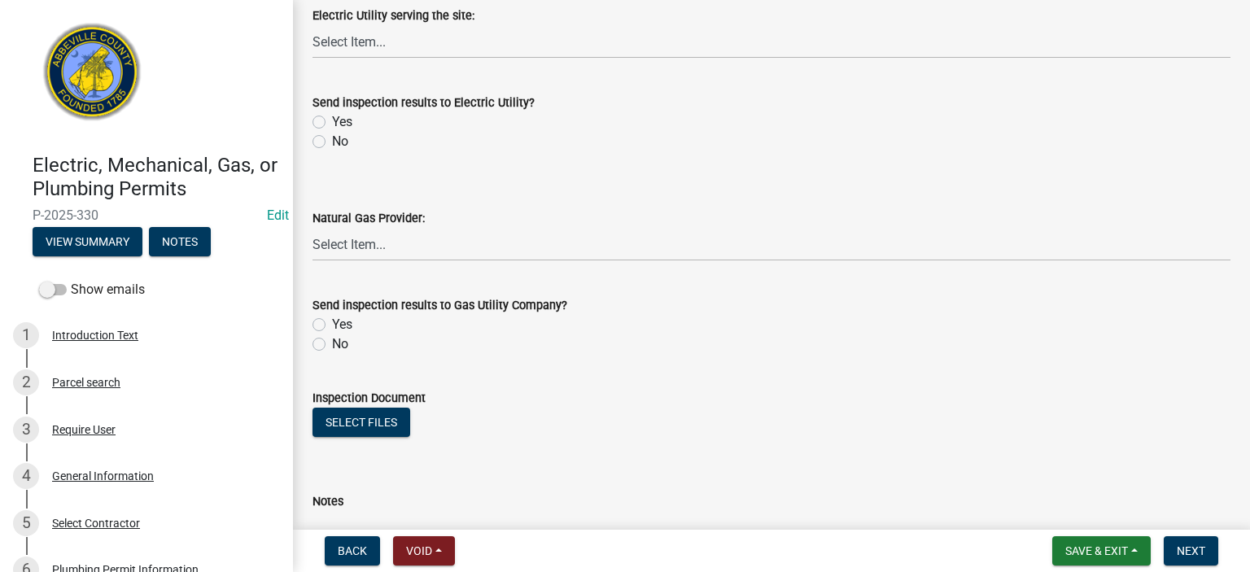
scroll to position [879, 0]
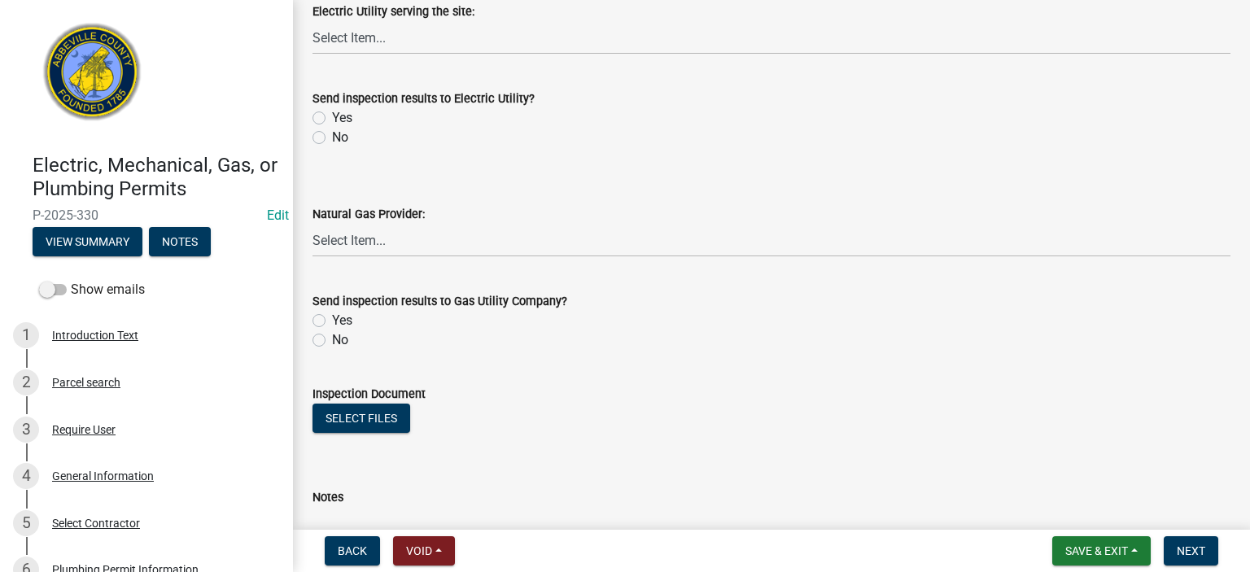
click at [332, 135] on label "No" at bounding box center [340, 138] width 16 height 20
click at [332, 135] on input "No" at bounding box center [337, 133] width 11 height 11
radio input "true"
click at [332, 341] on label "No" at bounding box center [340, 340] width 16 height 20
click at [332, 341] on input "No" at bounding box center [337, 335] width 11 height 11
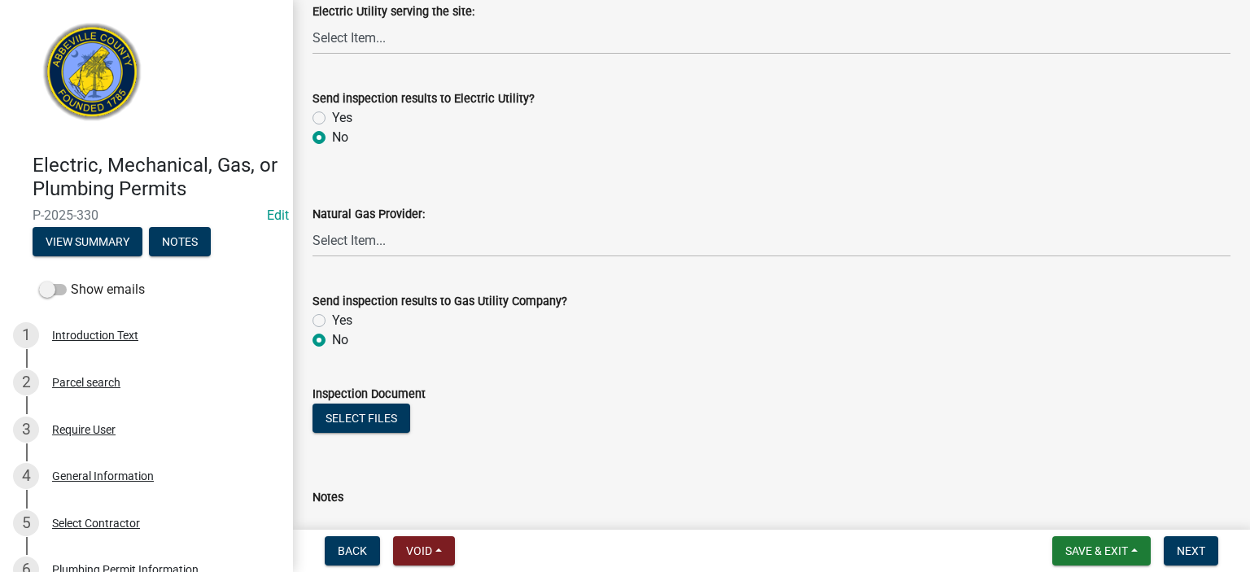
radio input "true"
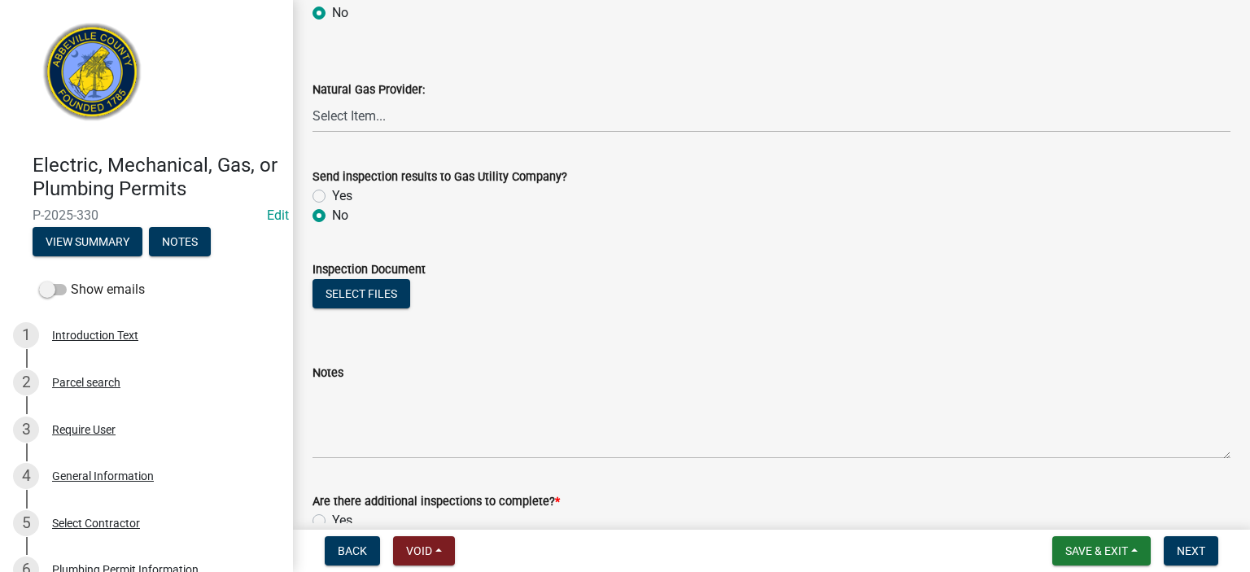
scroll to position [1108, 0]
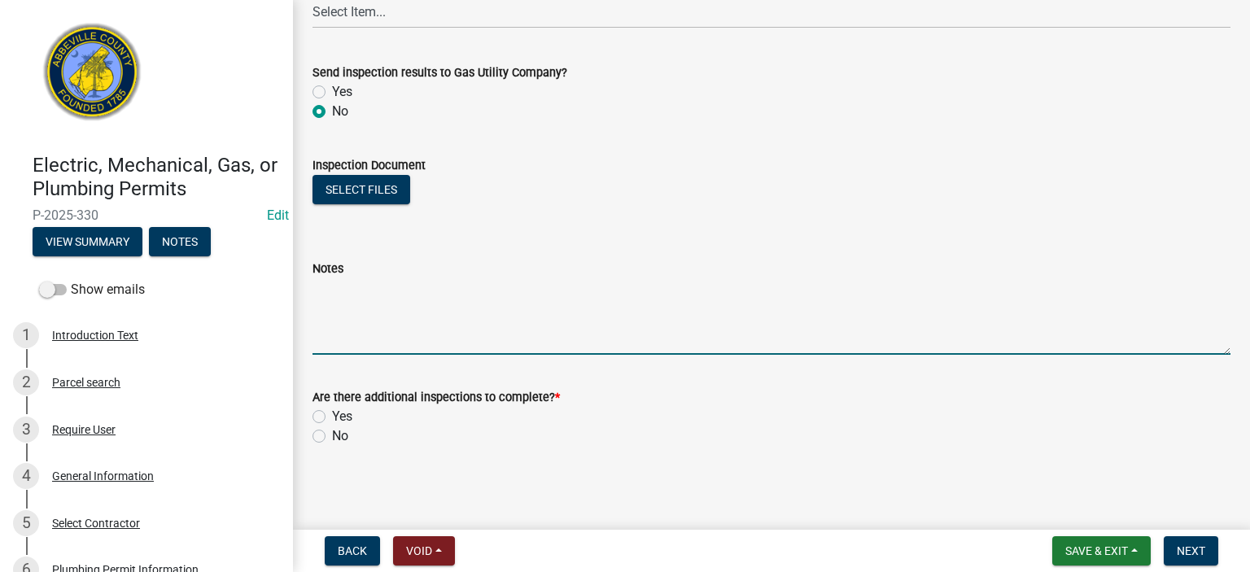
click at [426, 294] on textarea "Notes" at bounding box center [772, 316] width 918 height 77
type textarea "Sinks, stops and drains Good Final APPROVED"
click at [332, 433] on label "No" at bounding box center [340, 436] width 16 height 20
click at [332, 433] on input "No" at bounding box center [337, 431] width 11 height 11
radio input "true"
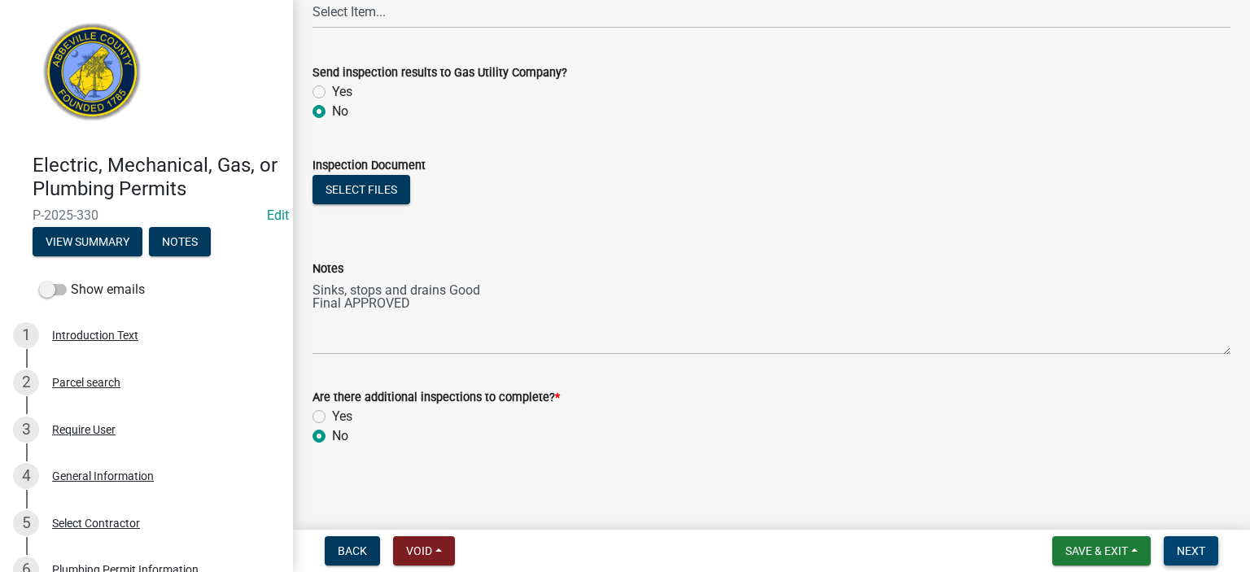
click at [1196, 542] on button "Next" at bounding box center [1191, 550] width 55 height 29
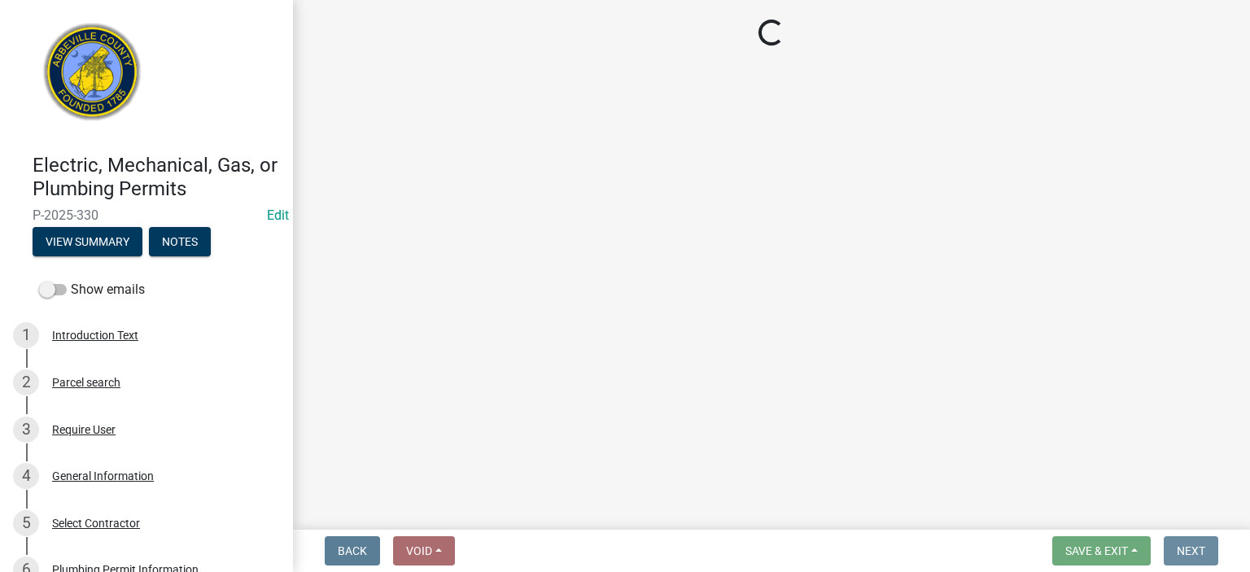
scroll to position [0, 0]
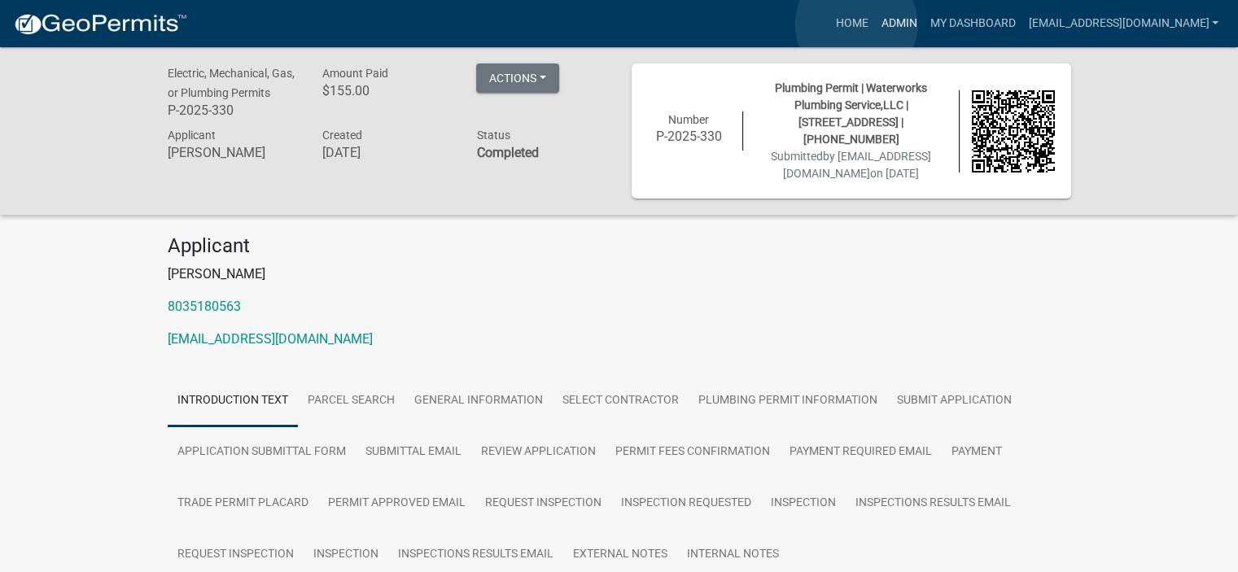
click at [874, 24] on link "Admin" at bounding box center [898, 23] width 49 height 31
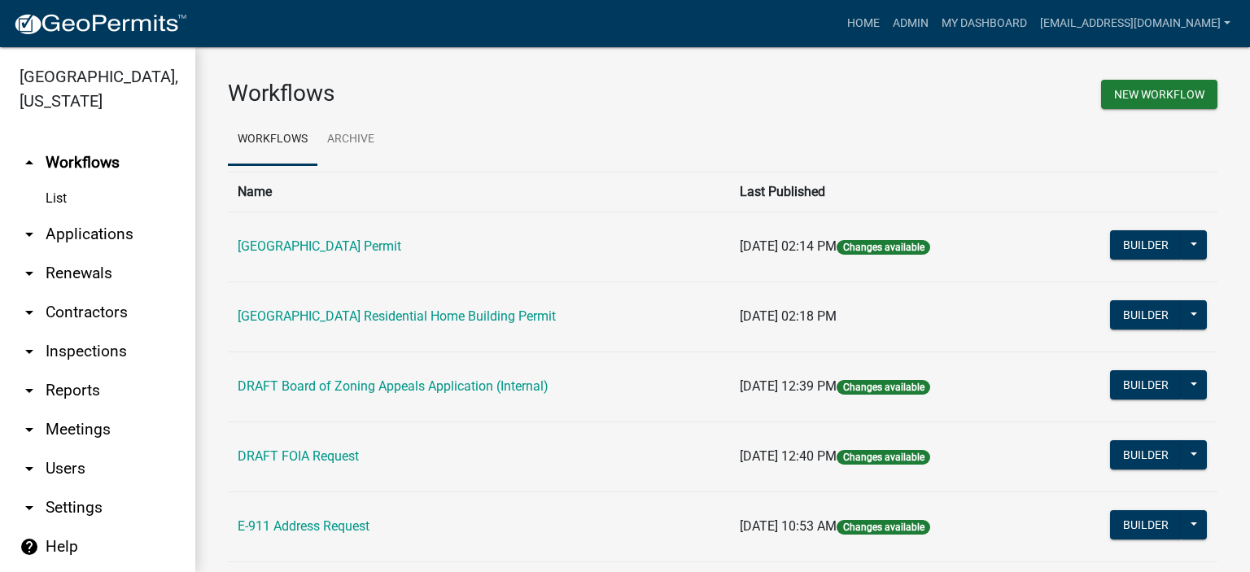
click at [80, 226] on link "arrow_drop_down Applications" at bounding box center [97, 234] width 195 height 39
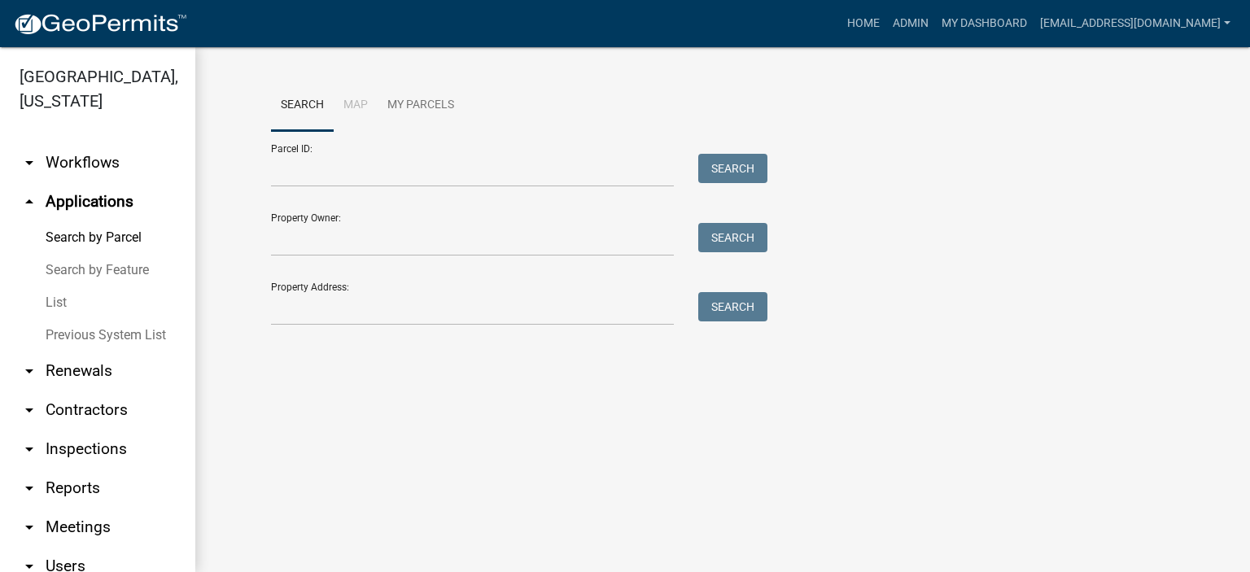
click at [56, 300] on link "List" at bounding box center [97, 302] width 195 height 33
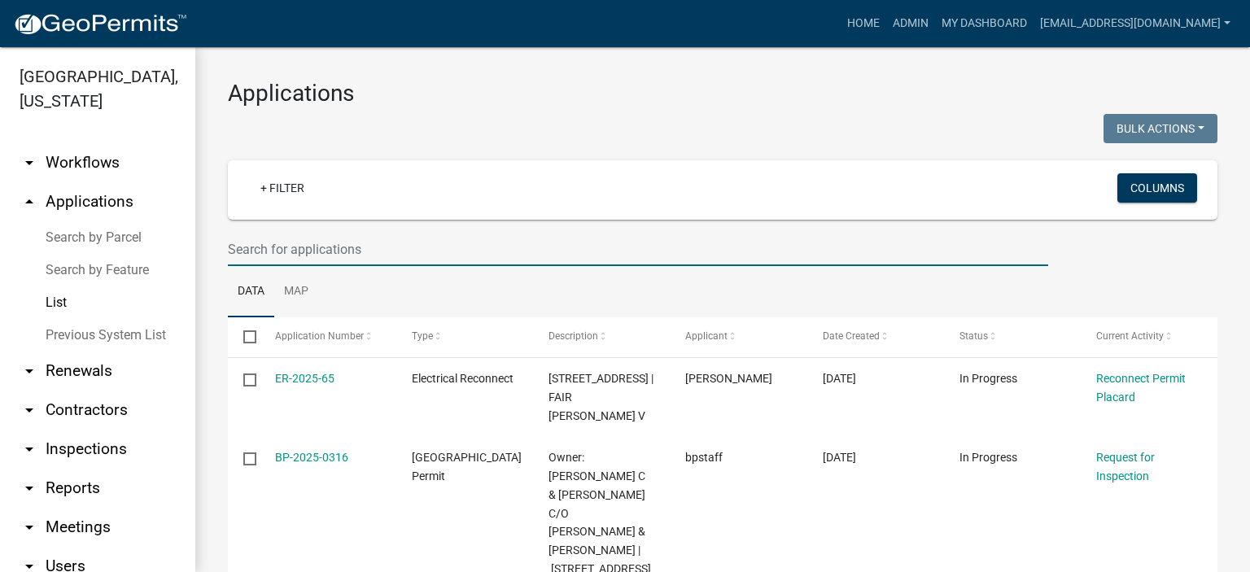
click at [396, 243] on input "text" at bounding box center [638, 249] width 820 height 33
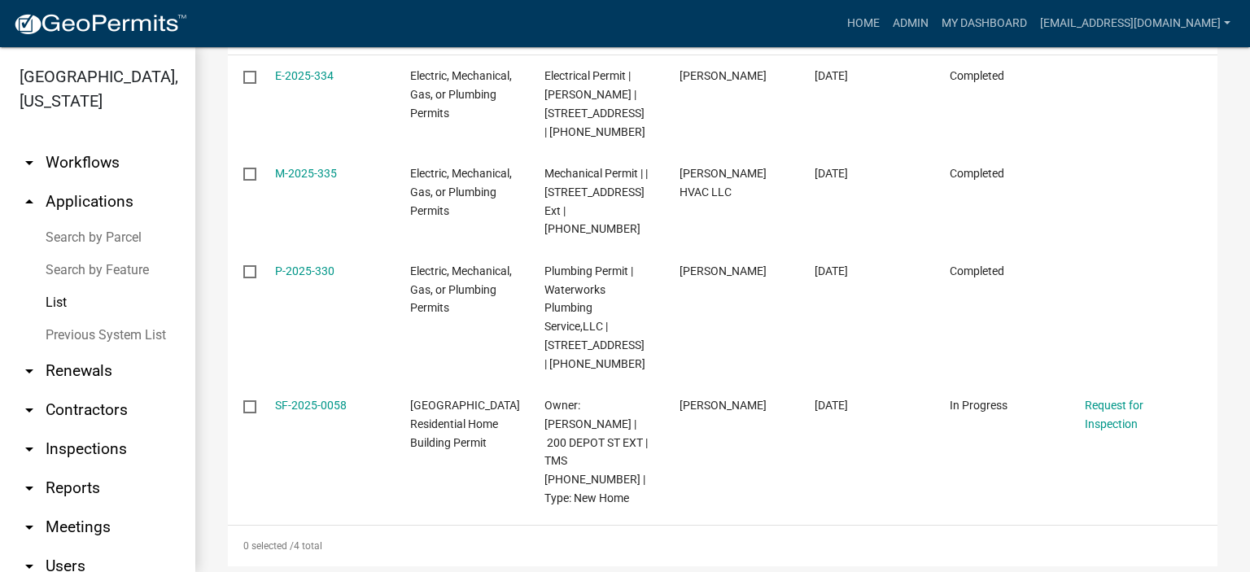
scroll to position [310, 0]
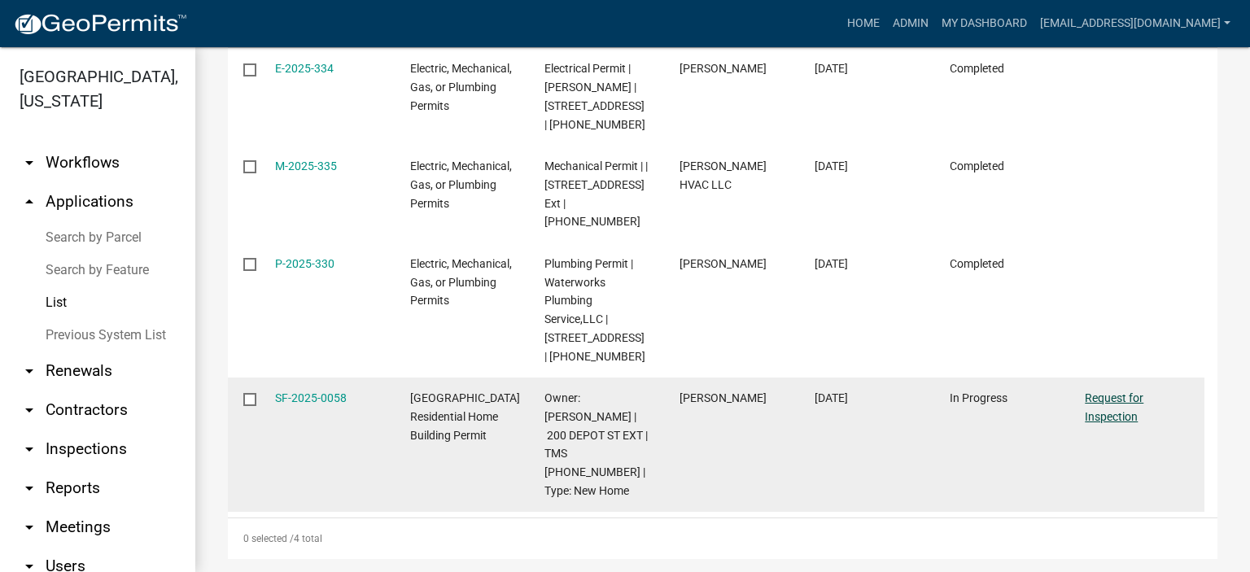
type input "[STREET_ADDRESS]"
click at [1096, 391] on link "Request for Inspection" at bounding box center [1114, 407] width 59 height 32
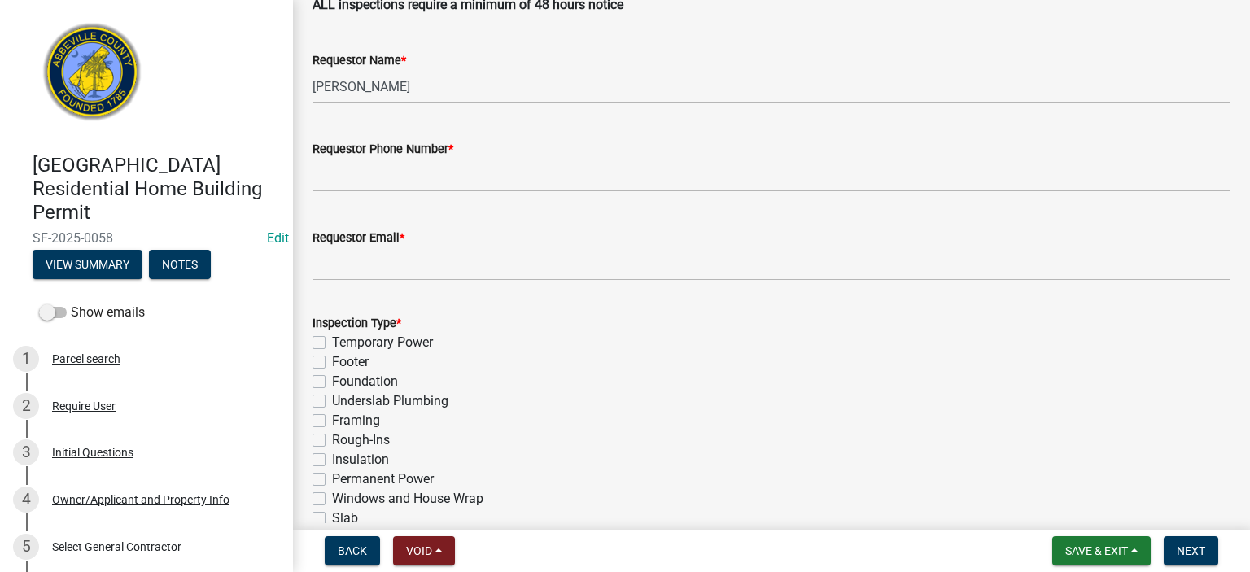
scroll to position [553, 0]
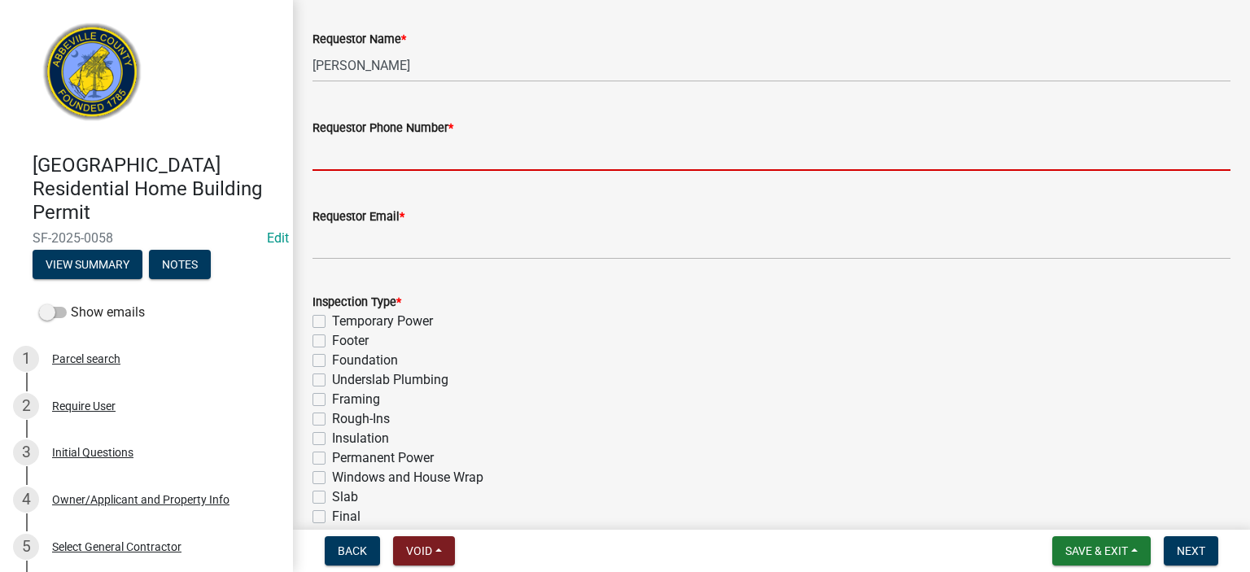
click at [461, 162] on input "Requestor Phone Number *" at bounding box center [772, 154] width 918 height 33
type input "8643662400"
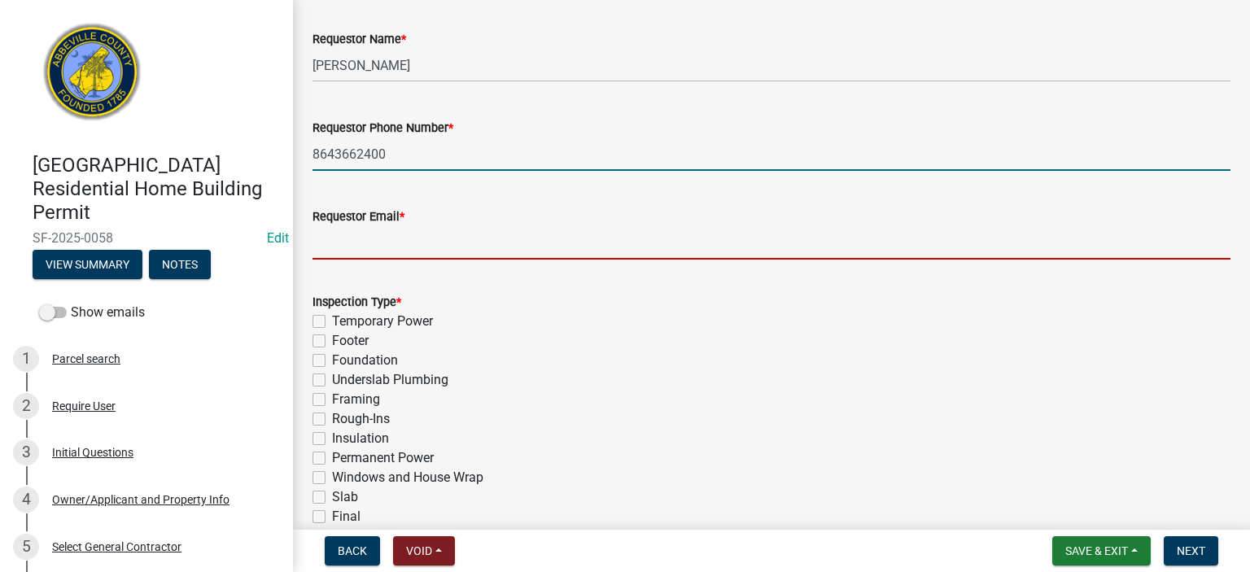
type input "[EMAIL_ADDRESS][DOMAIN_NAME]"
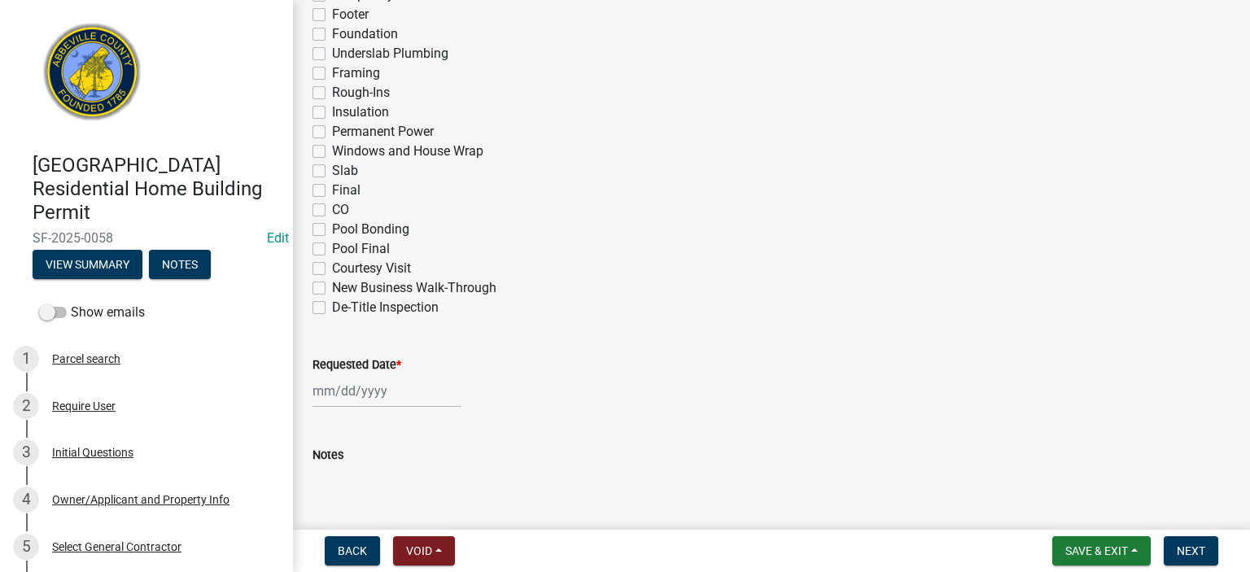
scroll to position [912, 0]
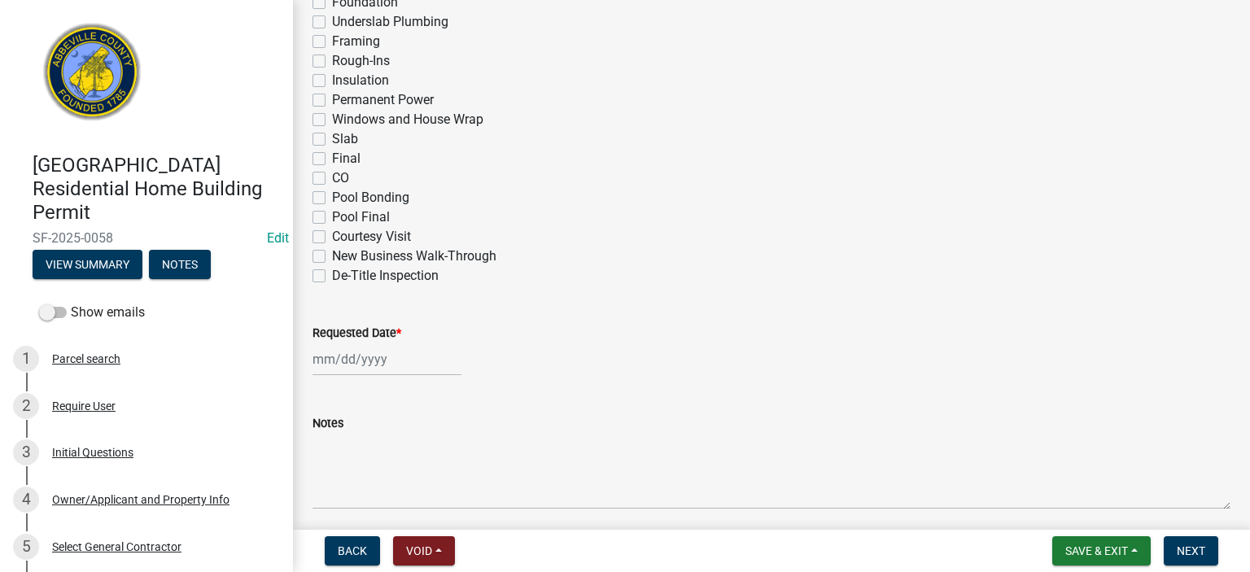
click at [332, 161] on label "Final" at bounding box center [346, 159] width 28 height 20
click at [332, 160] on input "Final" at bounding box center [337, 154] width 11 height 11
checkbox input "true"
checkbox input "false"
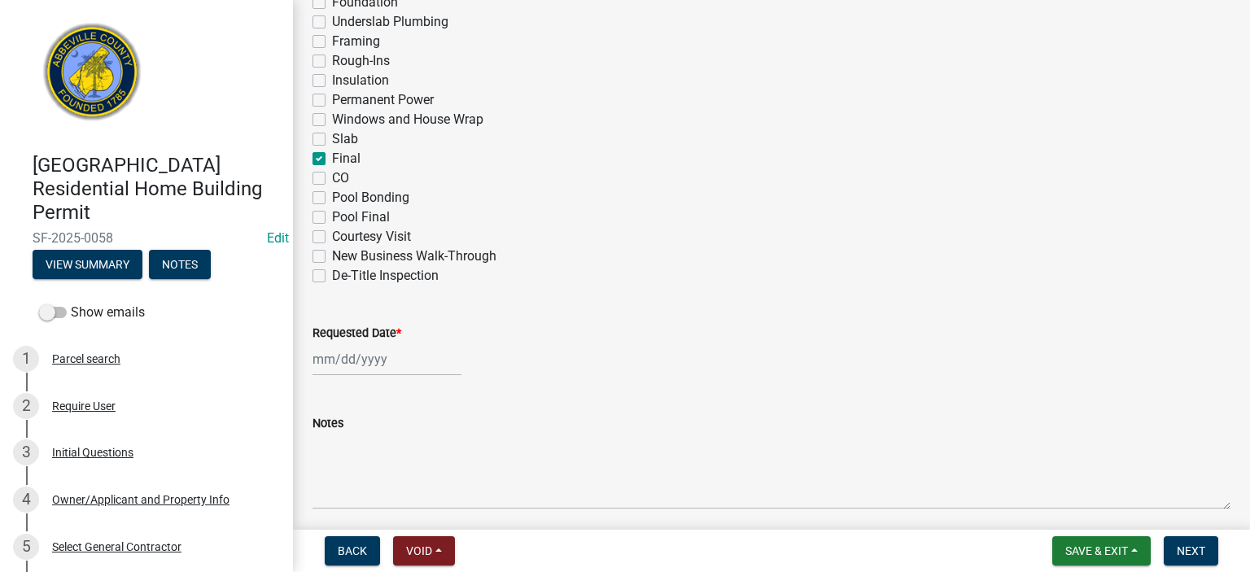
checkbox input "false"
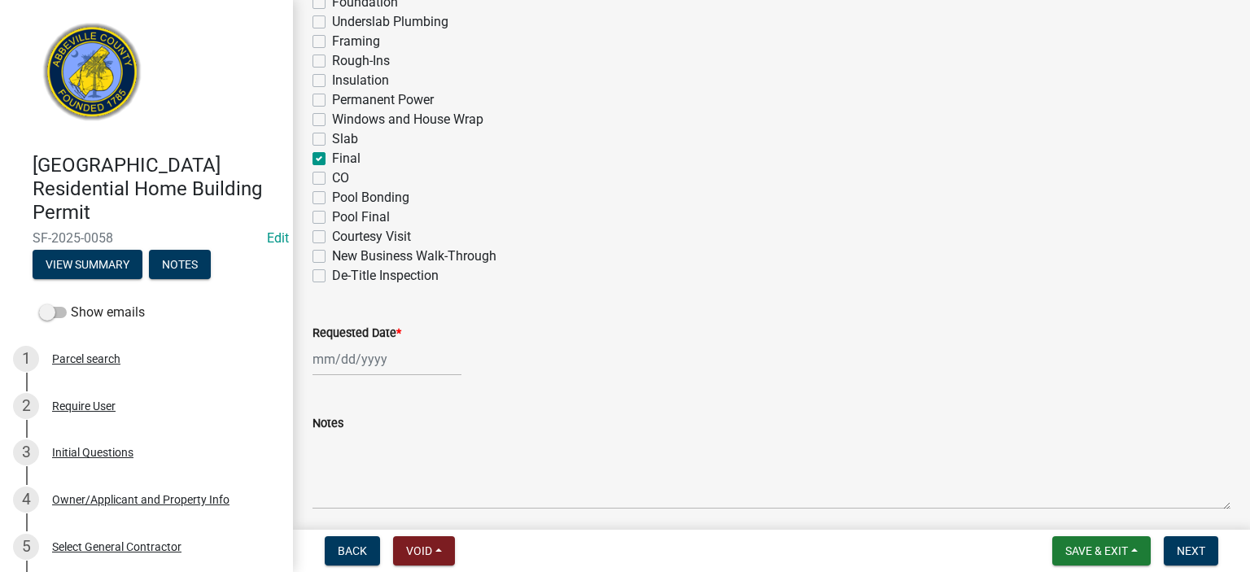
checkbox input "false"
checkbox input "true"
checkbox input "false"
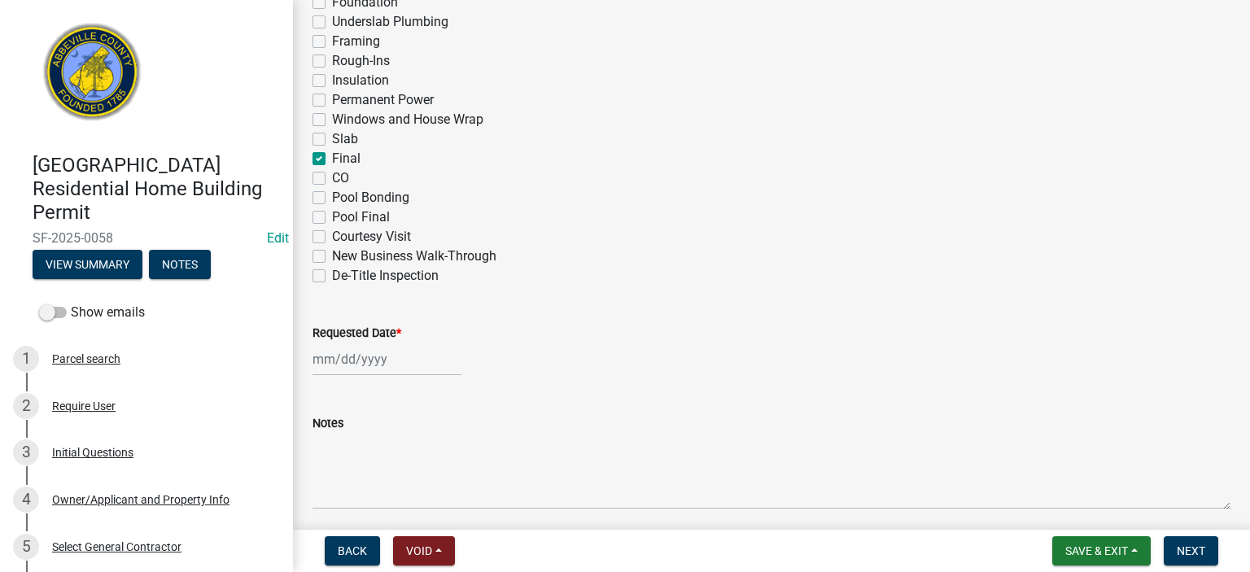
checkbox input "false"
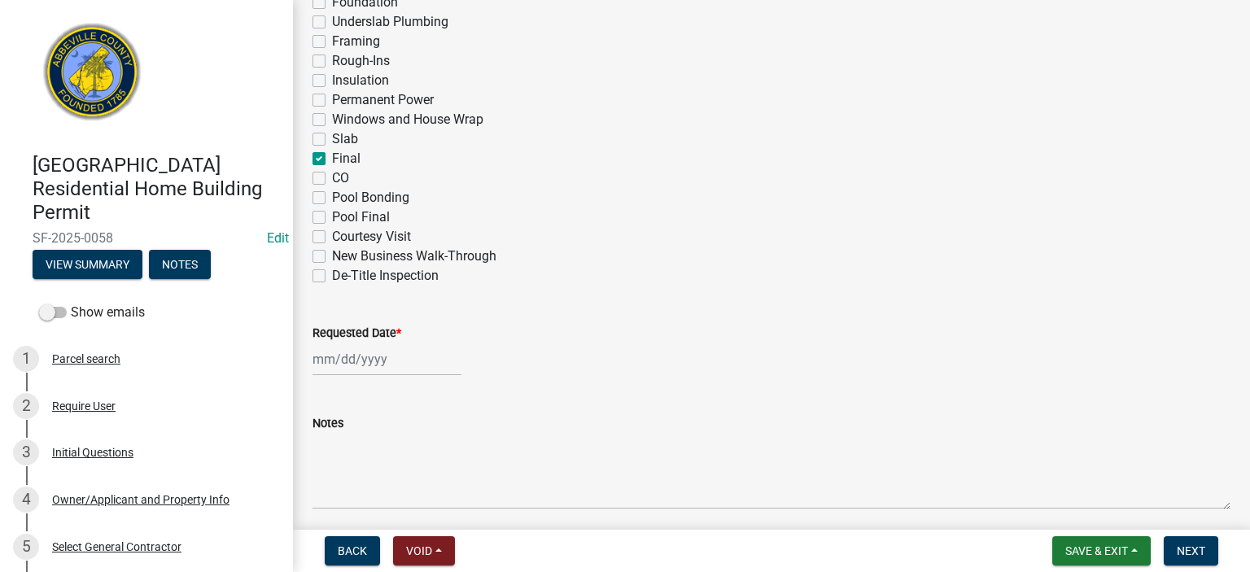
drag, startPoint x: 322, startPoint y: 178, endPoint x: 332, endPoint y: 198, distance: 21.8
click at [332, 178] on label "CO" at bounding box center [340, 178] width 17 height 20
click at [332, 178] on input "CO" at bounding box center [337, 173] width 11 height 11
checkbox input "true"
checkbox input "false"
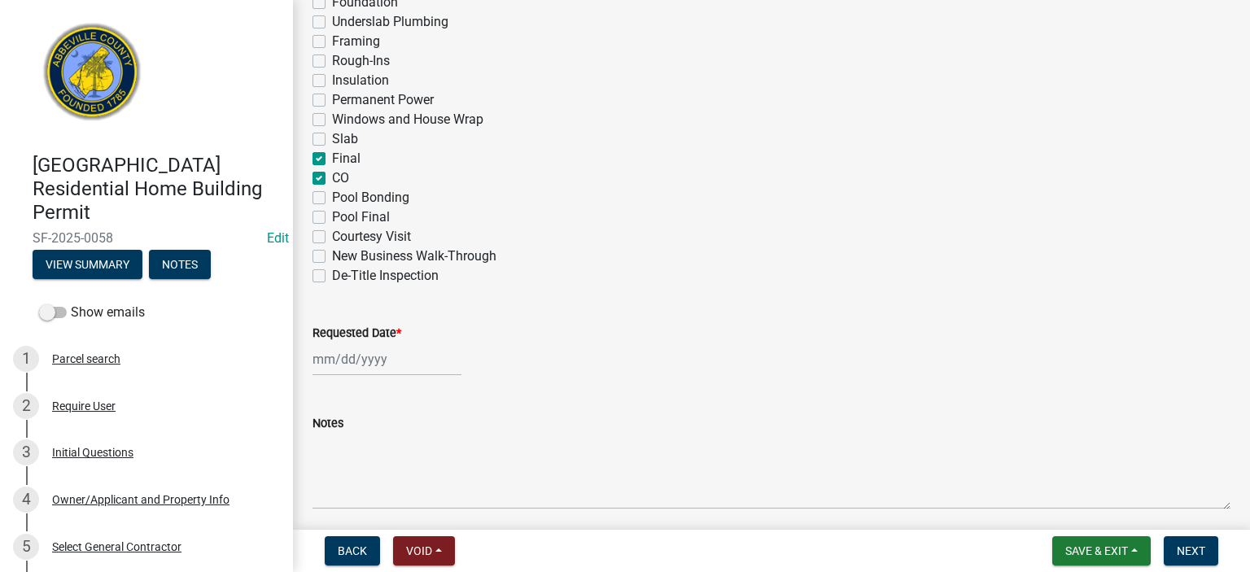
checkbox input "false"
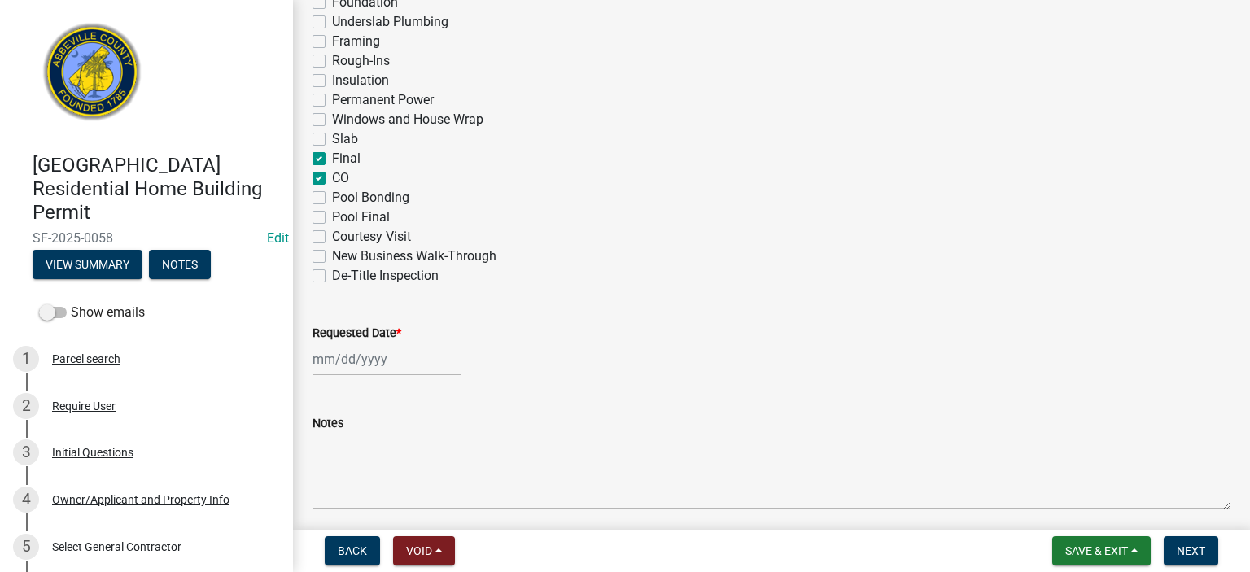
checkbox input "false"
checkbox input "true"
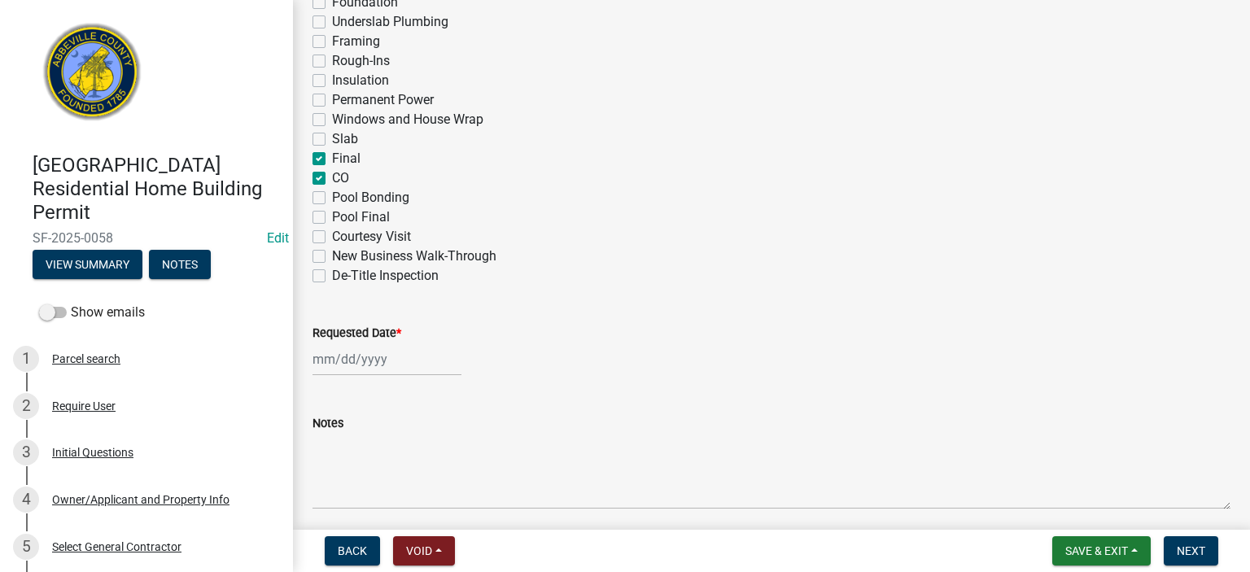
checkbox input "true"
checkbox input "false"
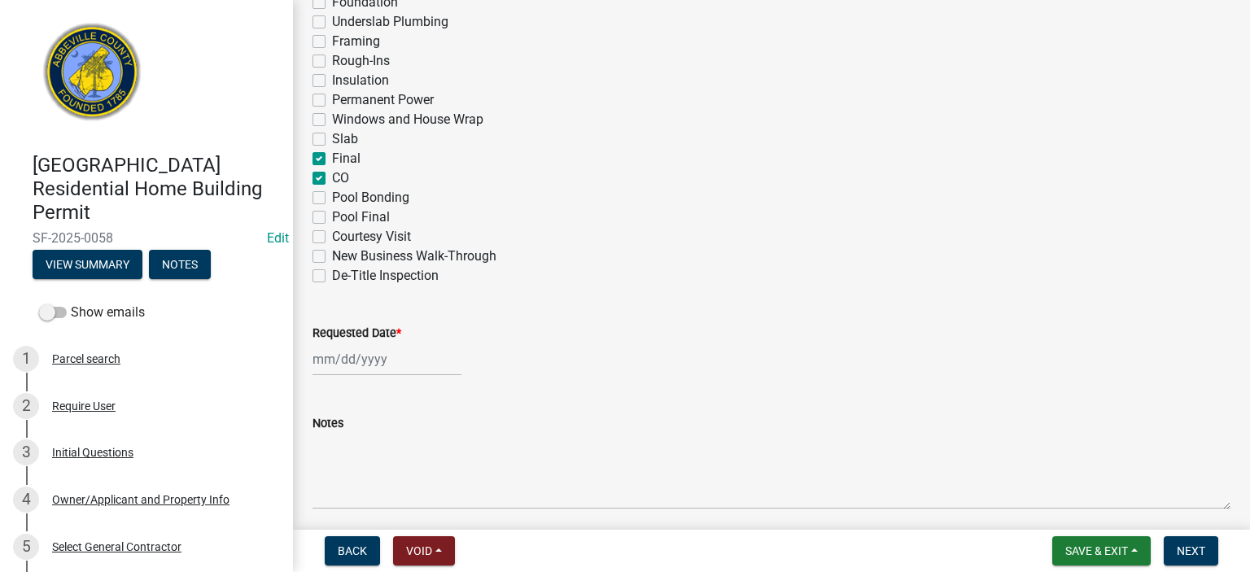
checkbox input "false"
click at [414, 361] on input "Requested Date *" at bounding box center [387, 359] width 149 height 33
select select "9"
select select "2025"
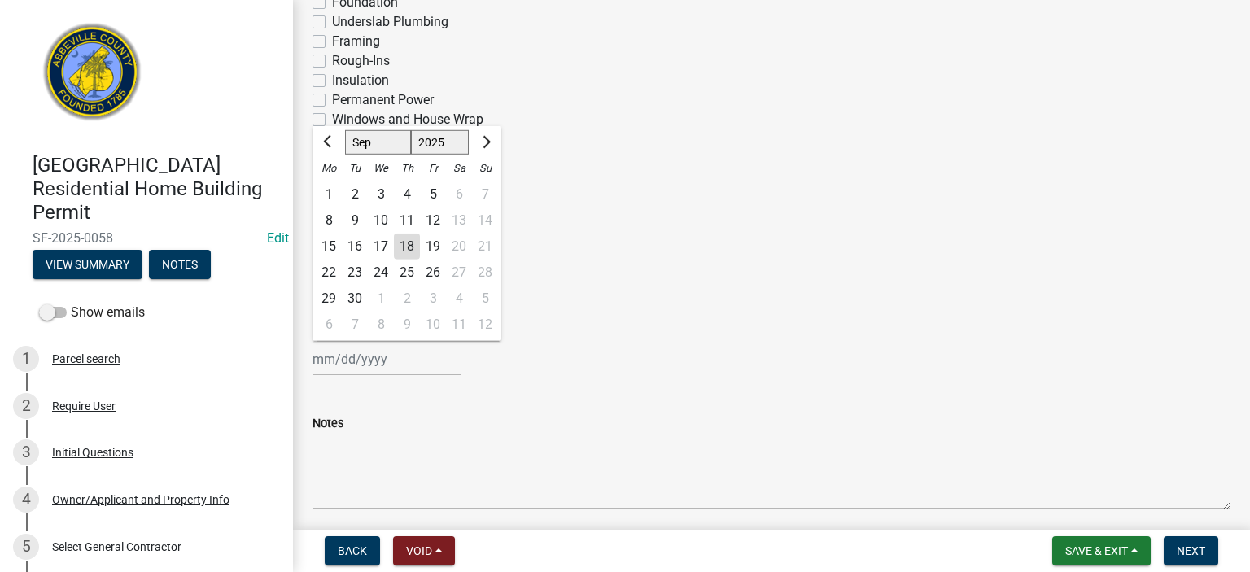
click at [413, 243] on div "18" at bounding box center [407, 247] width 26 height 26
type input "[DATE]"
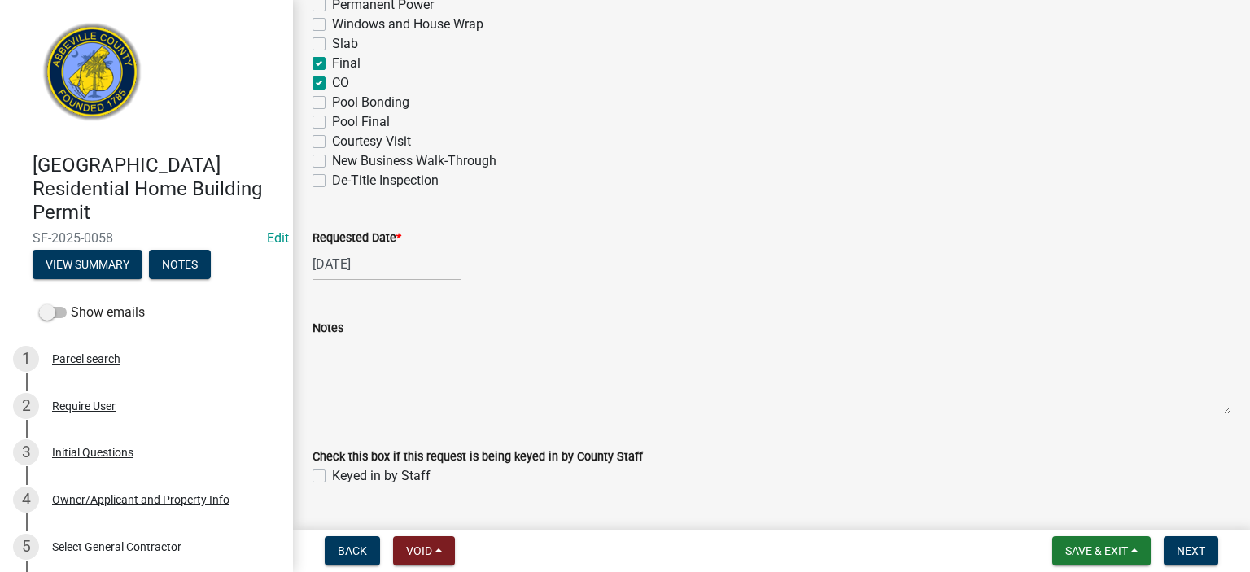
scroll to position [1047, 0]
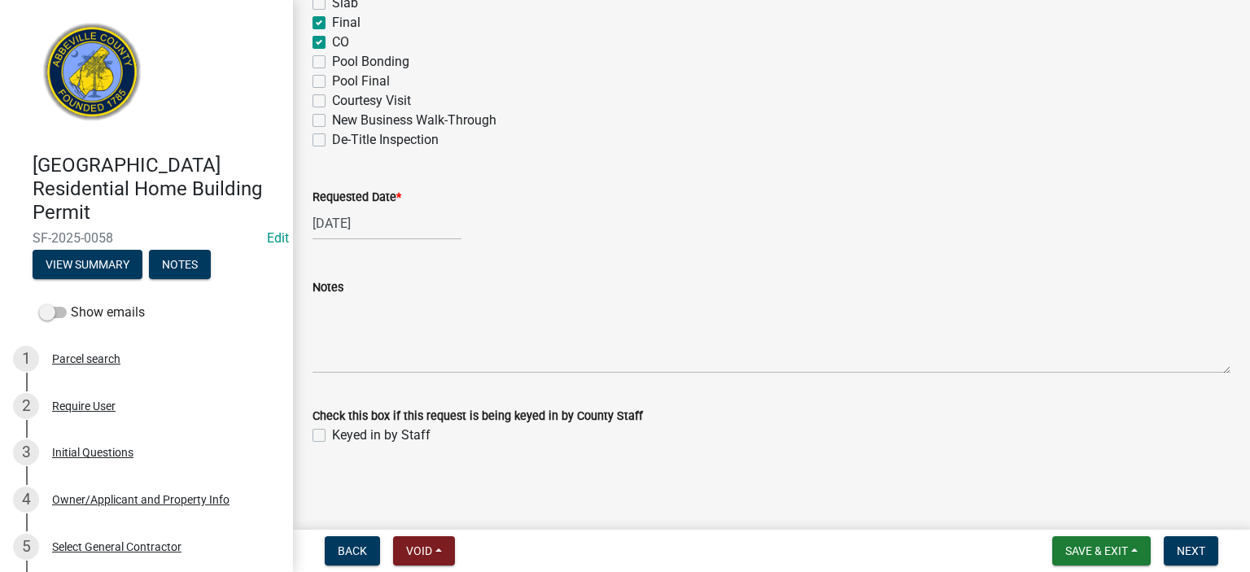
click at [332, 435] on label "Keyed in by Staff" at bounding box center [381, 436] width 98 height 20
click at [332, 435] on input "Keyed in by Staff" at bounding box center [337, 431] width 11 height 11
checkbox input "true"
click at [1184, 548] on span "Next" at bounding box center [1191, 550] width 28 height 13
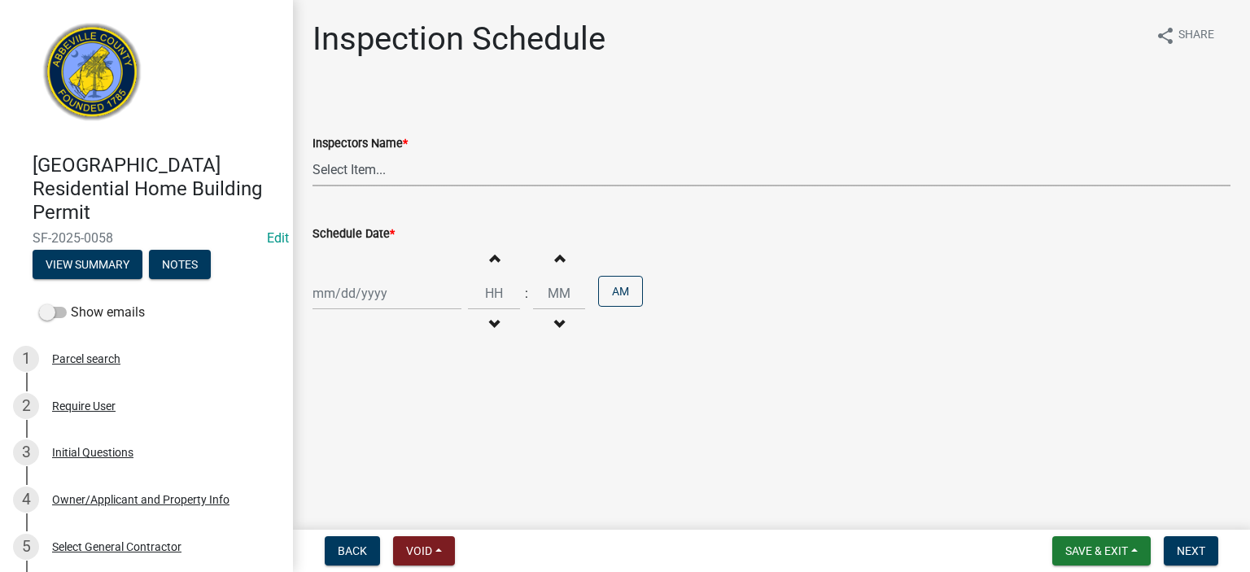
click at [468, 175] on select "Select Item... [EMAIL_ADDRESS][DOMAIN_NAME] ([PERSON_NAME]) [EMAIL_ADDRESS][DOM…" at bounding box center [772, 169] width 918 height 33
select select "56be3ac8-4e2d-49a7-9260-658958e29c03"
click at [313, 153] on select "Select Item... [EMAIL_ADDRESS][DOMAIN_NAME] ([PERSON_NAME]) [EMAIL_ADDRESS][DOM…" at bounding box center [772, 169] width 918 height 33
click at [410, 294] on div at bounding box center [387, 293] width 149 height 33
select select "9"
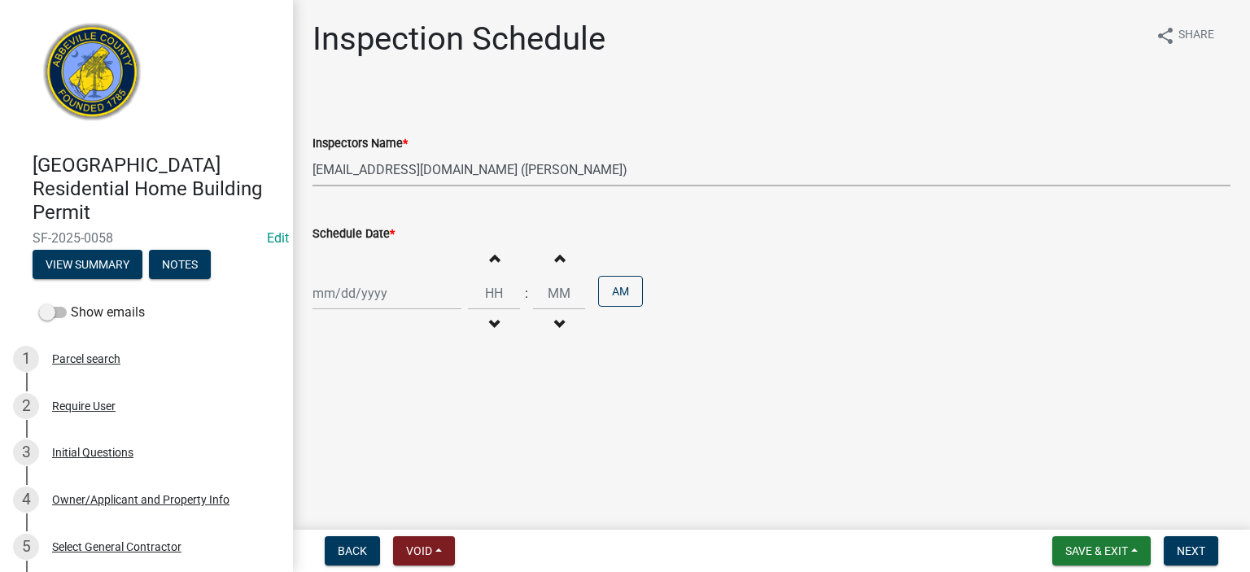
select select "2025"
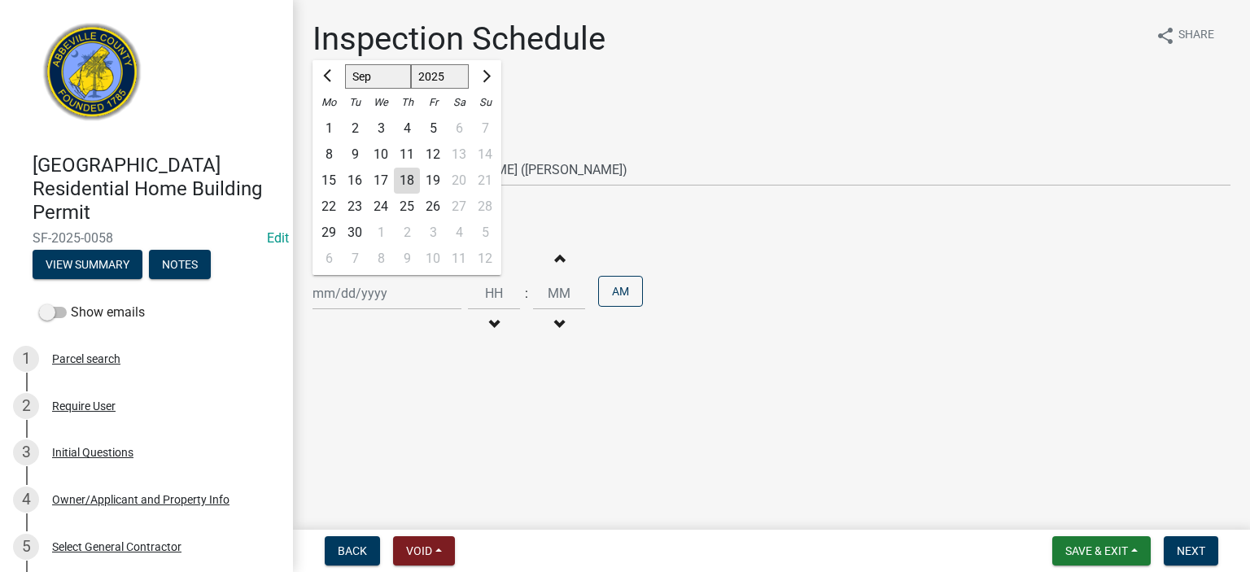
drag, startPoint x: 407, startPoint y: 175, endPoint x: 431, endPoint y: 196, distance: 31.7
click at [408, 175] on div "18" at bounding box center [407, 181] width 26 height 26
type input "[DATE]"
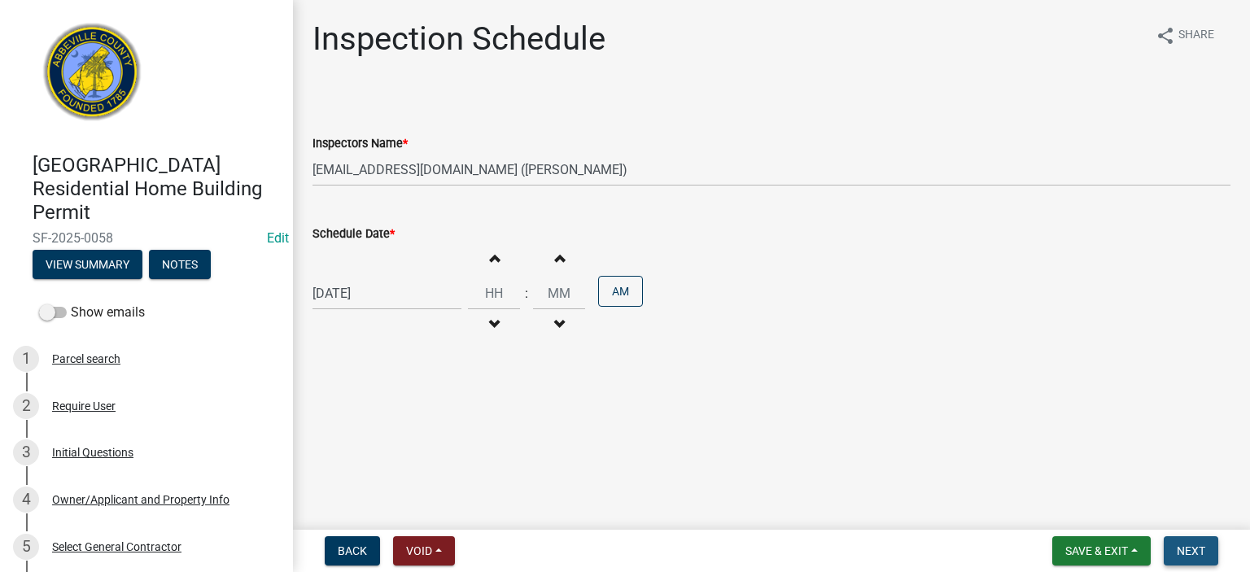
drag, startPoint x: 1188, startPoint y: 543, endPoint x: 1182, endPoint y: 536, distance: 9.2
click at [1187, 542] on button "Next" at bounding box center [1191, 550] width 55 height 29
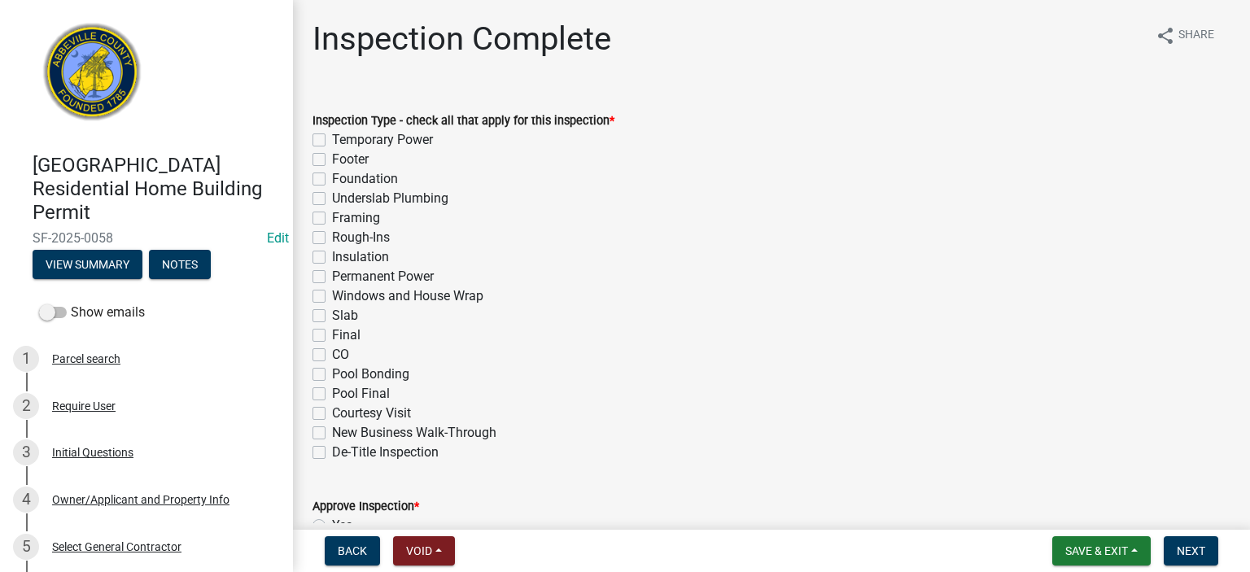
click at [332, 336] on label "Final" at bounding box center [346, 336] width 28 height 20
click at [332, 336] on input "Final" at bounding box center [337, 331] width 11 height 11
checkbox input "true"
checkbox input "false"
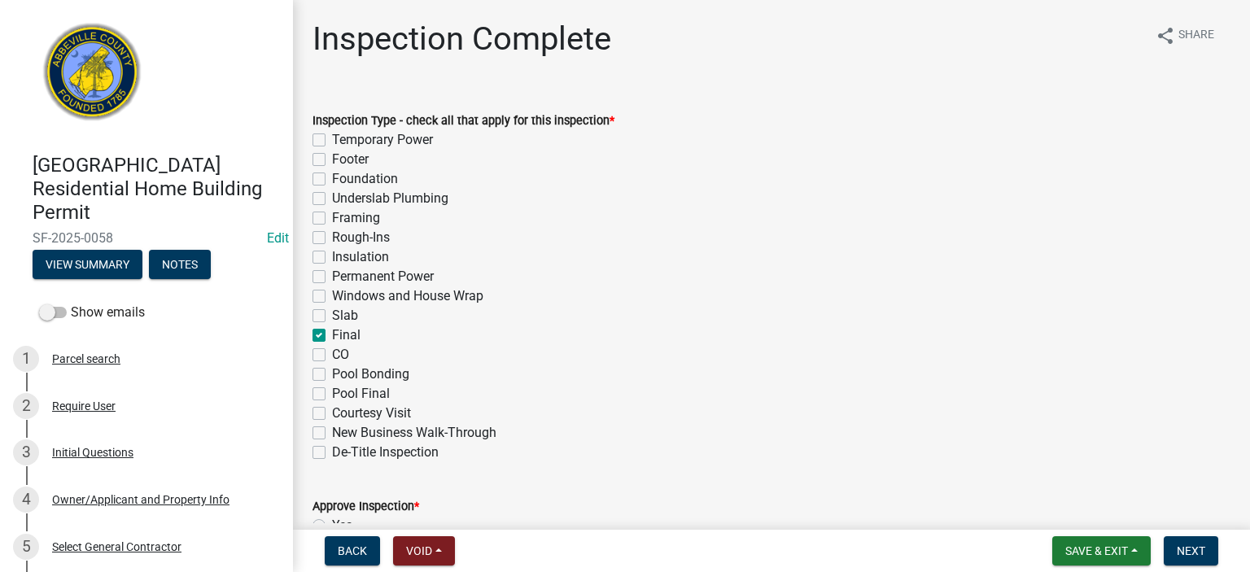
checkbox input "false"
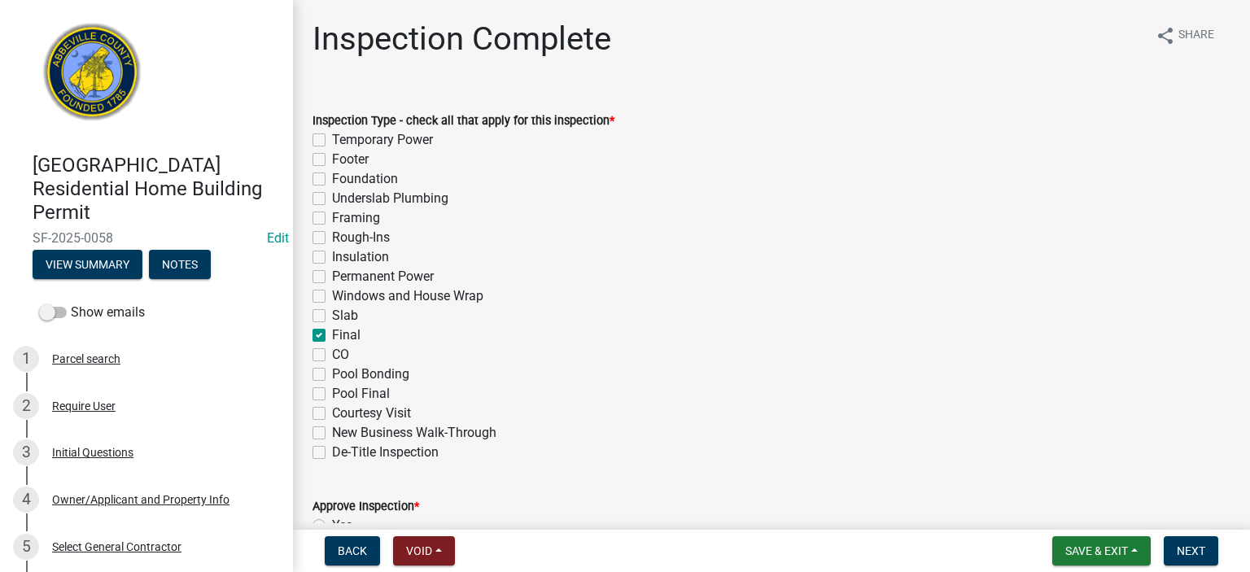
checkbox input "false"
click at [332, 350] on label "CO" at bounding box center [340, 355] width 17 height 20
click at [332, 350] on input "CO" at bounding box center [337, 350] width 11 height 11
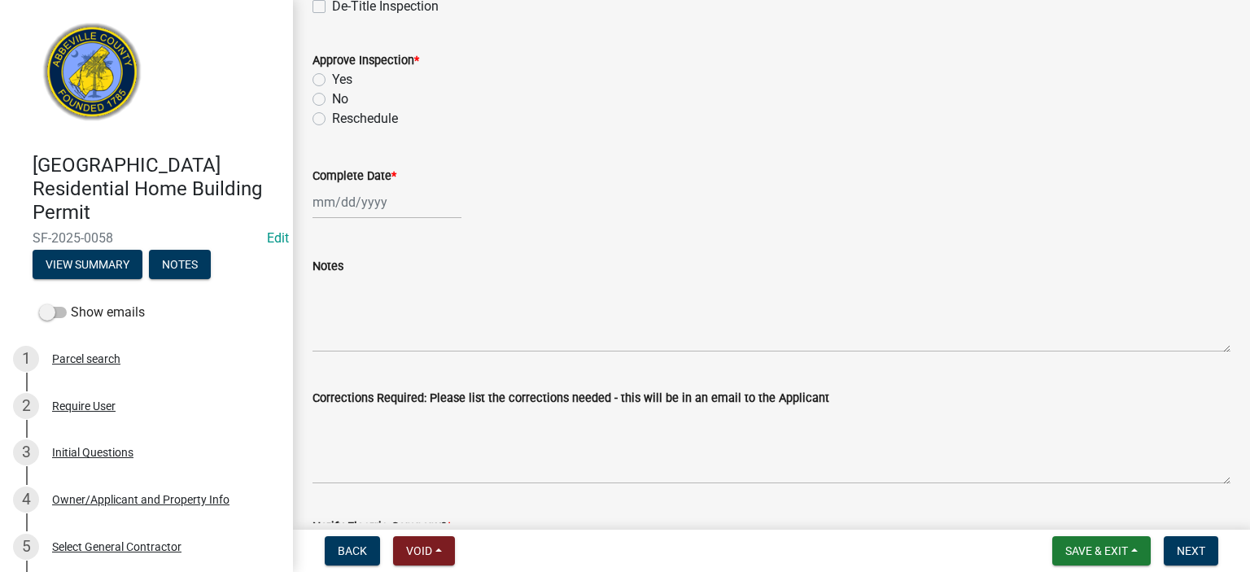
scroll to position [456, 0]
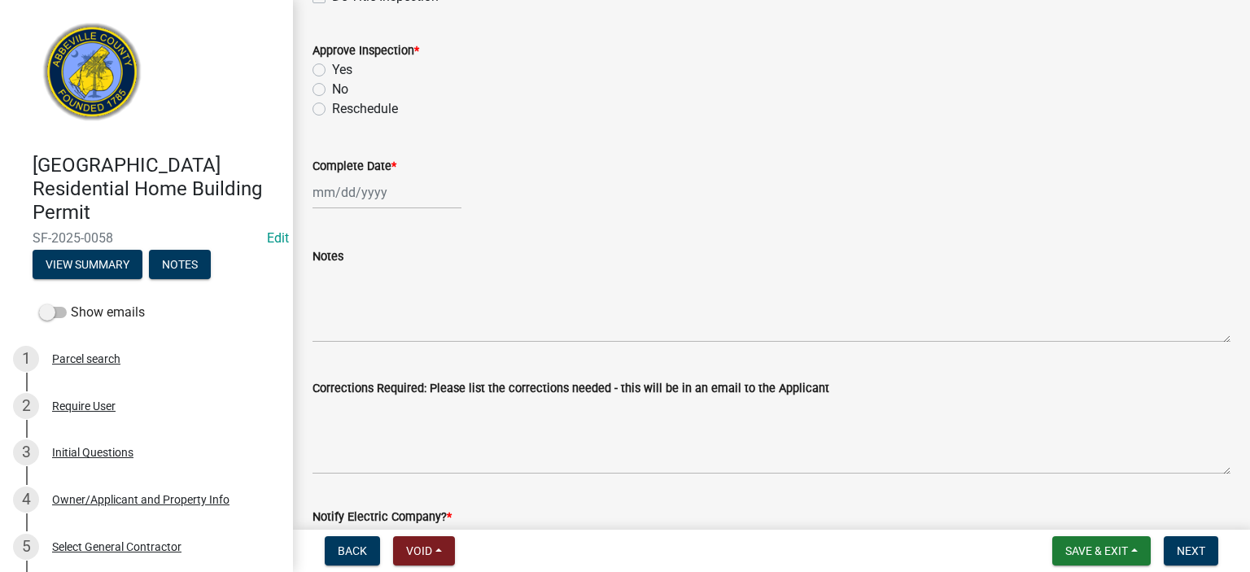
click at [332, 69] on label "Yes" at bounding box center [342, 70] width 20 height 20
click at [332, 69] on input "Yes" at bounding box center [337, 65] width 11 height 11
click at [412, 201] on div at bounding box center [387, 192] width 149 height 33
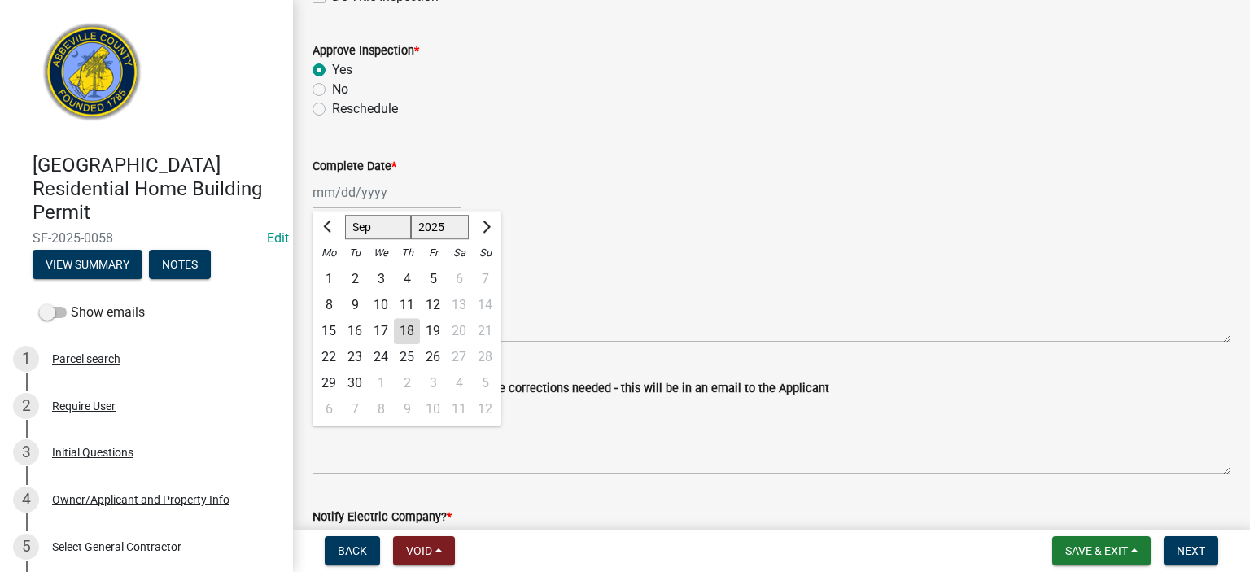
click at [398, 331] on div "18" at bounding box center [407, 331] width 26 height 26
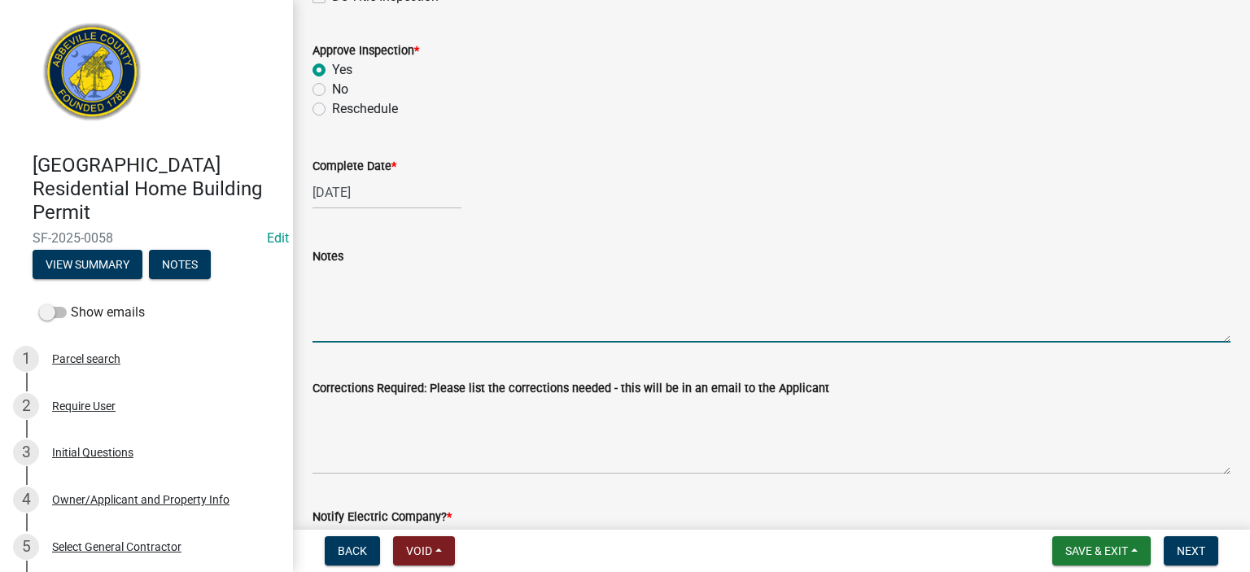
click at [381, 289] on textarea "Notes" at bounding box center [772, 304] width 918 height 77
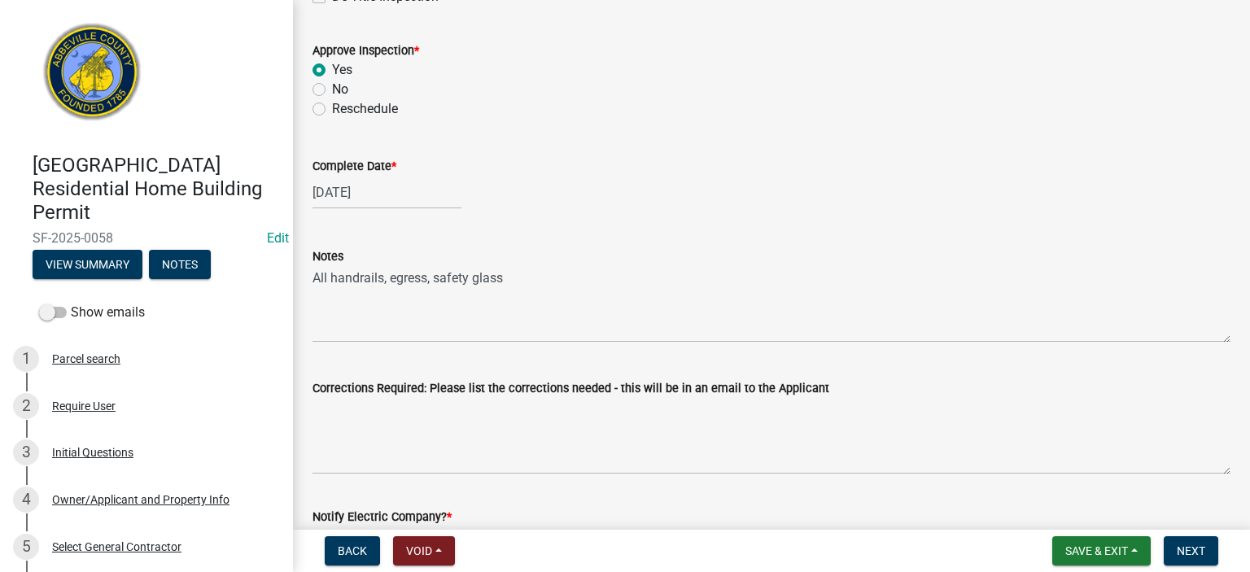
click at [571, 240] on div "Notes All handrails, egress, safety glass" at bounding box center [772, 283] width 918 height 119
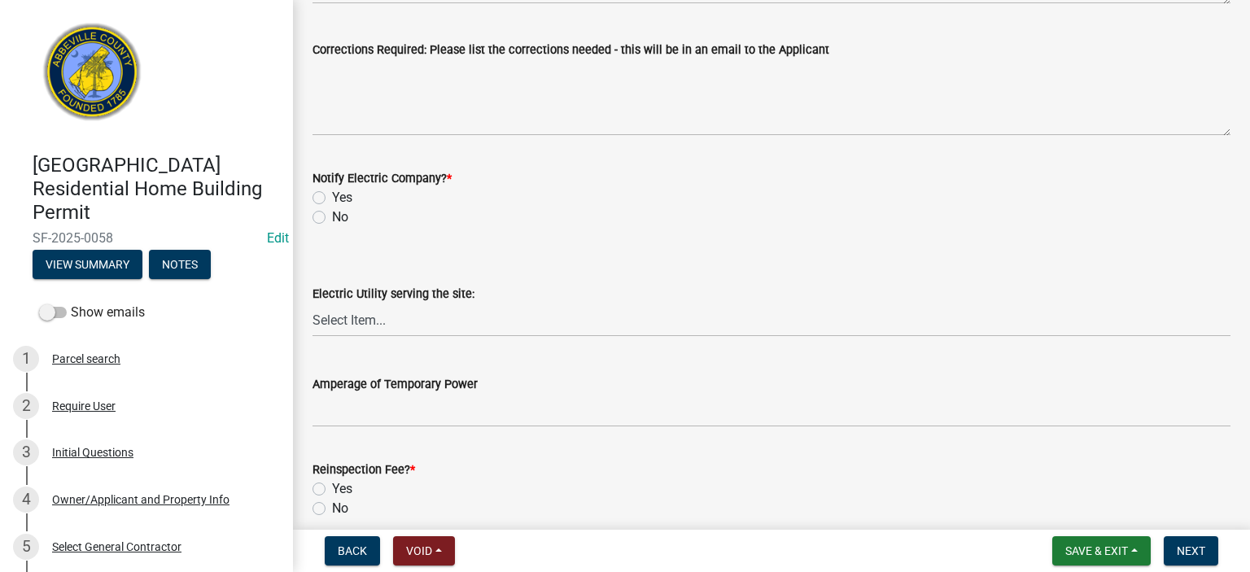
scroll to position [686, 0]
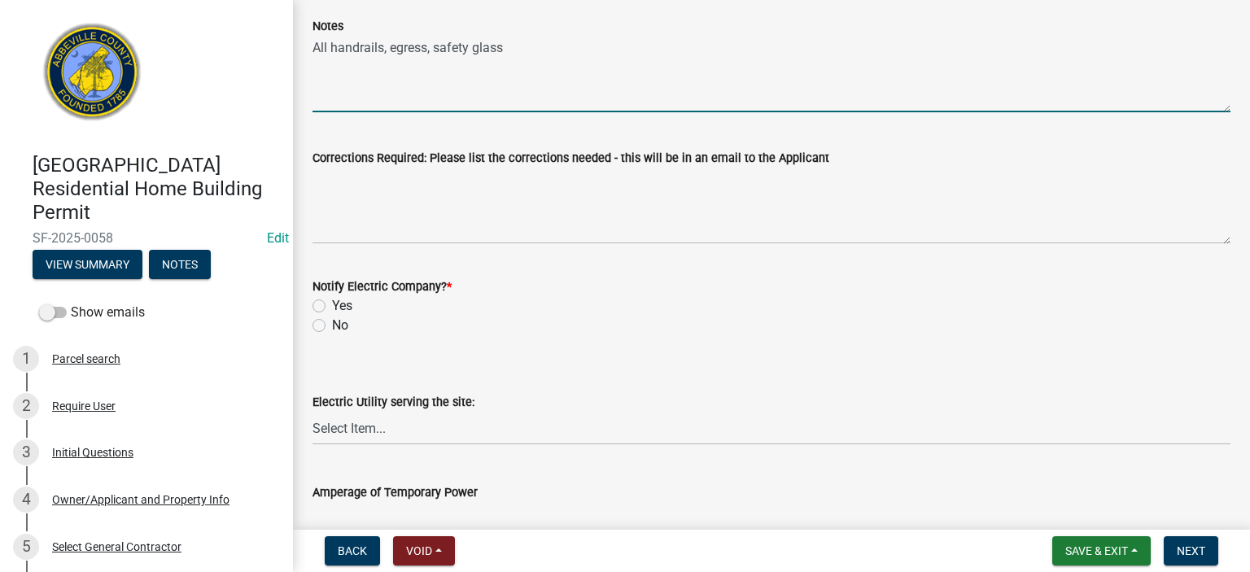
click at [549, 45] on textarea "All handrails, egress, safety glass" at bounding box center [772, 74] width 918 height 77
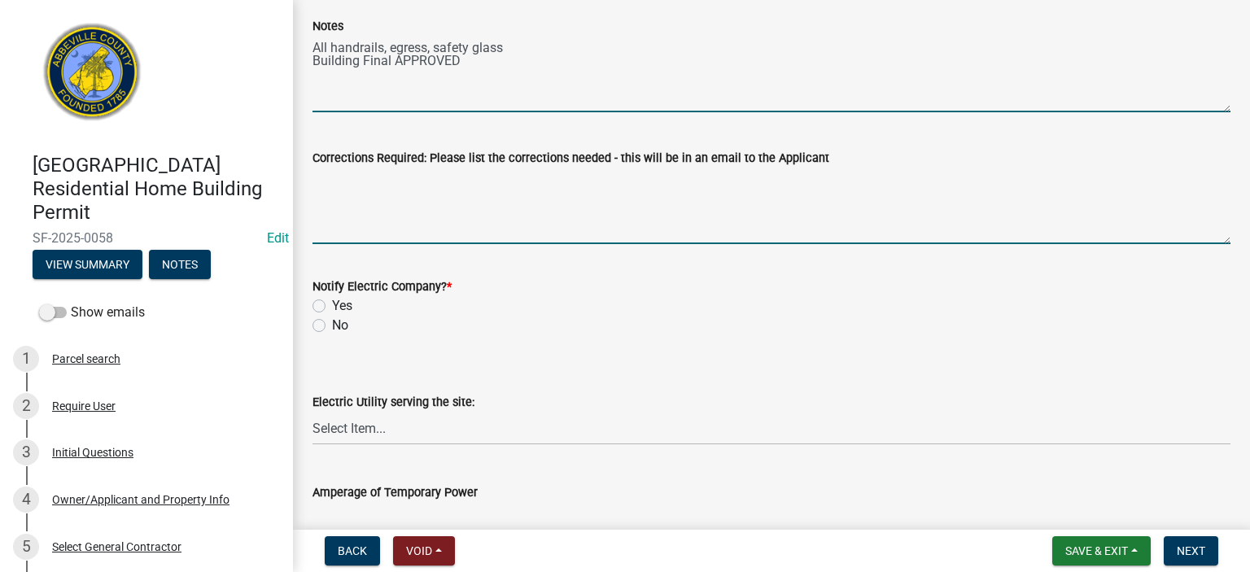
click at [481, 175] on textarea "Corrections Required: Please list the corrections needed - this will be in an e…" at bounding box center [772, 206] width 918 height 77
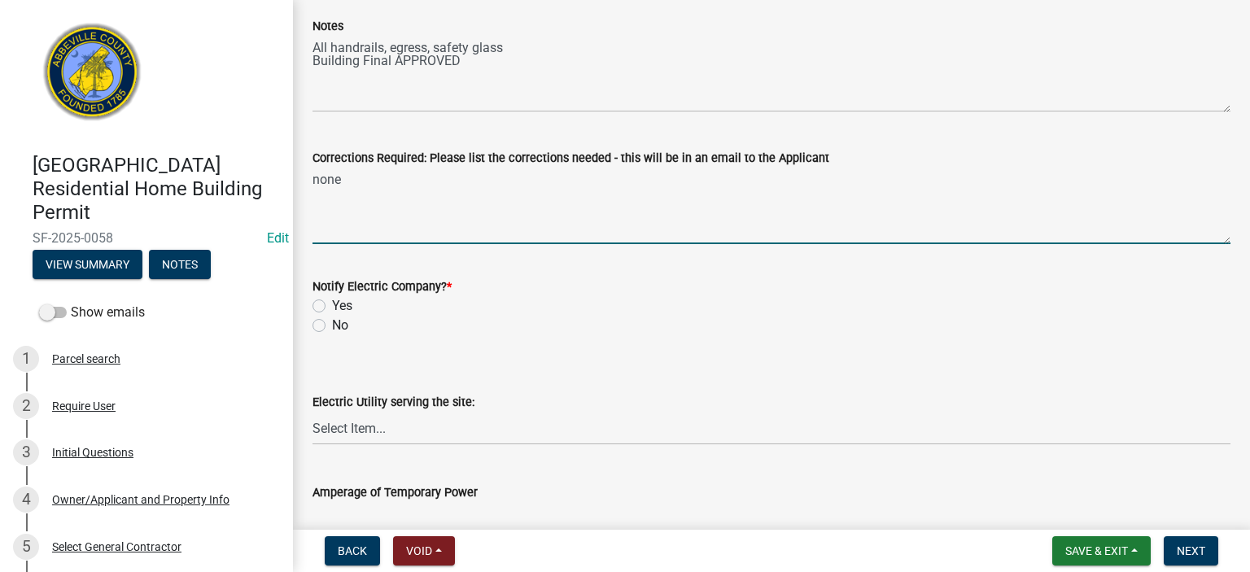
click at [332, 325] on label "No" at bounding box center [340, 326] width 16 height 20
click at [332, 325] on input "No" at bounding box center [337, 321] width 11 height 11
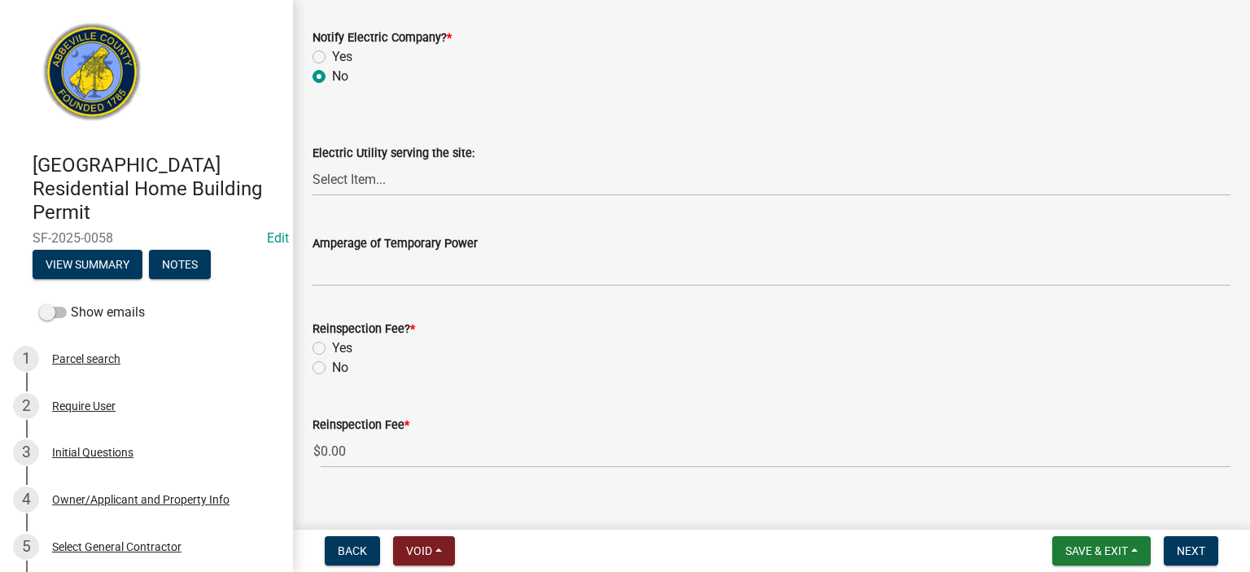
scroll to position [957, 0]
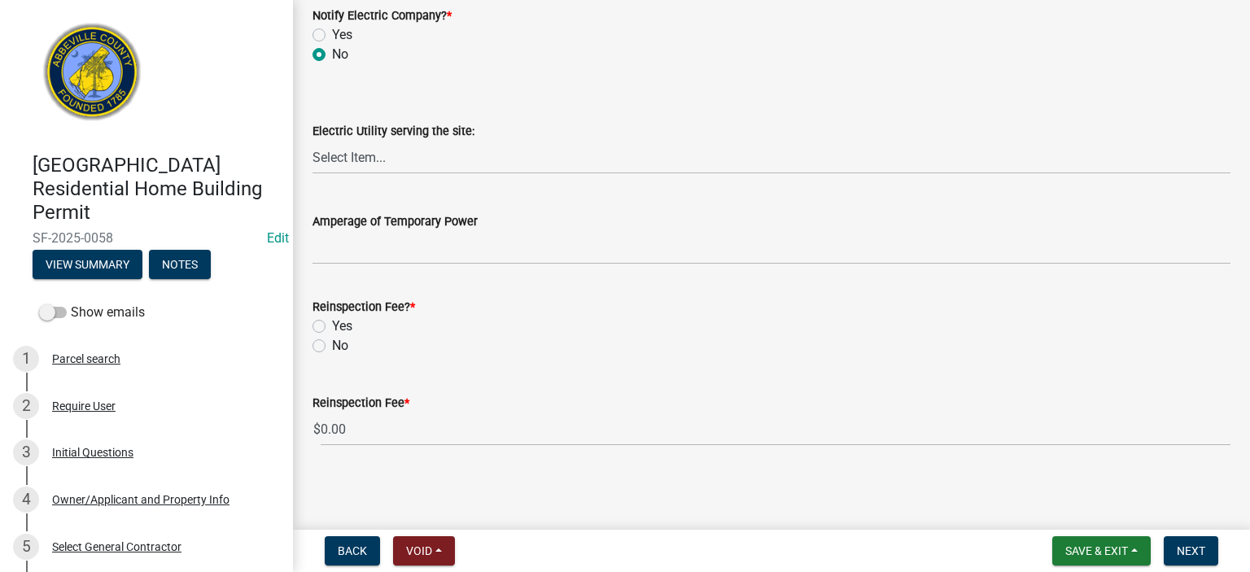
click at [332, 343] on label "No" at bounding box center [340, 346] width 16 height 20
click at [332, 343] on input "No" at bounding box center [337, 341] width 11 height 11
click at [1191, 553] on span "Next" at bounding box center [1191, 550] width 28 height 13
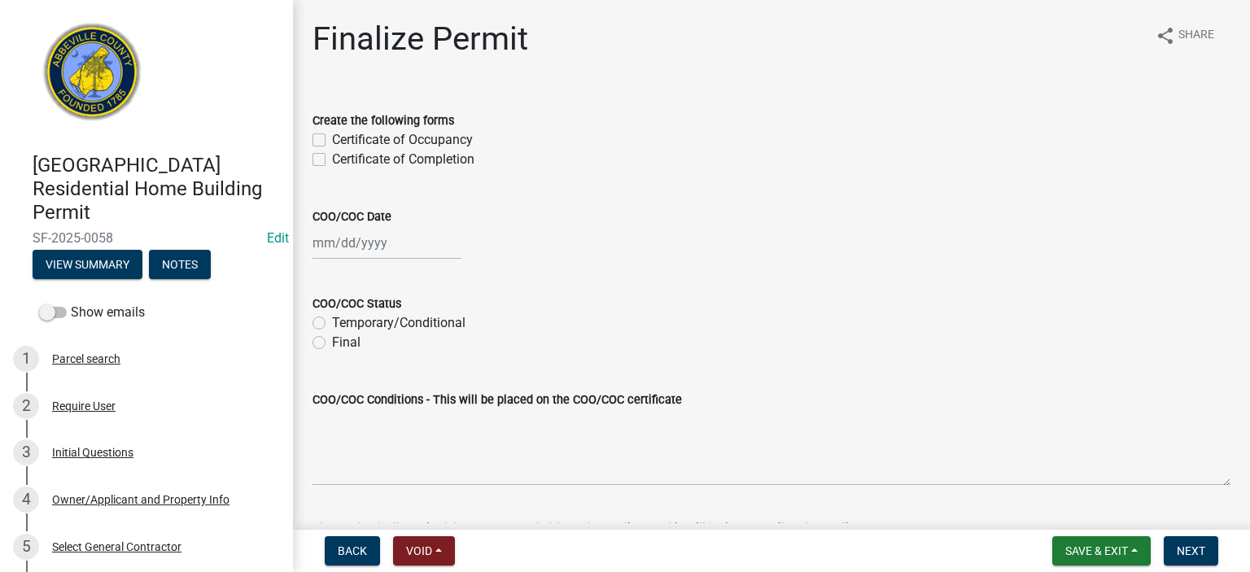
click at [326, 143] on div "Certificate of Occupancy" at bounding box center [772, 140] width 918 height 20
click at [332, 138] on label "Certificate of Occupancy" at bounding box center [402, 140] width 141 height 20
click at [332, 138] on input "Certificate of Occupancy" at bounding box center [337, 135] width 11 height 11
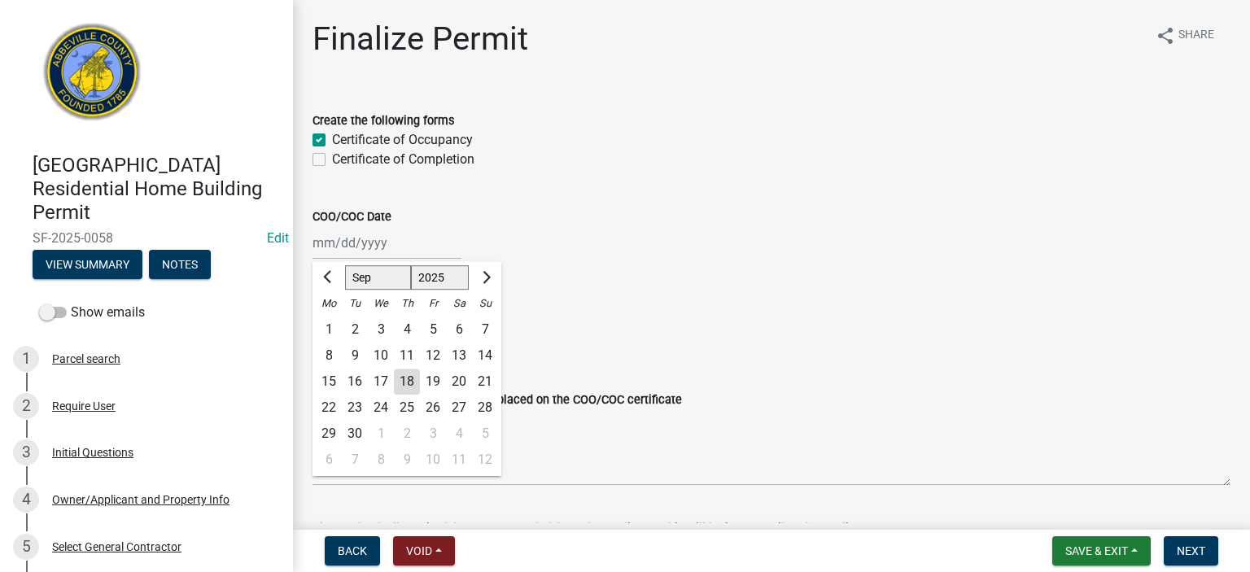
click at [430, 247] on div "[PERSON_NAME] Feb Mar Apr [PERSON_NAME][DATE] Oct Nov [DATE] 1526 1527 1528 152…" at bounding box center [387, 242] width 149 height 33
click at [411, 374] on div "18" at bounding box center [407, 382] width 26 height 26
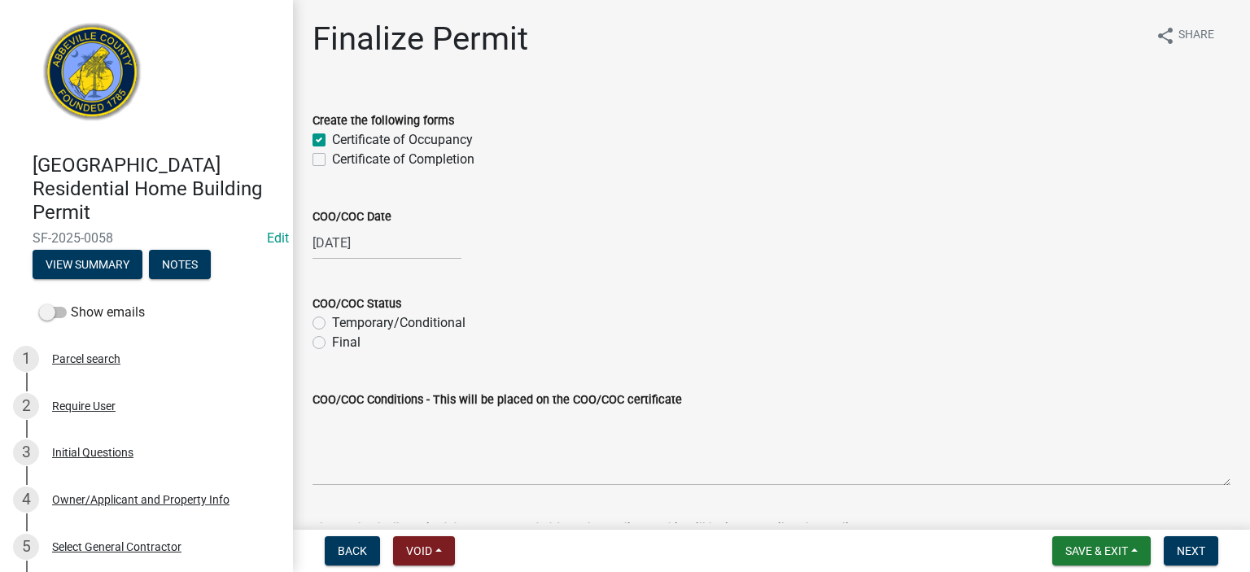
click at [332, 341] on label "Final" at bounding box center [346, 343] width 28 height 20
click at [332, 341] on input "Final" at bounding box center [337, 338] width 11 height 11
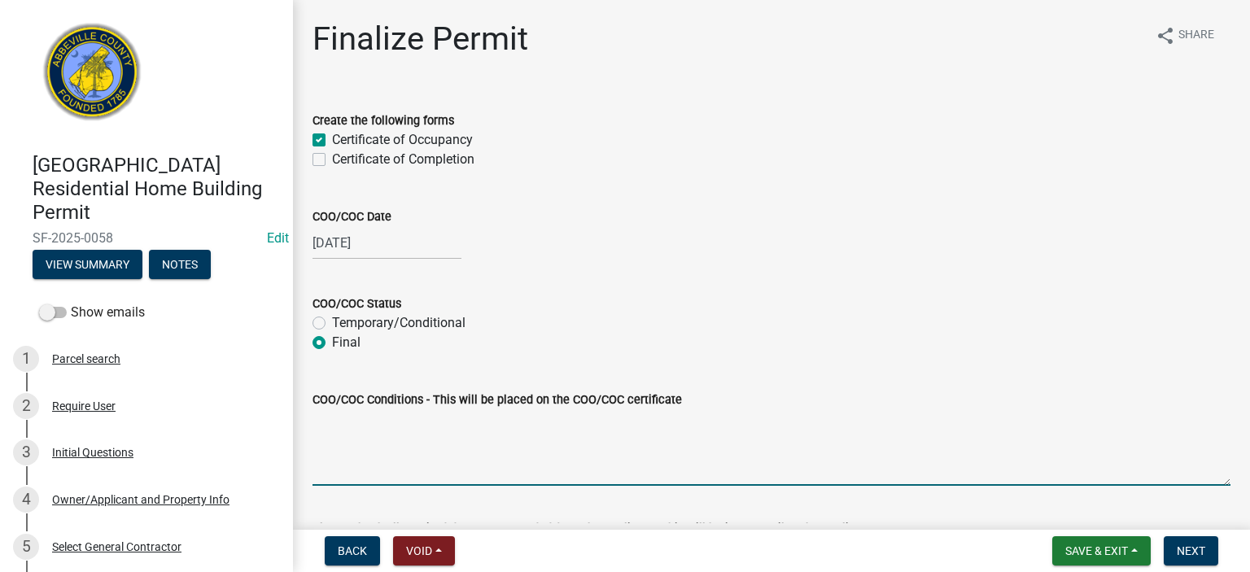
click at [417, 424] on textarea "COO/COC Conditions - This will be placed on the COO/COC certificate" at bounding box center [772, 447] width 918 height 77
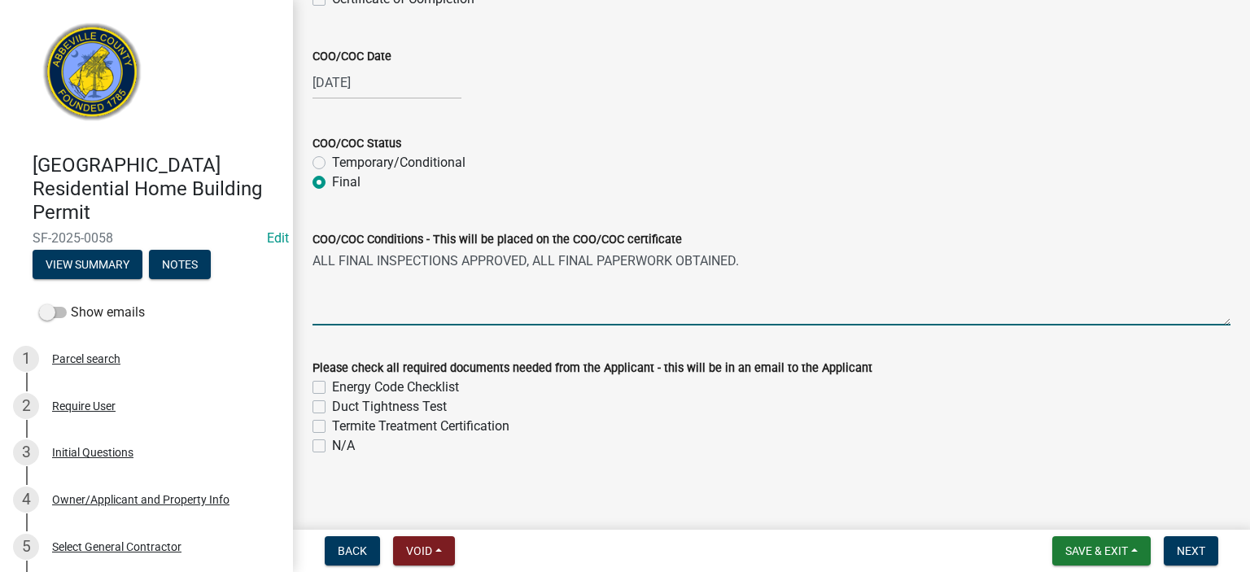
scroll to position [170, 0]
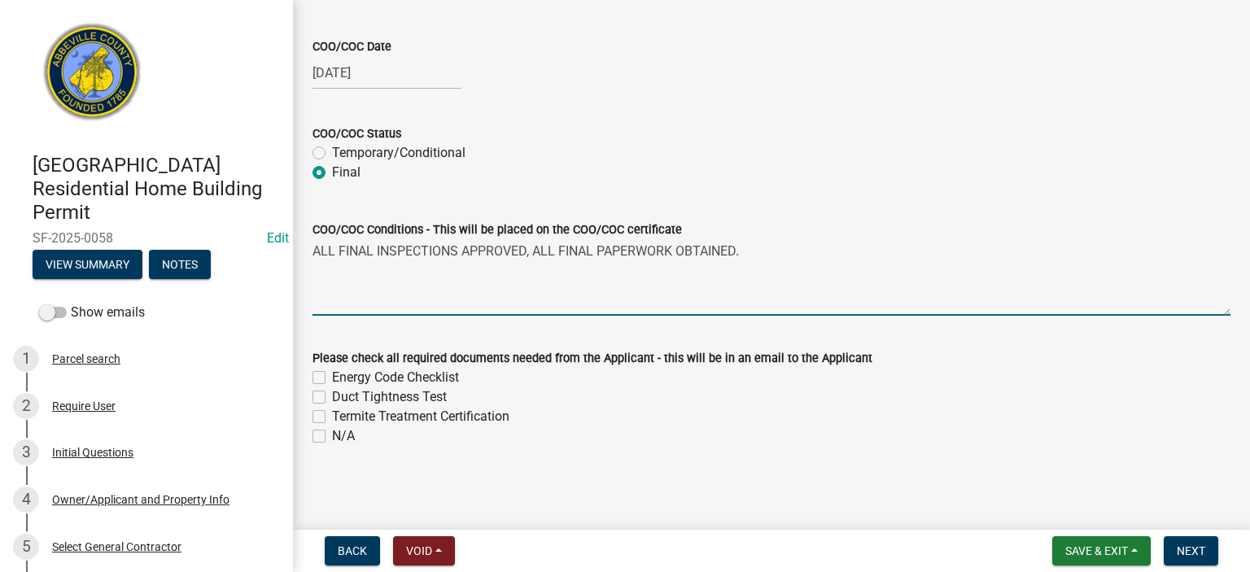
click at [332, 435] on label "N/A" at bounding box center [343, 436] width 23 height 20
click at [332, 435] on input "N/A" at bounding box center [337, 431] width 11 height 11
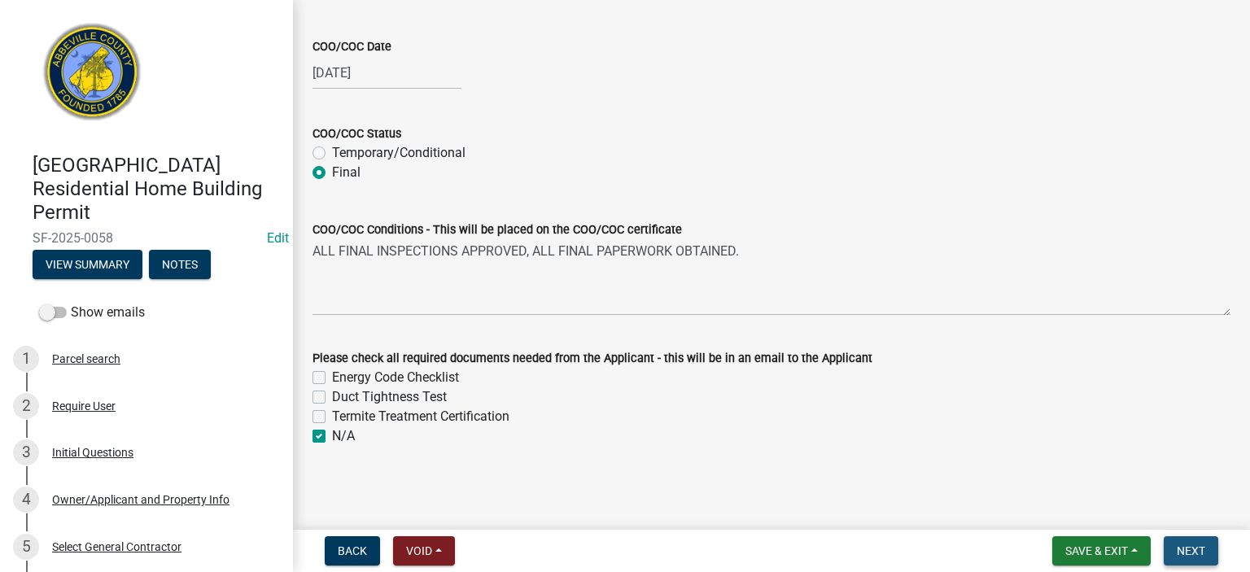
click at [1198, 553] on span "Next" at bounding box center [1191, 550] width 28 height 13
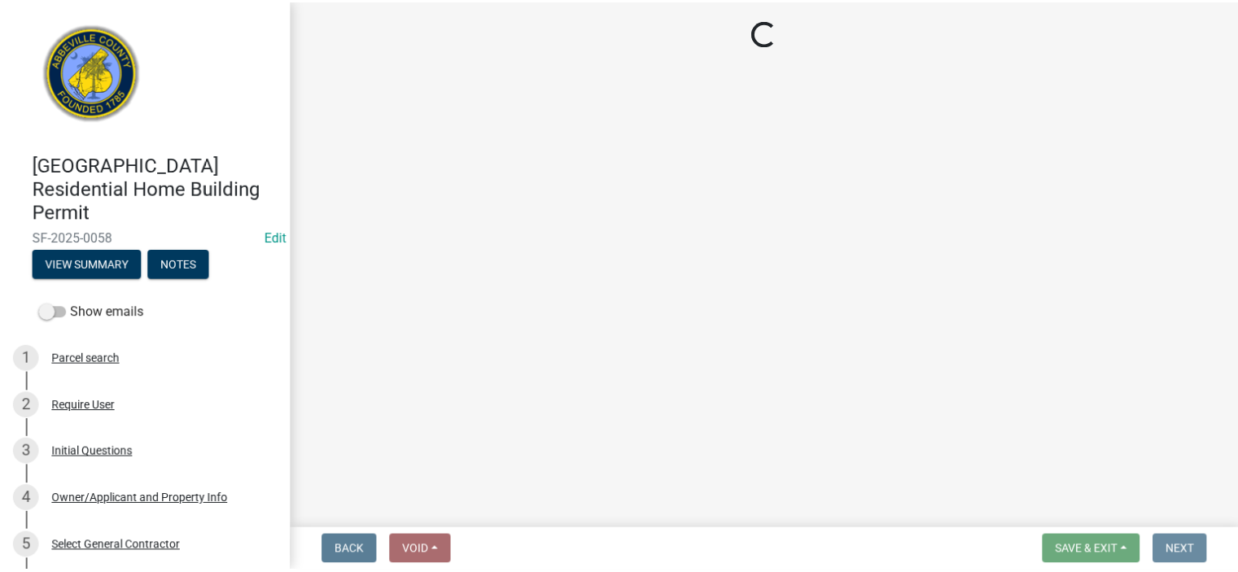
scroll to position [0, 0]
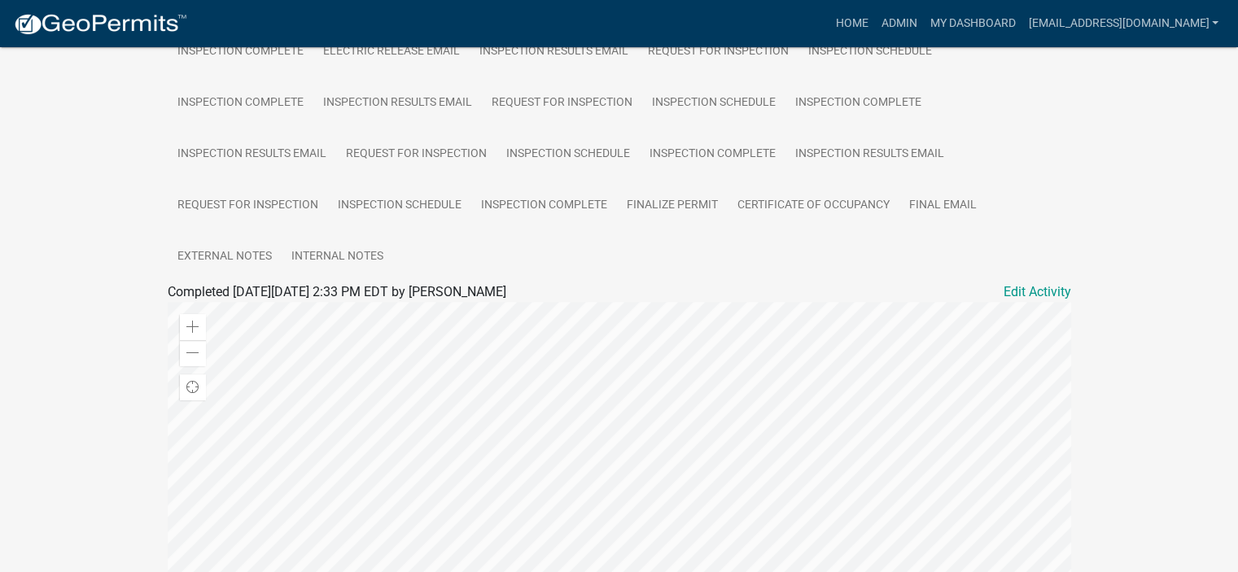
scroll to position [586, 0]
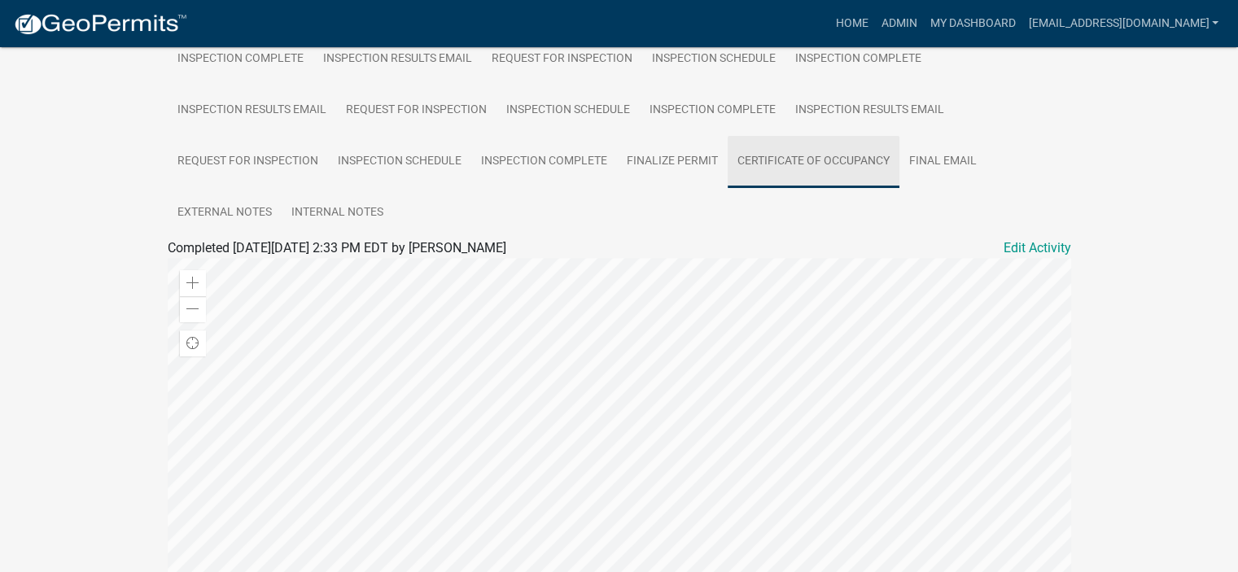
click at [802, 157] on link "Certificate of Occupancy" at bounding box center [814, 162] width 172 height 52
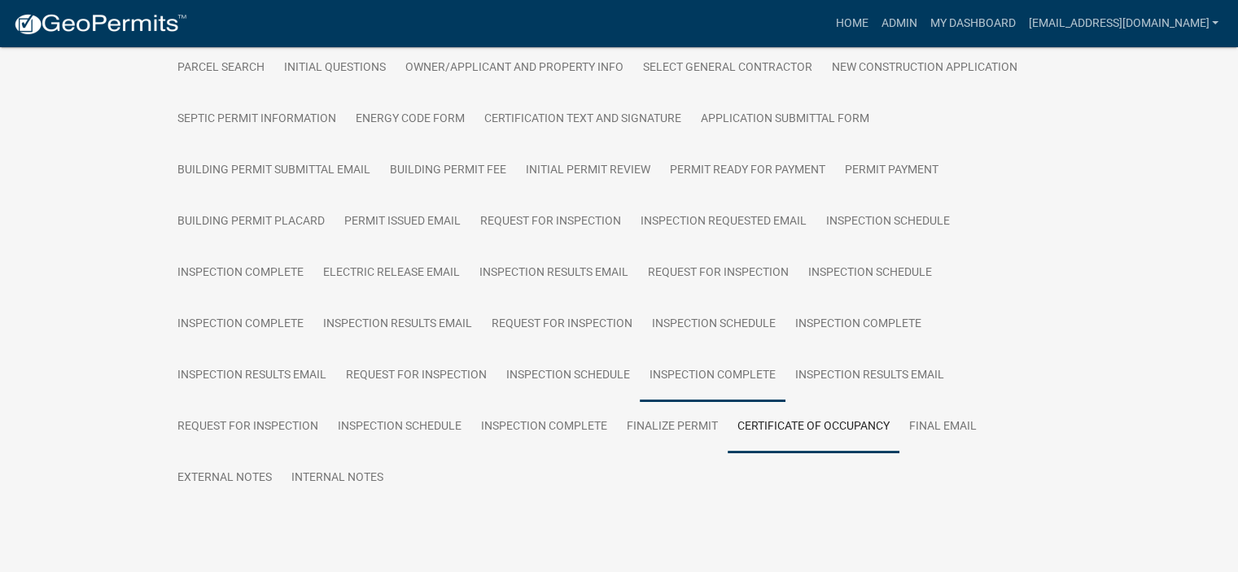
scroll to position [361, 0]
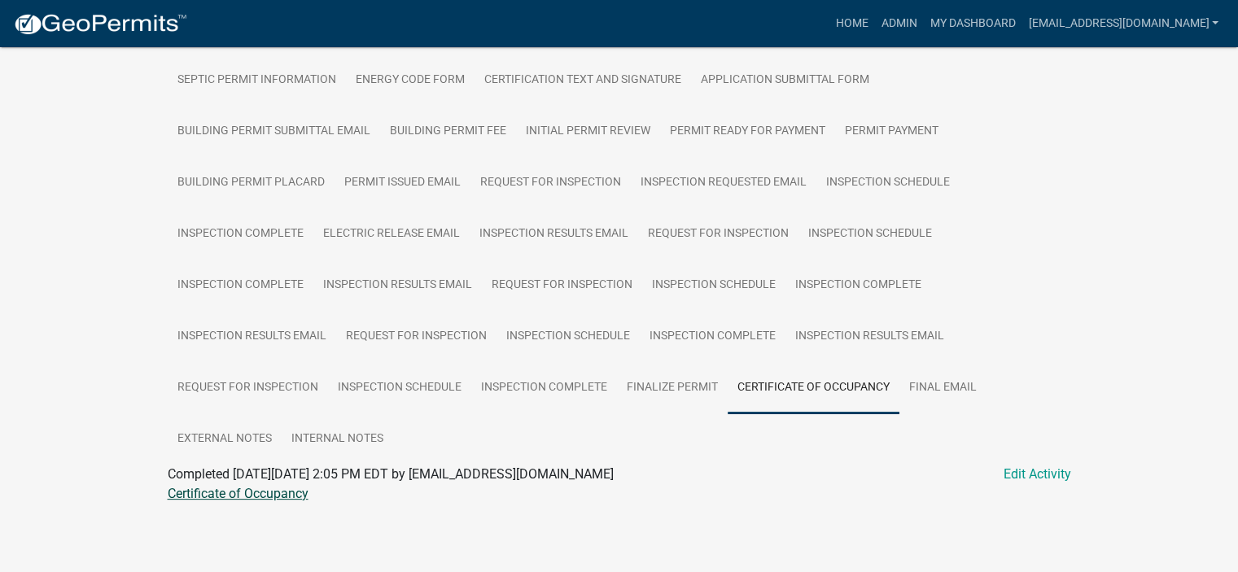
click at [273, 491] on link "Certificate of Occupancy" at bounding box center [238, 493] width 141 height 15
click at [874, 14] on link "Admin" at bounding box center [898, 23] width 49 height 31
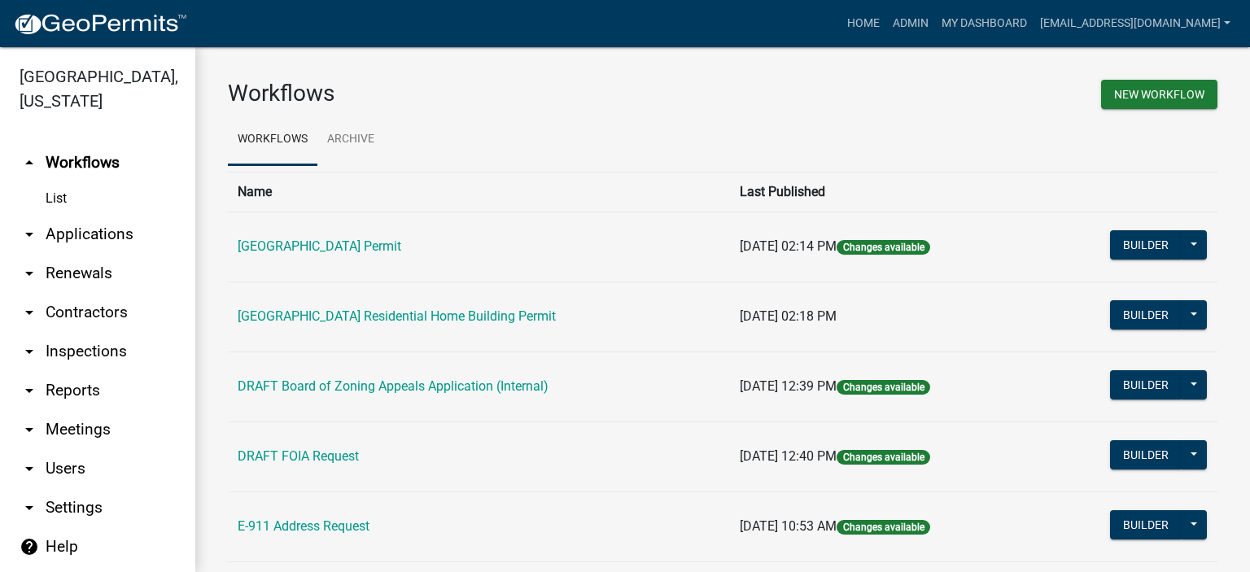
click at [84, 230] on link "arrow_drop_down Applications" at bounding box center [97, 234] width 195 height 39
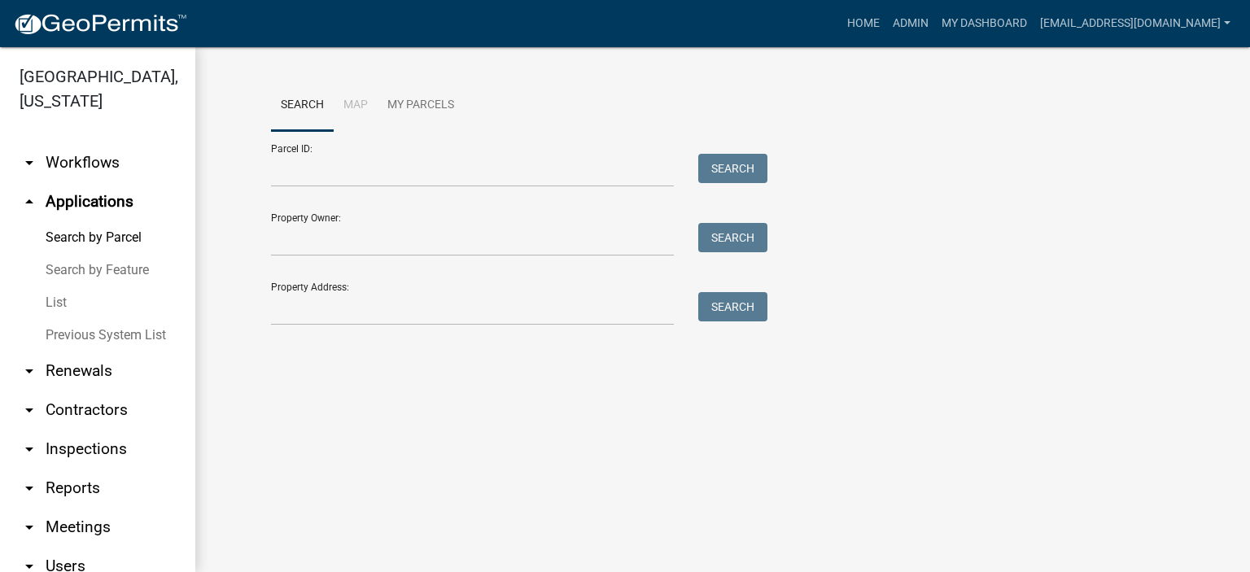
click at [58, 300] on link "List" at bounding box center [97, 302] width 195 height 33
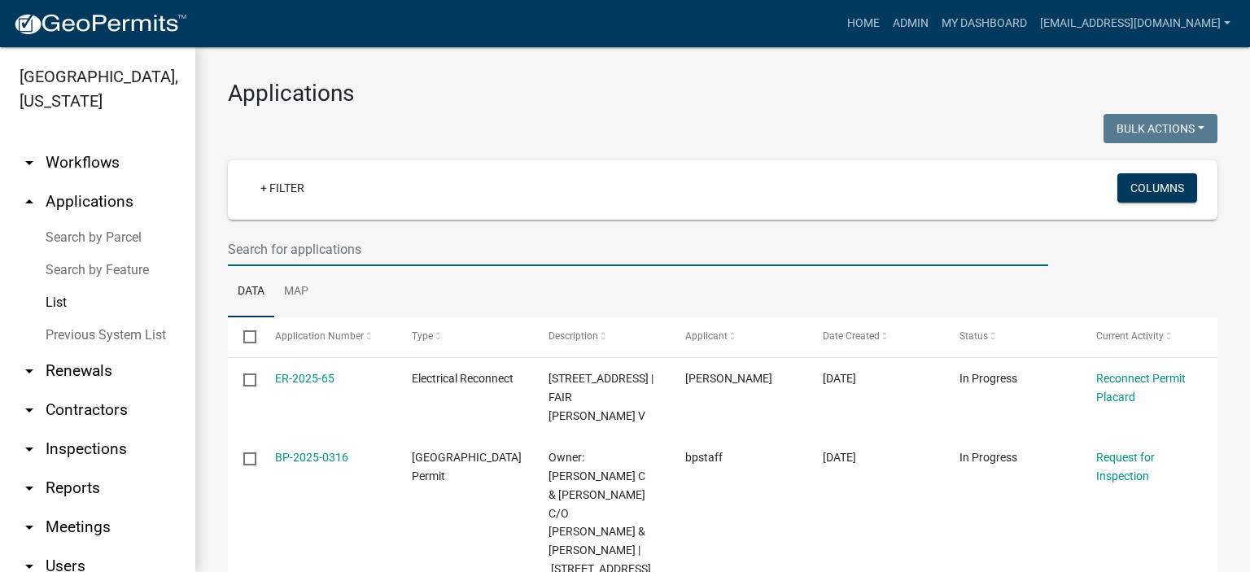
drag, startPoint x: 397, startPoint y: 247, endPoint x: 413, endPoint y: 243, distance: 16.8
click at [407, 243] on input "text" at bounding box center [638, 249] width 820 height 33
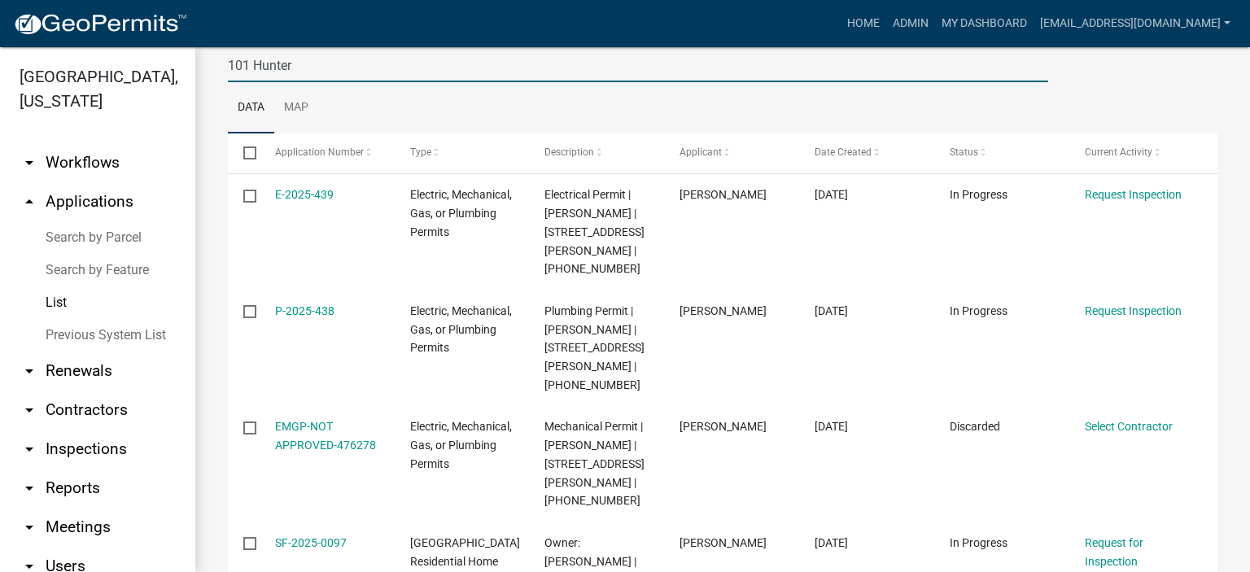
scroll to position [249, 0]
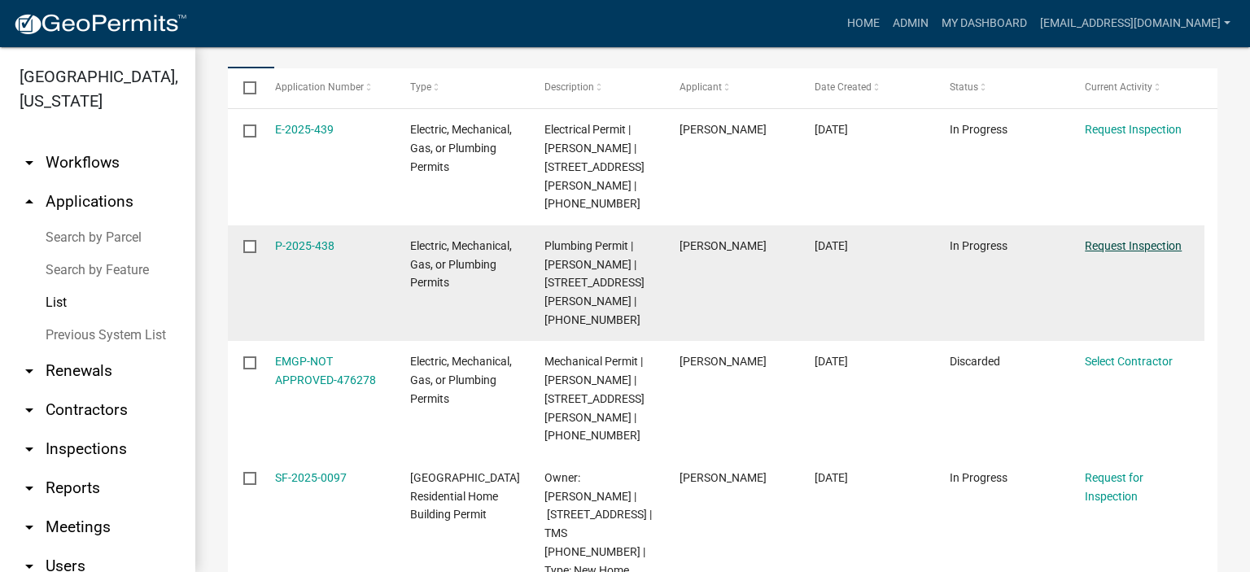
click at [1122, 239] on link "Request Inspection" at bounding box center [1133, 245] width 97 height 13
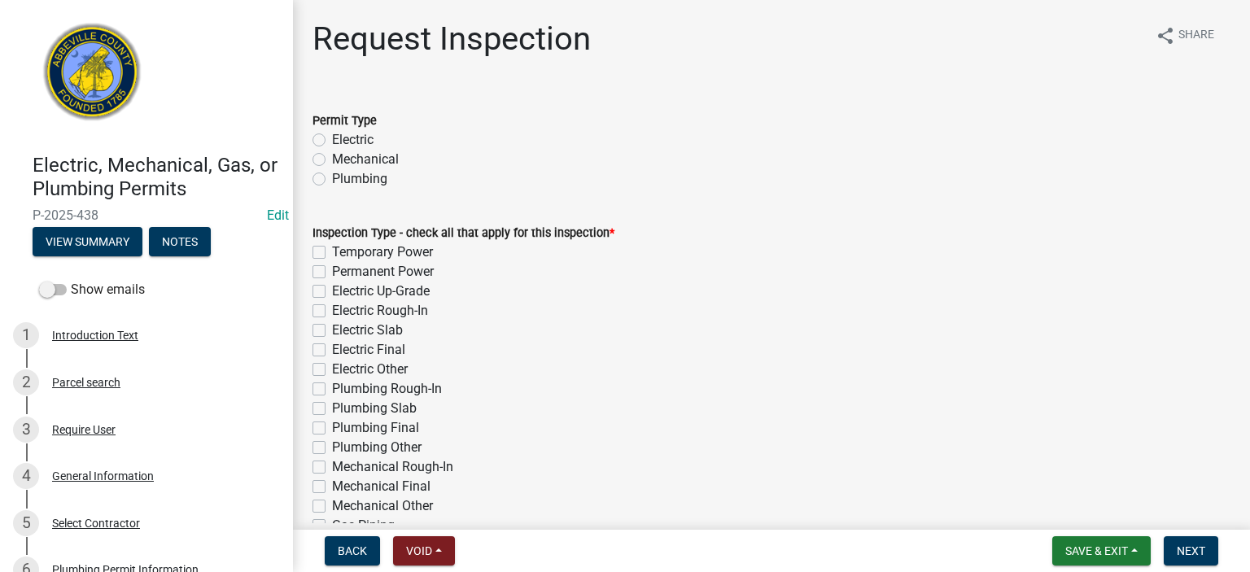
click at [332, 175] on label "Plumbing" at bounding box center [359, 179] width 55 height 20
click at [332, 175] on input "Plumbing" at bounding box center [337, 174] width 11 height 11
click at [332, 412] on label "Plumbing Slab" at bounding box center [374, 409] width 85 height 20
click at [332, 409] on input "Plumbing Slab" at bounding box center [337, 404] width 11 height 11
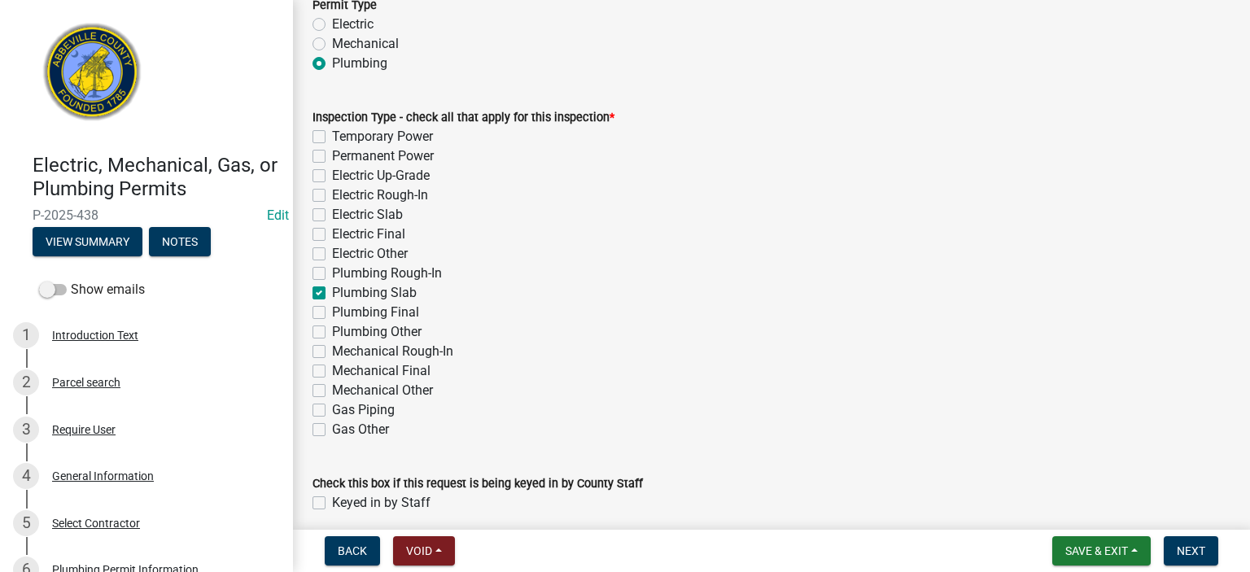
scroll to position [182, 0]
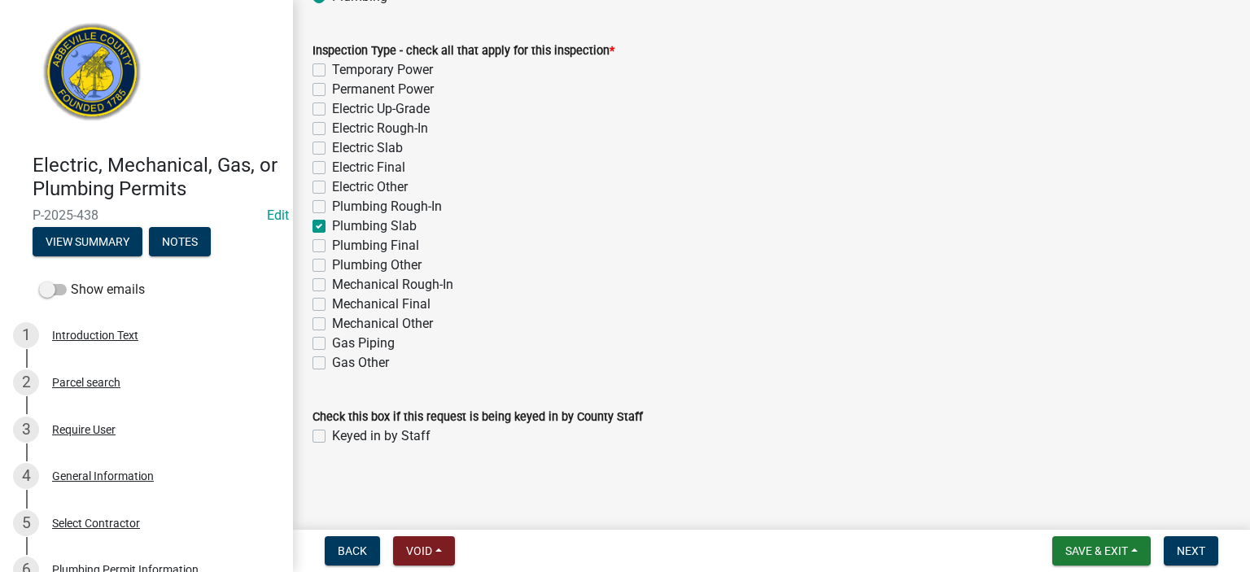
click at [332, 433] on label "Keyed in by Staff" at bounding box center [381, 436] width 98 height 20
click at [332, 433] on input "Keyed in by Staff" at bounding box center [337, 431] width 11 height 11
click at [1183, 546] on span "Next" at bounding box center [1191, 550] width 28 height 13
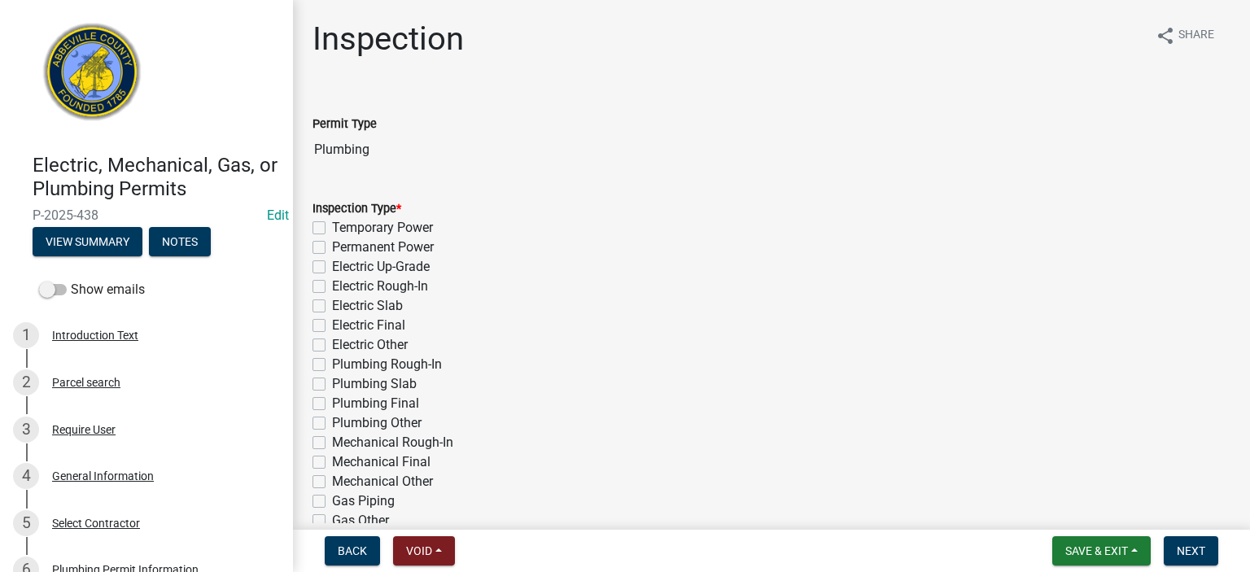
drag, startPoint x: 316, startPoint y: 383, endPoint x: 326, endPoint y: 387, distance: 10.6
click at [332, 383] on label "Plumbing Slab" at bounding box center [374, 384] width 85 height 20
click at [332, 383] on input "Plumbing Slab" at bounding box center [337, 379] width 11 height 11
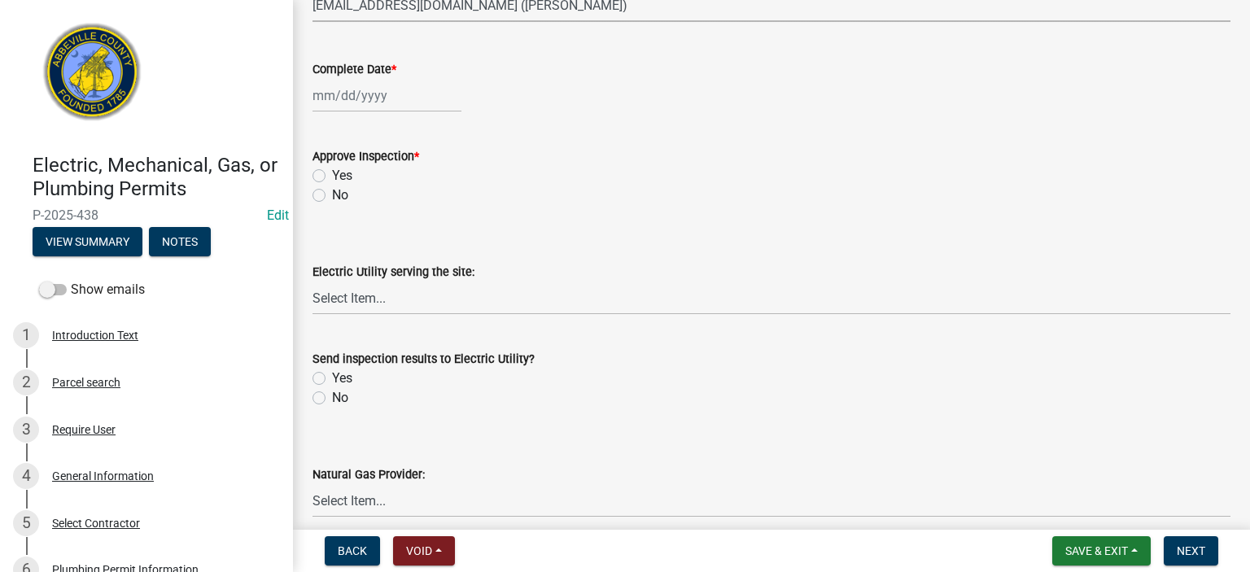
scroll to position [606, 0]
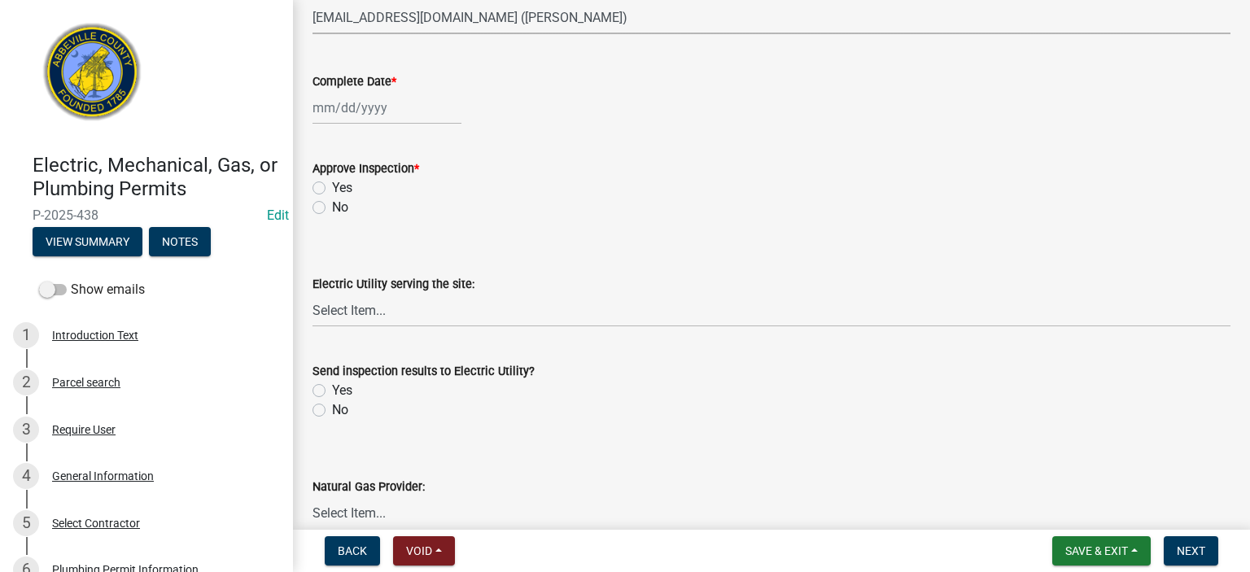
click at [641, 5] on select "Select Item... [EMAIL_ADDRESS][DOMAIN_NAME] ([PERSON_NAME]) [EMAIL_ADDRESS][DOM…" at bounding box center [772, 17] width 918 height 33
click at [313, 1] on select "Select Item... [EMAIL_ADDRESS][DOMAIN_NAME] ([PERSON_NAME]) [EMAIL_ADDRESS][DOM…" at bounding box center [772, 17] width 918 height 33
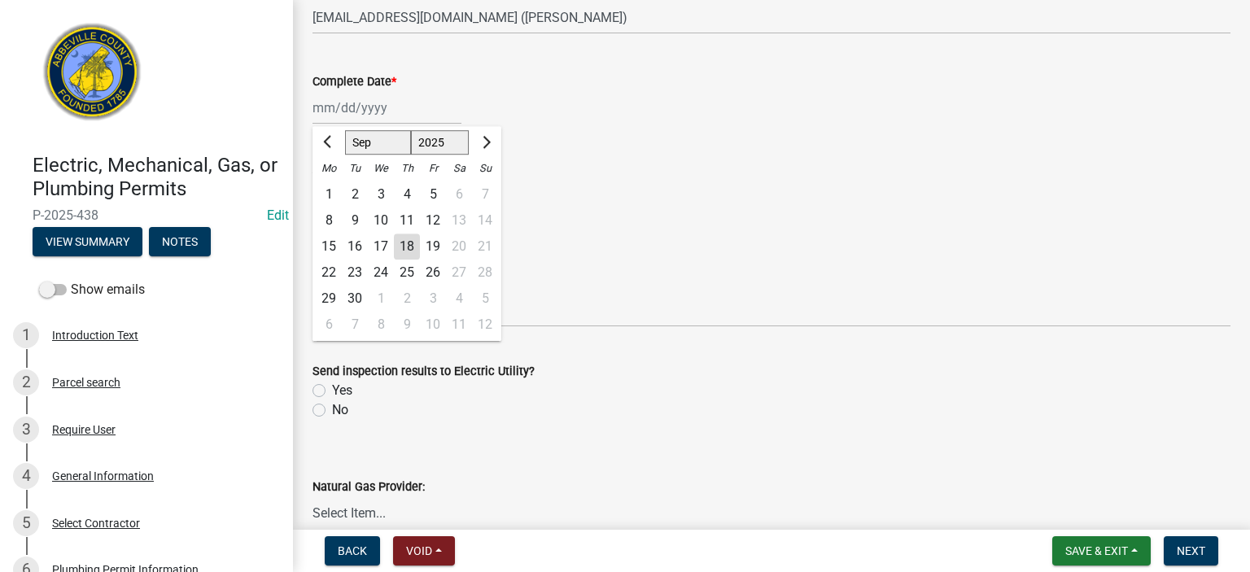
click at [427, 115] on div "[PERSON_NAME] Feb Mar Apr [PERSON_NAME][DATE] Oct Nov [DATE] 1526 1527 1528 152…" at bounding box center [387, 107] width 149 height 33
click at [407, 240] on div "18" at bounding box center [407, 247] width 26 height 26
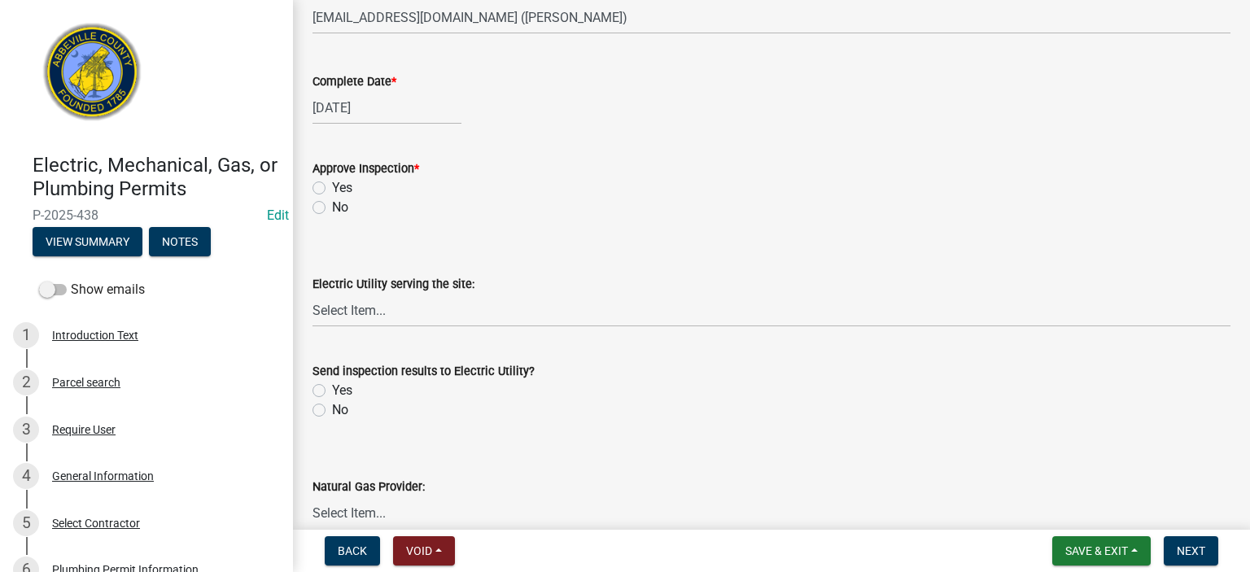
click at [332, 188] on label "Yes" at bounding box center [342, 188] width 20 height 20
click at [332, 188] on input "Yes" at bounding box center [337, 183] width 11 height 11
click at [332, 406] on label "No" at bounding box center [340, 410] width 16 height 20
click at [332, 406] on input "No" at bounding box center [337, 405] width 11 height 11
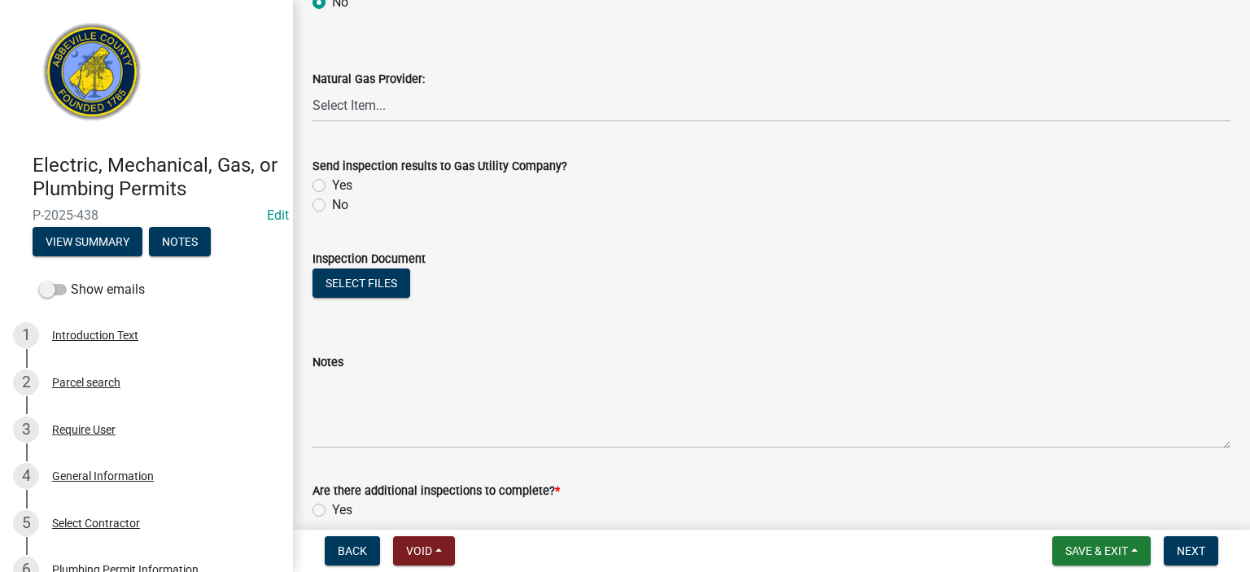
scroll to position [1108, 0]
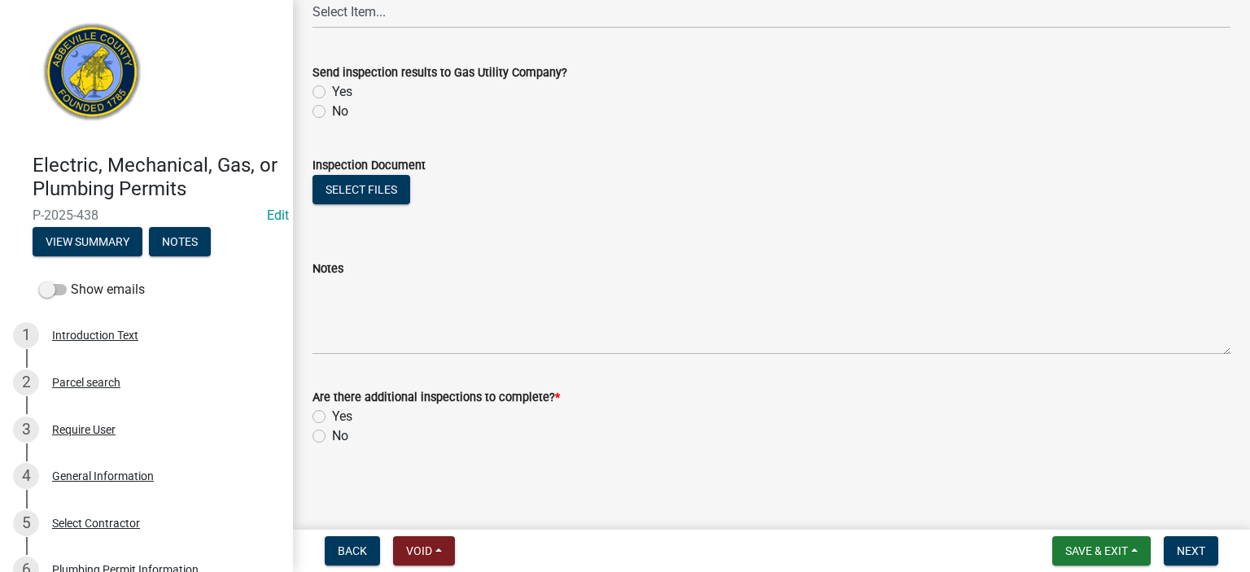
click at [332, 107] on label "No" at bounding box center [340, 112] width 16 height 20
click at [332, 107] on input "No" at bounding box center [337, 107] width 11 height 11
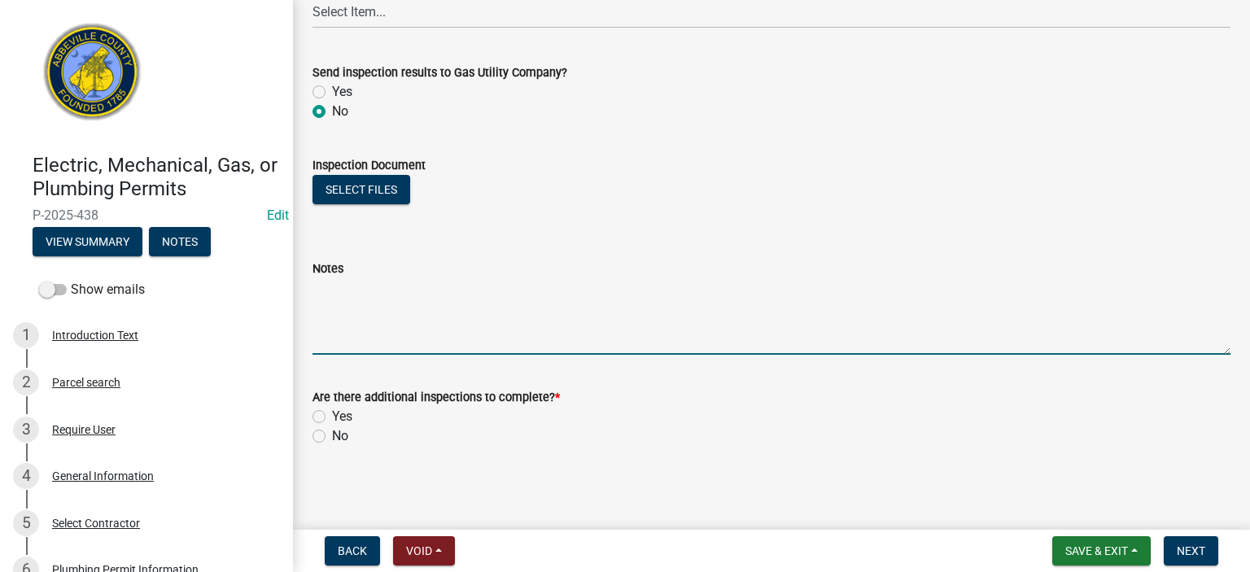
drag, startPoint x: 387, startPoint y: 294, endPoint x: 384, endPoint y: 280, distance: 14.2
click at [387, 292] on textarea "Notes" at bounding box center [772, 316] width 918 height 77
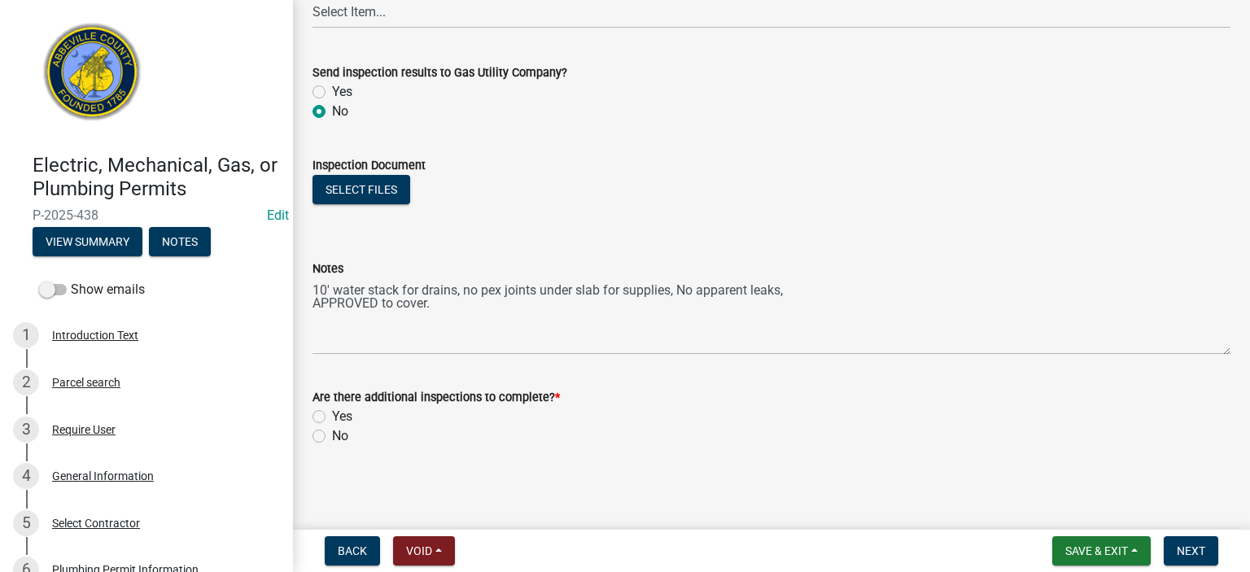
click at [332, 413] on label "Yes" at bounding box center [342, 417] width 20 height 20
click at [332, 413] on input "Yes" at bounding box center [337, 412] width 11 height 11
click at [1190, 549] on span "Next" at bounding box center [1191, 550] width 28 height 13
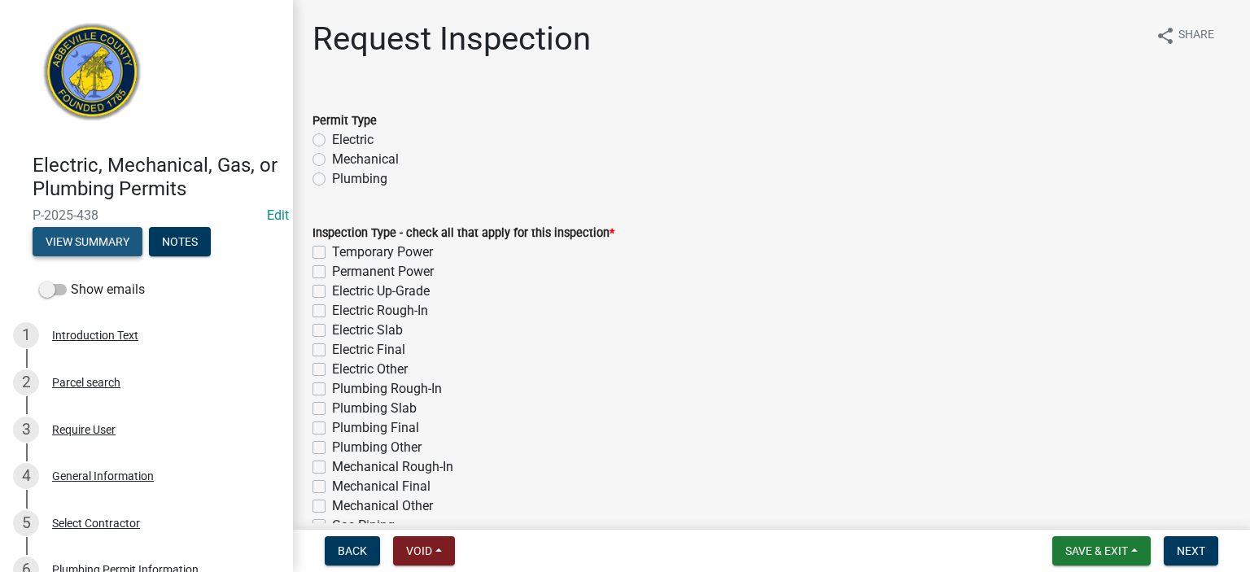
click at [118, 243] on button "View Summary" at bounding box center [88, 241] width 110 height 29
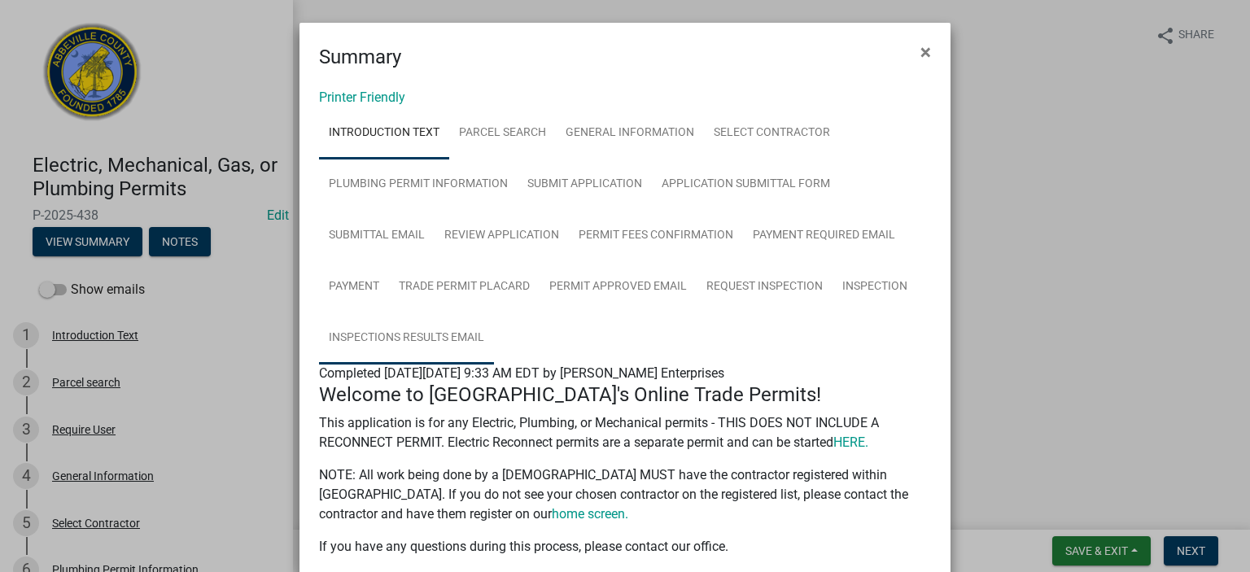
click at [443, 338] on link "Inspections Results Email" at bounding box center [406, 339] width 175 height 52
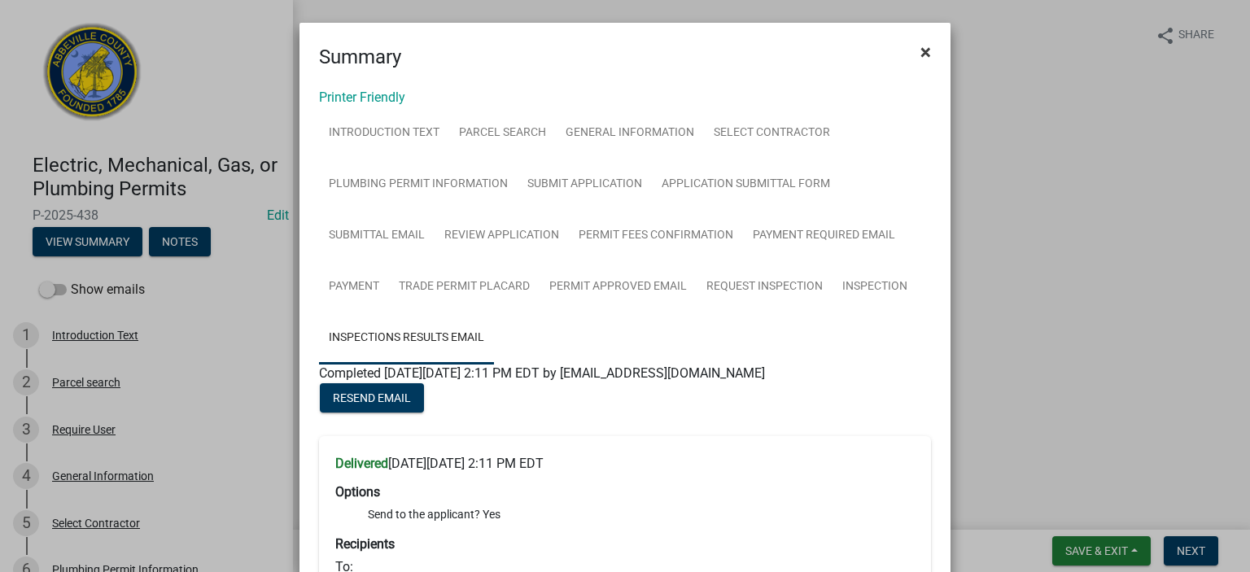
click at [920, 48] on span "×" at bounding box center [925, 52] width 11 height 23
